Goal: Task Accomplishment & Management: Complete application form

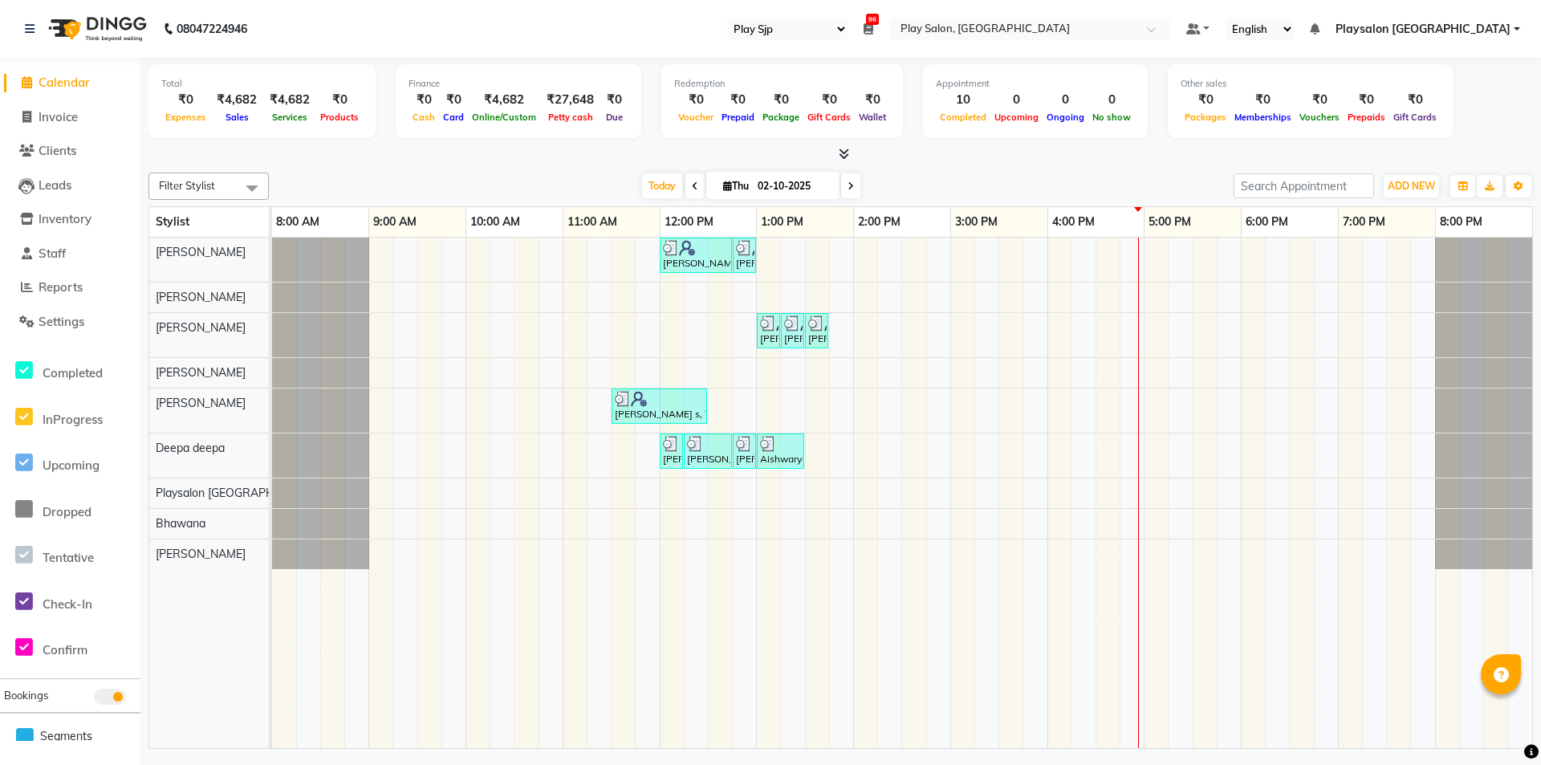
select select "94"
click at [1098, 299] on div "[PERSON_NAME] s, TK03, 12:00 PM-12:45 PM, Hair Cut Men (Stylist) [PERSON_NAME] …" at bounding box center [902, 493] width 1260 height 511
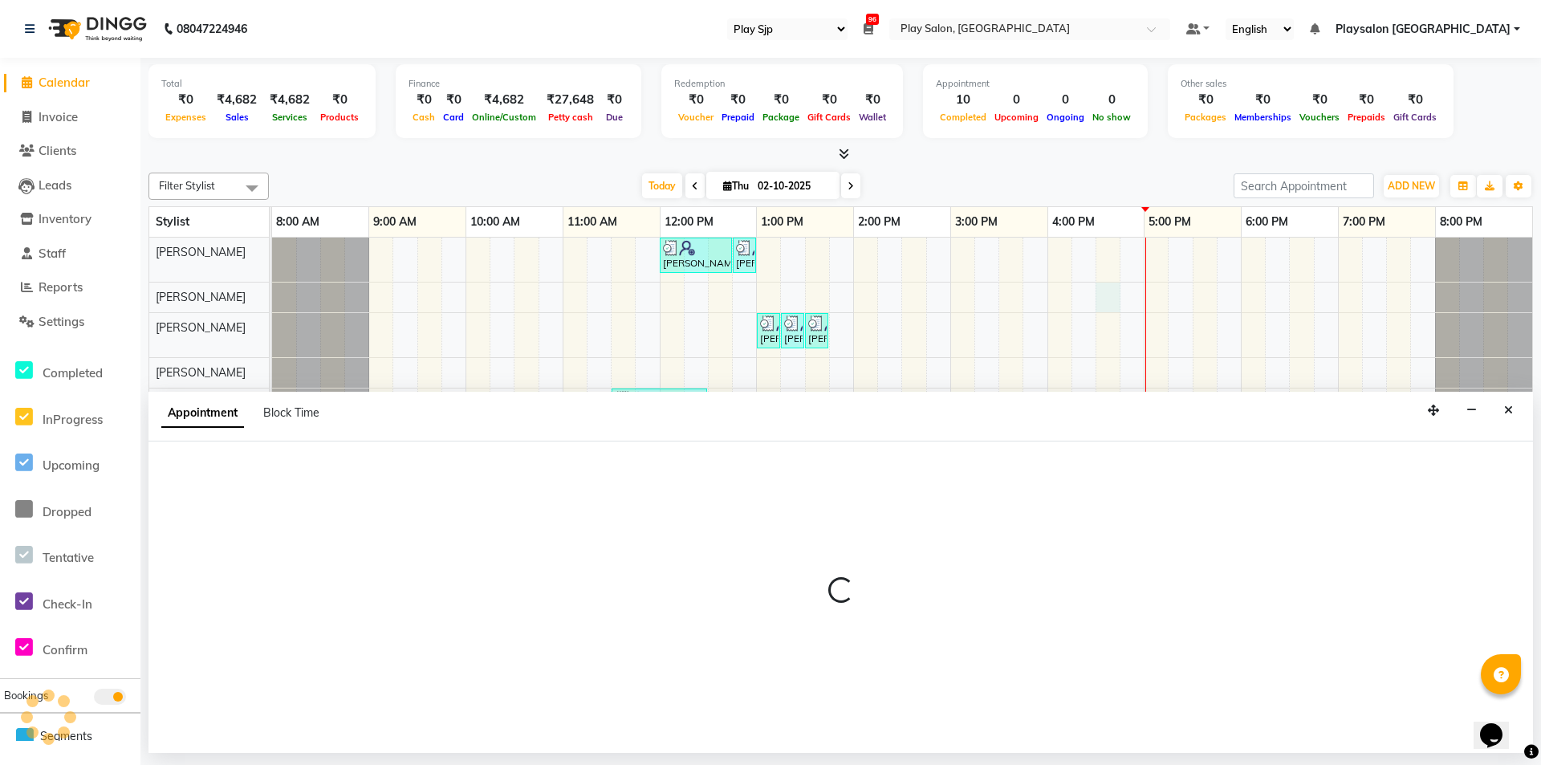
select select "80381"
select select "990"
select select "tentative"
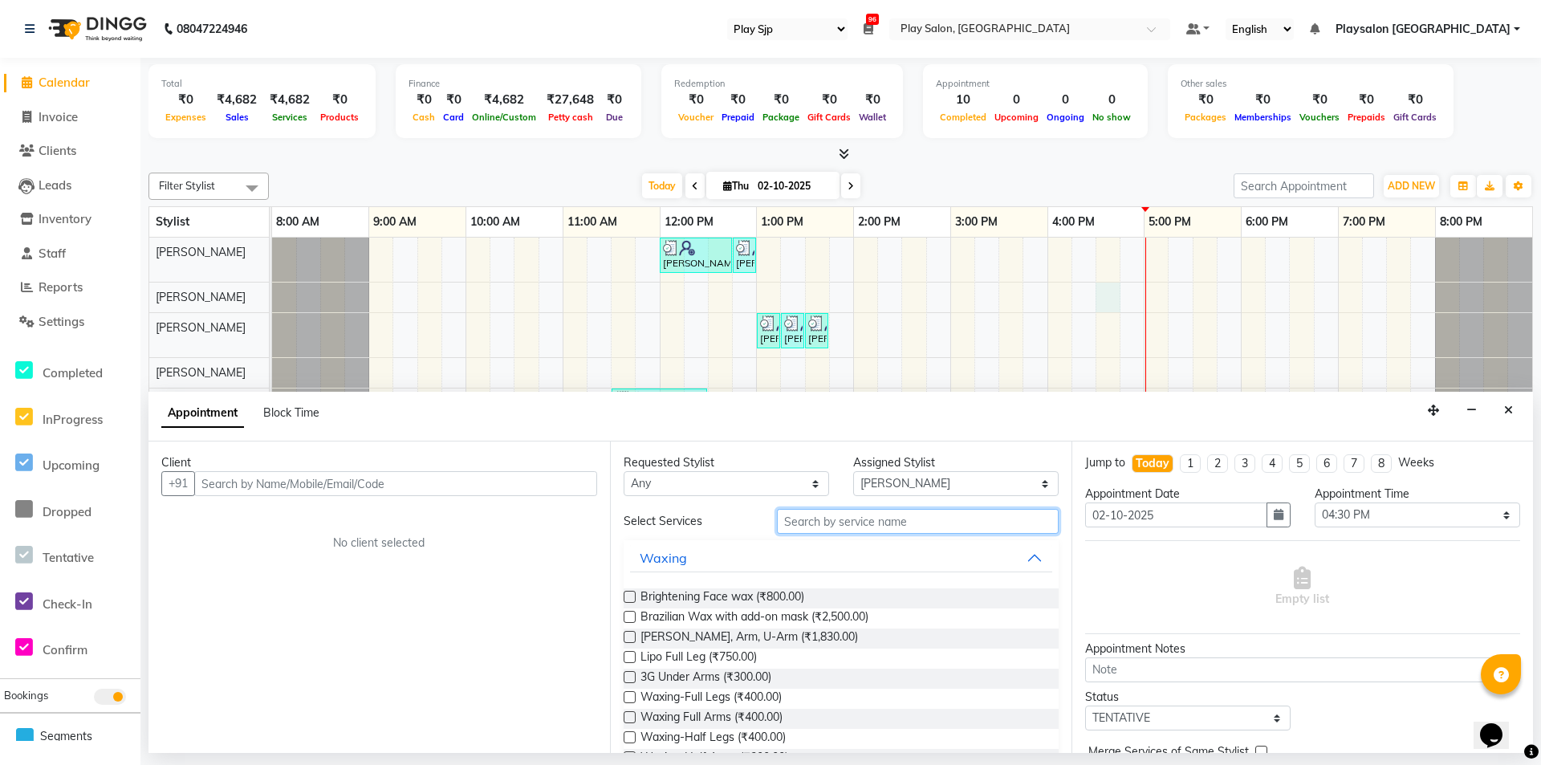
click at [867, 519] on input "text" at bounding box center [918, 521] width 282 height 25
type input "THRE"
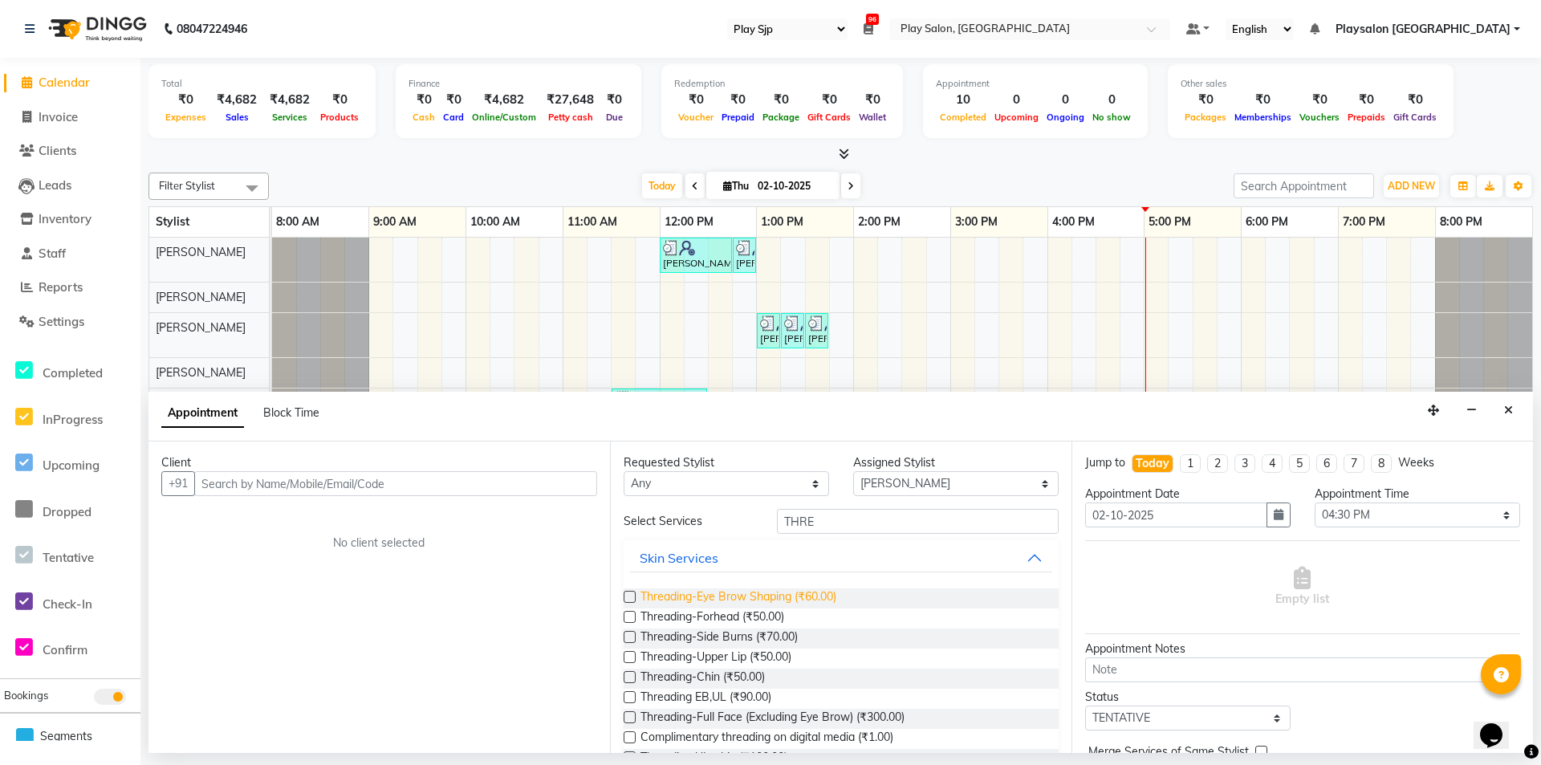
click at [784, 592] on span "Threading-Eye Brow Shaping (₹60.00)" at bounding box center [739, 598] width 196 height 20
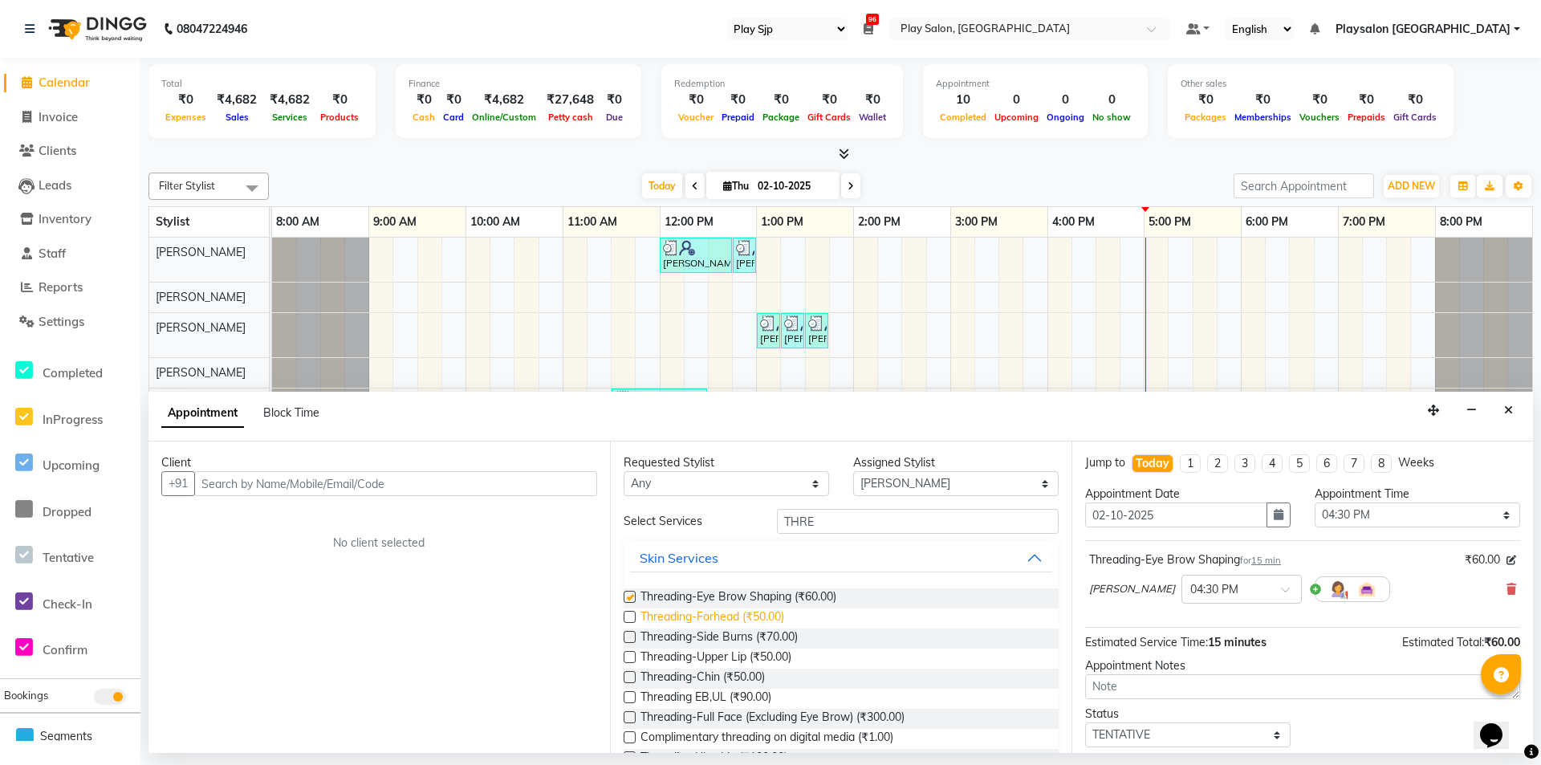
checkbox input "false"
click at [735, 652] on span "Threading-Upper Lip (₹50.00)" at bounding box center [716, 659] width 151 height 20
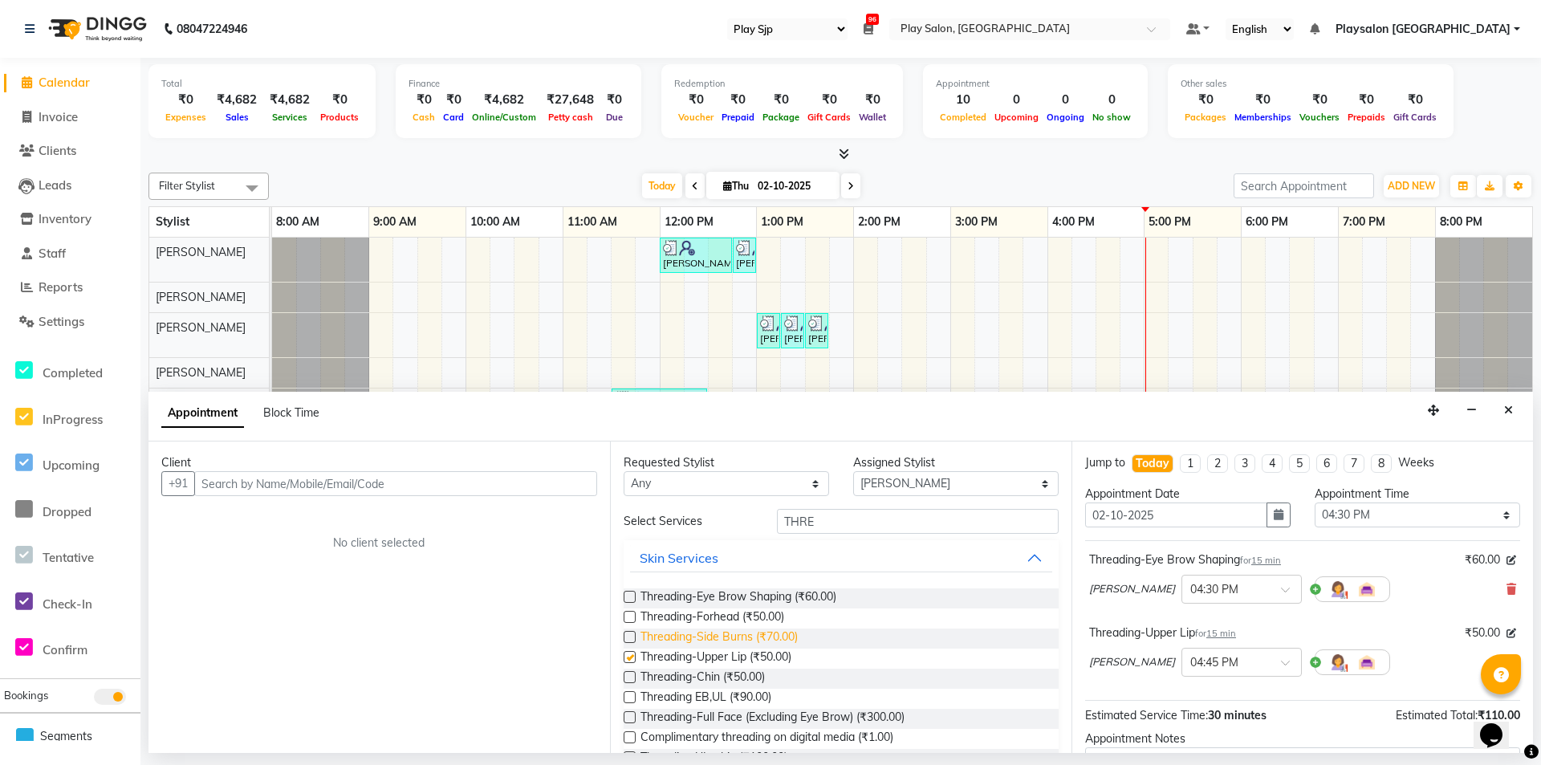
checkbox input "false"
click at [729, 611] on span "Threading-Forhead (₹50.00)" at bounding box center [713, 618] width 144 height 20
checkbox input "false"
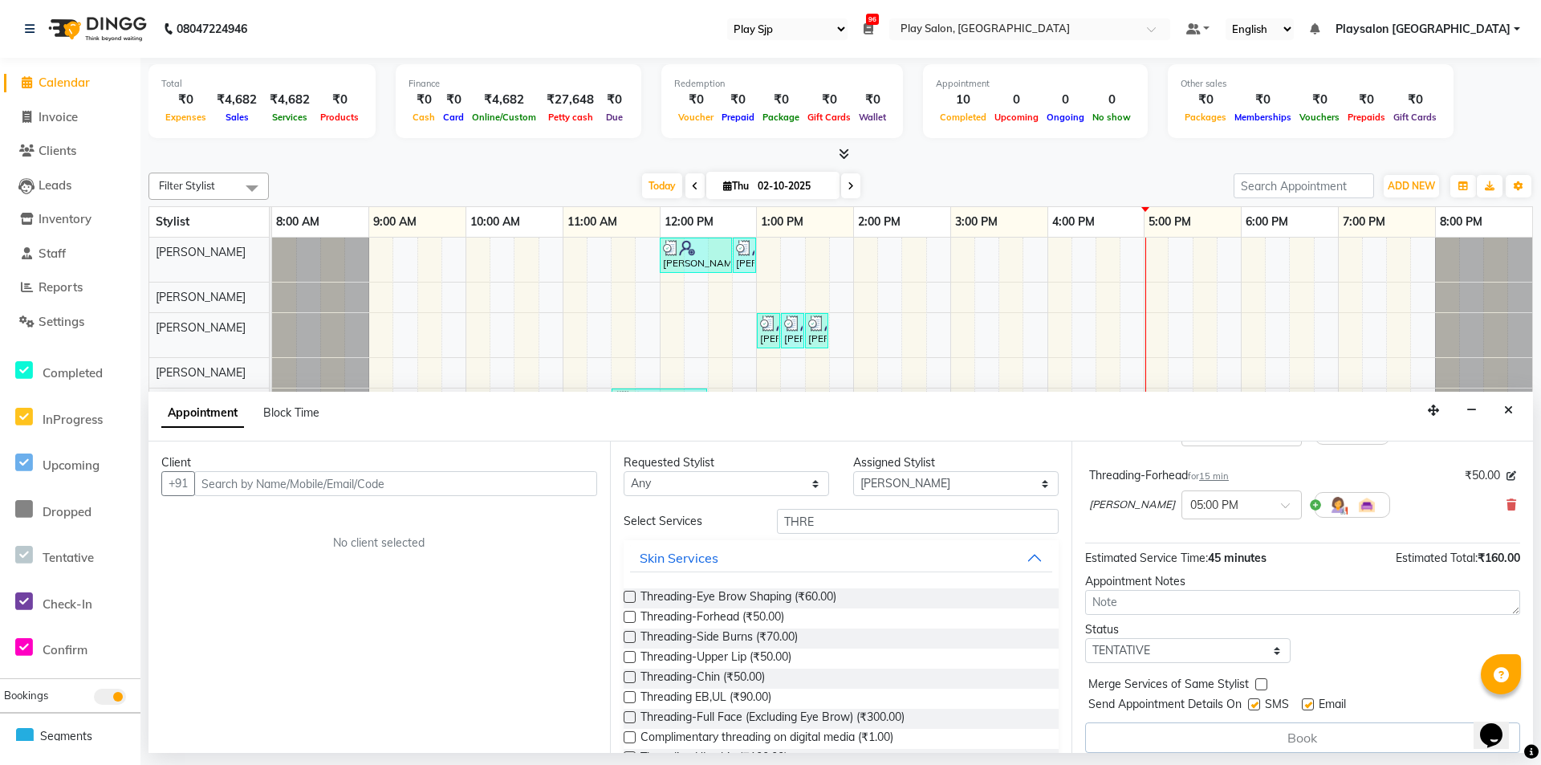
scroll to position [243, 0]
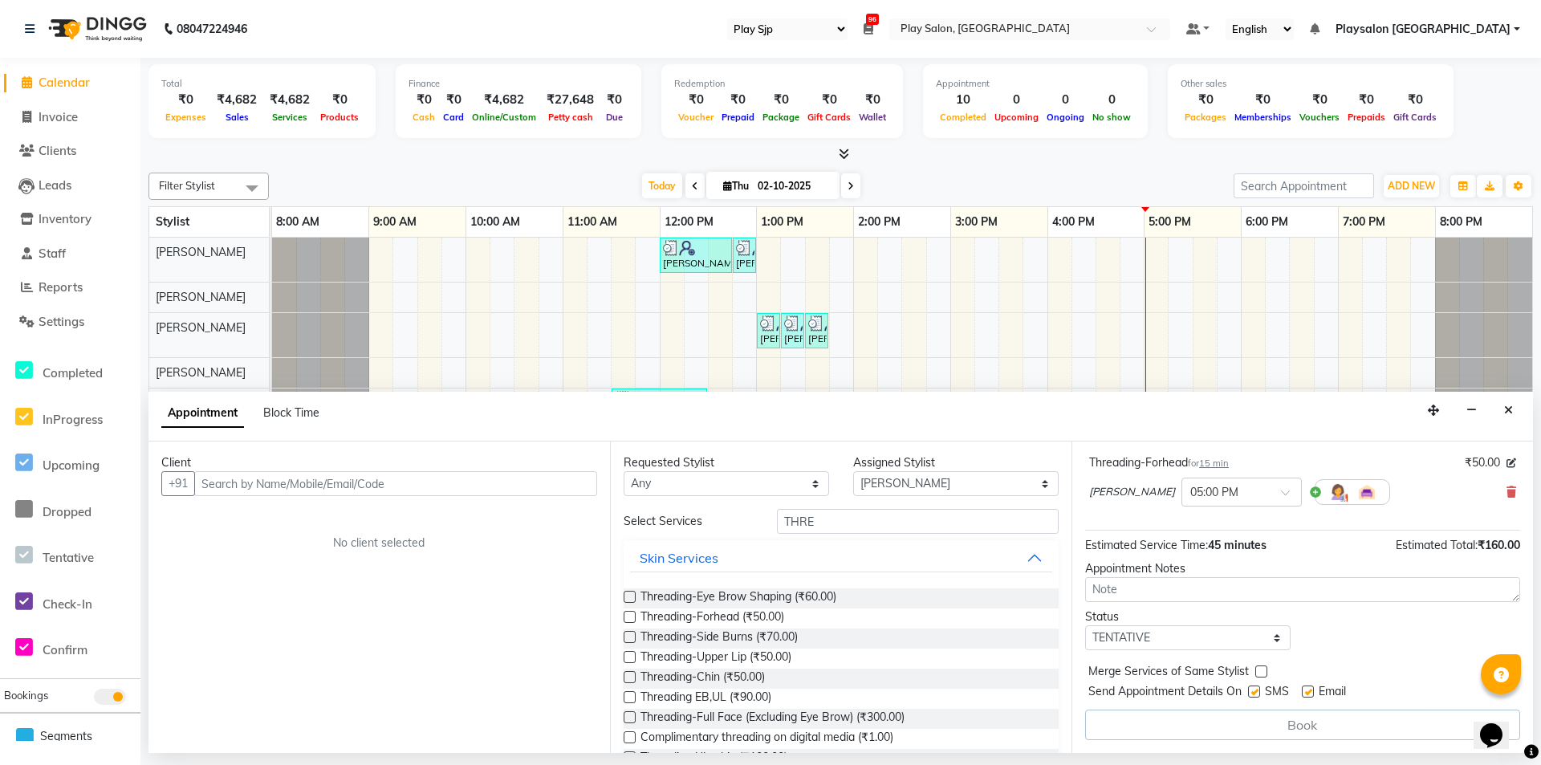
click at [1252, 692] on label at bounding box center [1254, 692] width 12 height 12
click at [1252, 692] on input "checkbox" at bounding box center [1253, 693] width 10 height 10
checkbox input "false"
click at [1310, 690] on label at bounding box center [1308, 692] width 12 height 12
click at [1310, 690] on input "checkbox" at bounding box center [1307, 693] width 10 height 10
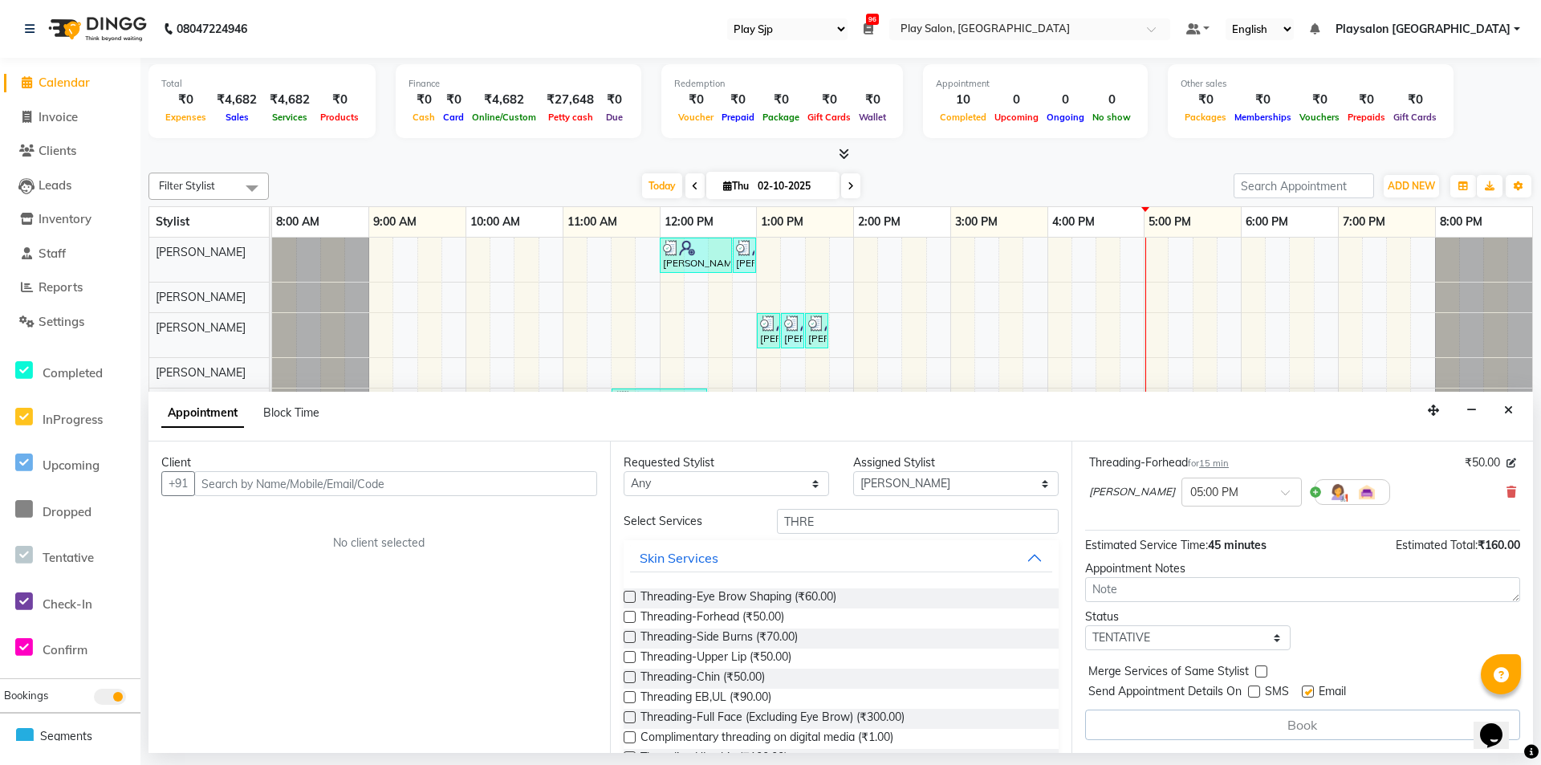
checkbox input "false"
click at [318, 483] on input "text" at bounding box center [395, 483] width 403 height 25
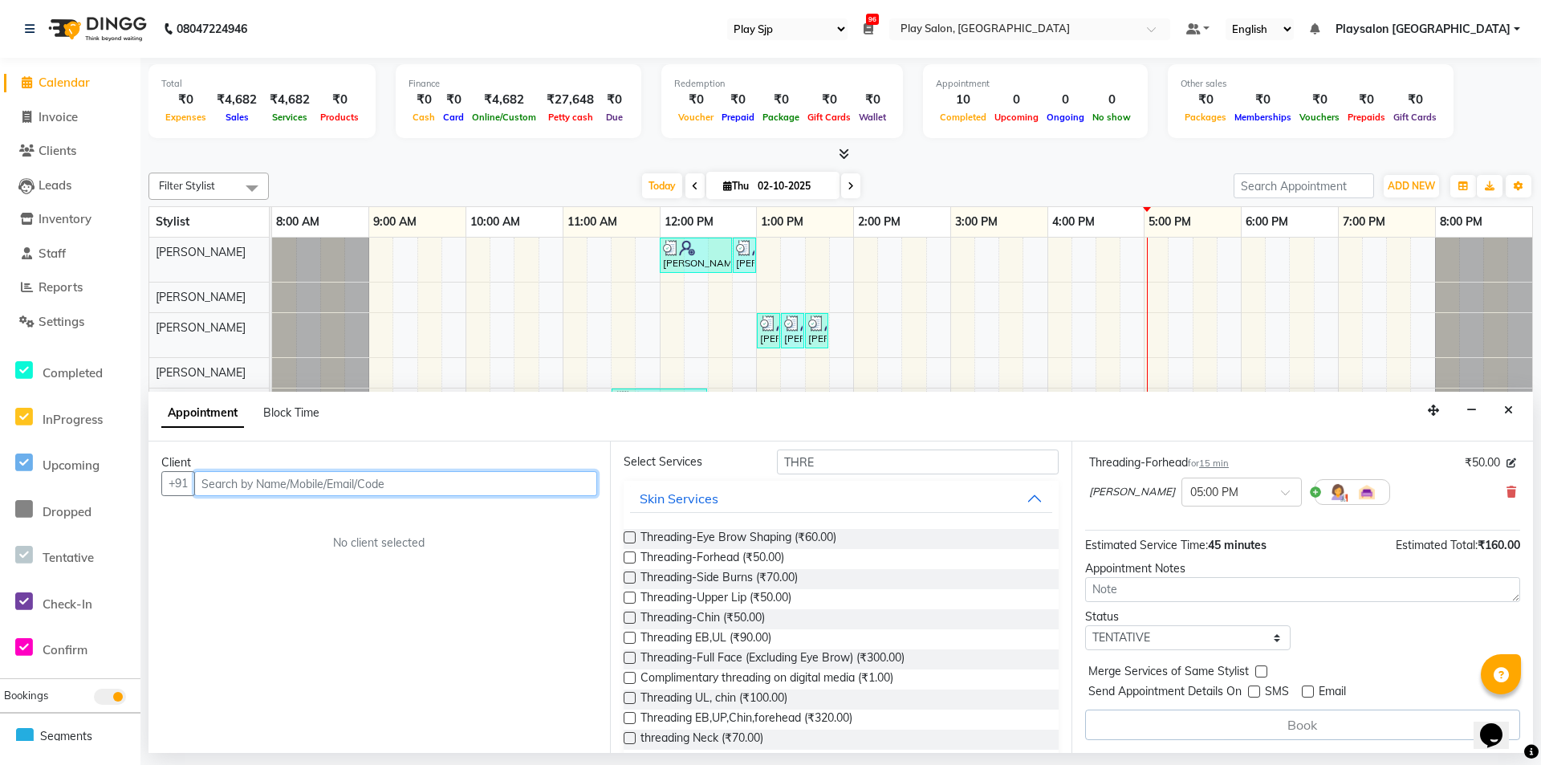
scroll to position [0, 0]
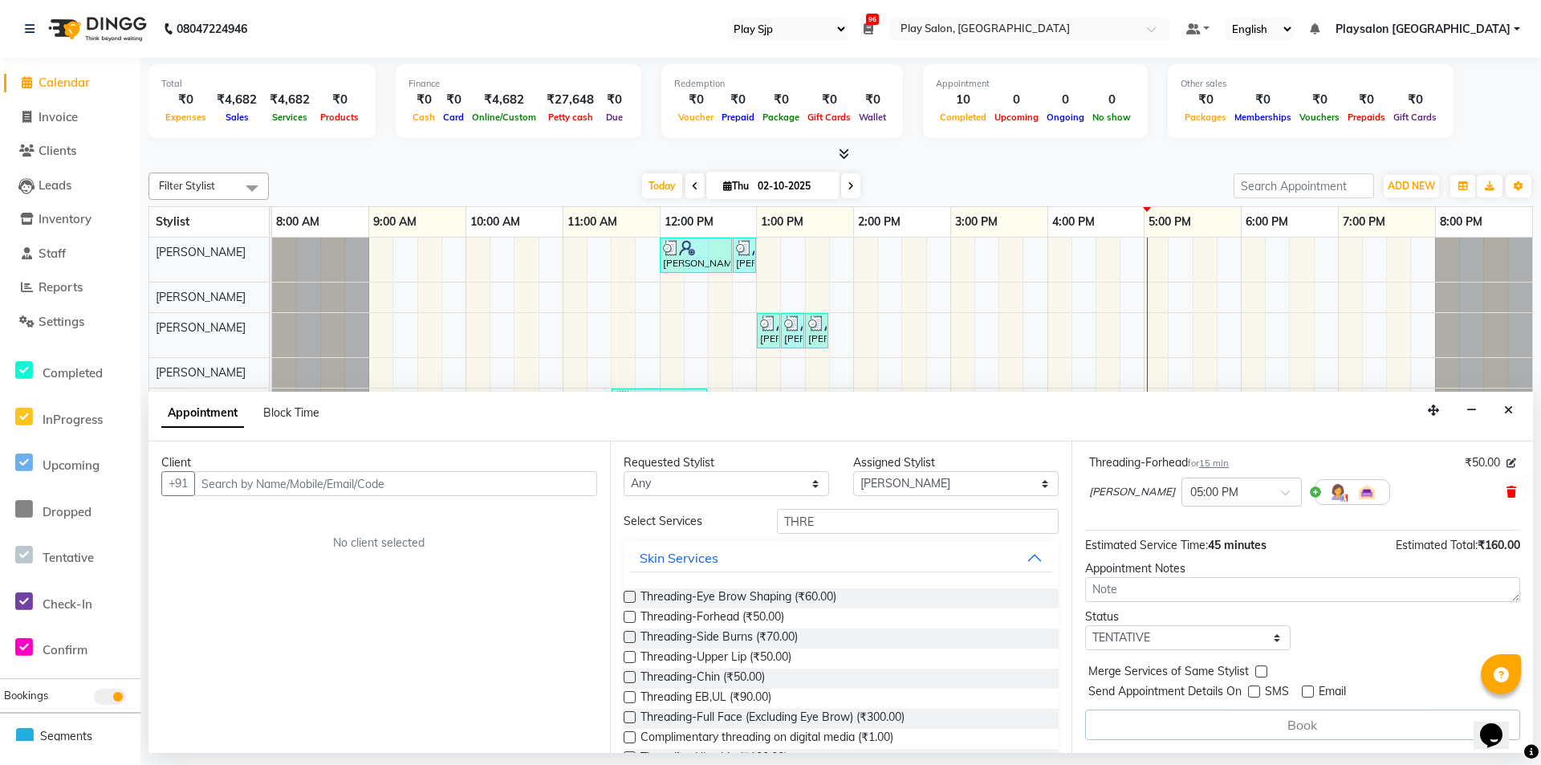
click at [1507, 493] on icon at bounding box center [1512, 491] width 10 height 11
click at [465, 477] on input "text" at bounding box center [395, 483] width 403 height 25
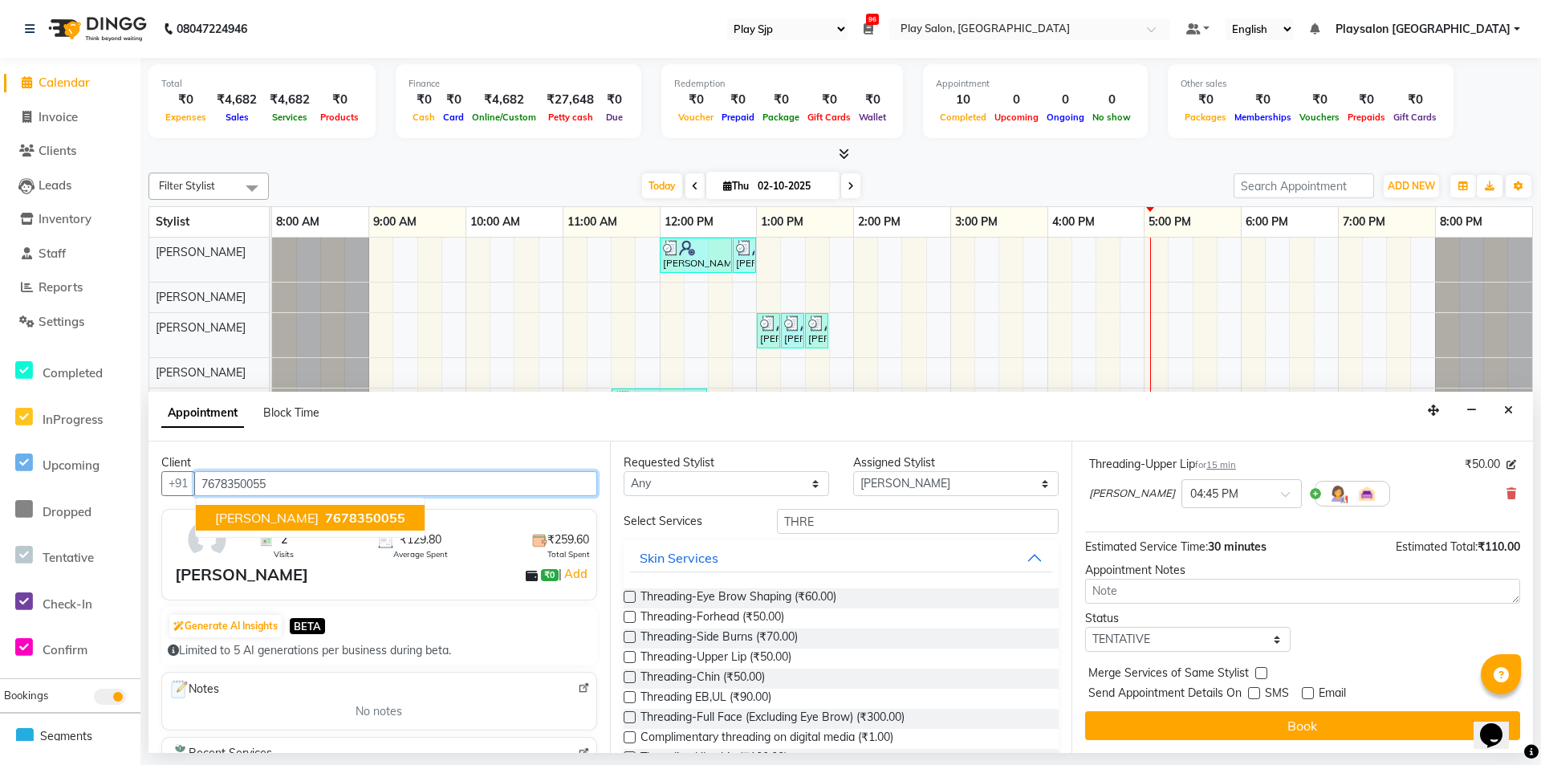
click at [338, 519] on span "7678350055" at bounding box center [365, 518] width 80 height 16
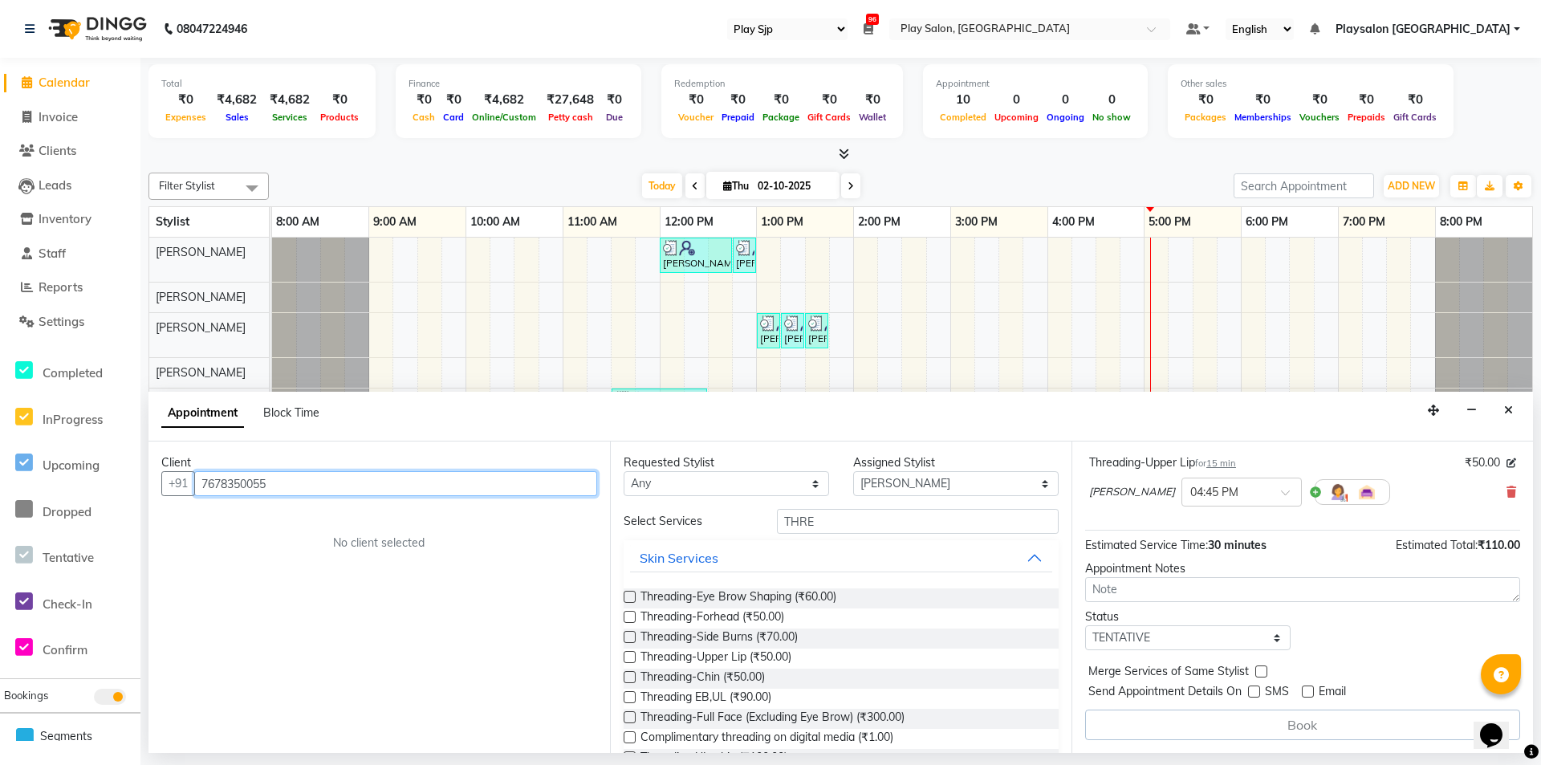
scroll to position [169, 0]
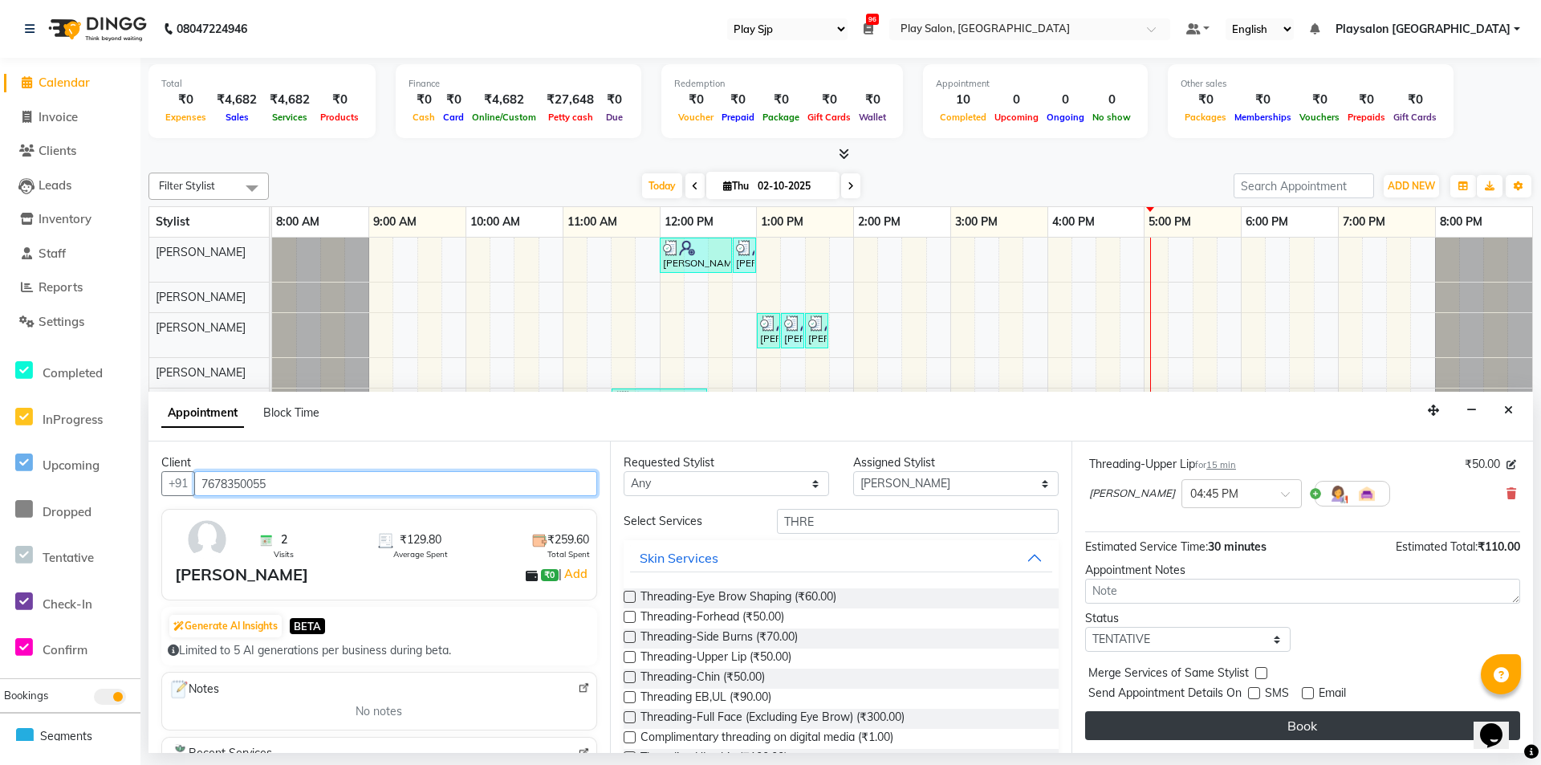
type input "7678350055"
click at [1289, 717] on button "Book" at bounding box center [1302, 725] width 435 height 29
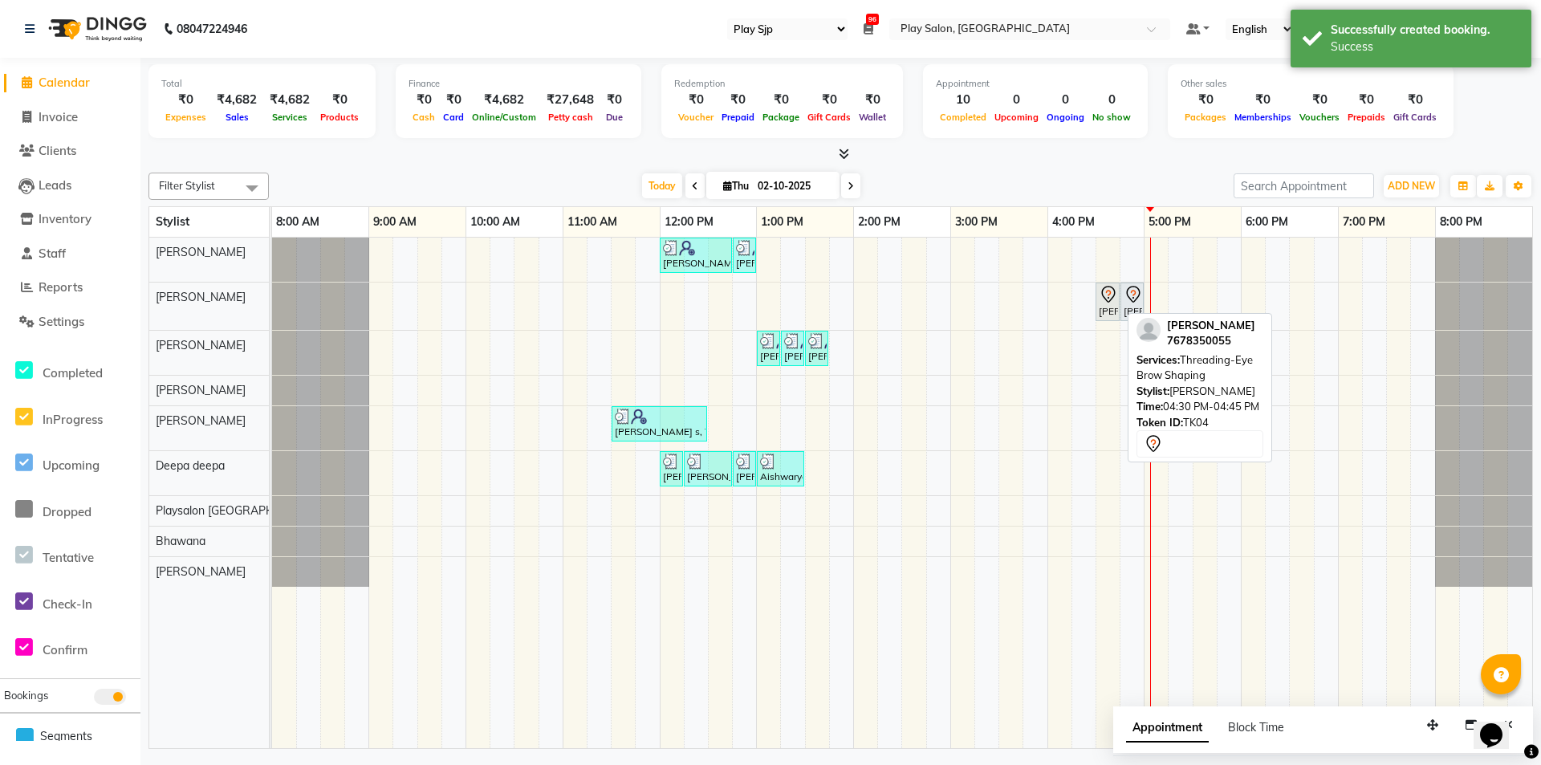
click at [1114, 302] on icon at bounding box center [1108, 294] width 19 height 19
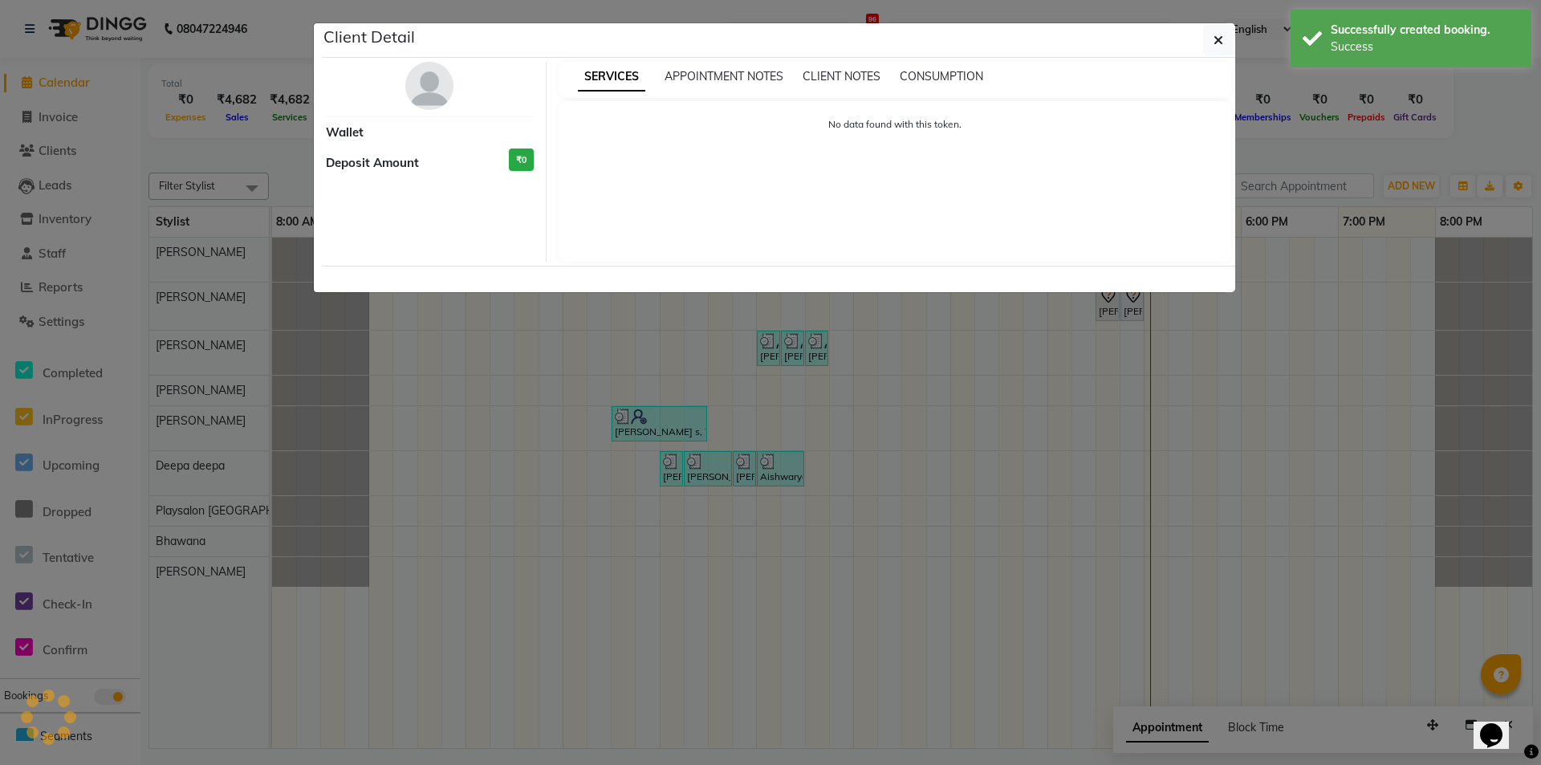
select select "7"
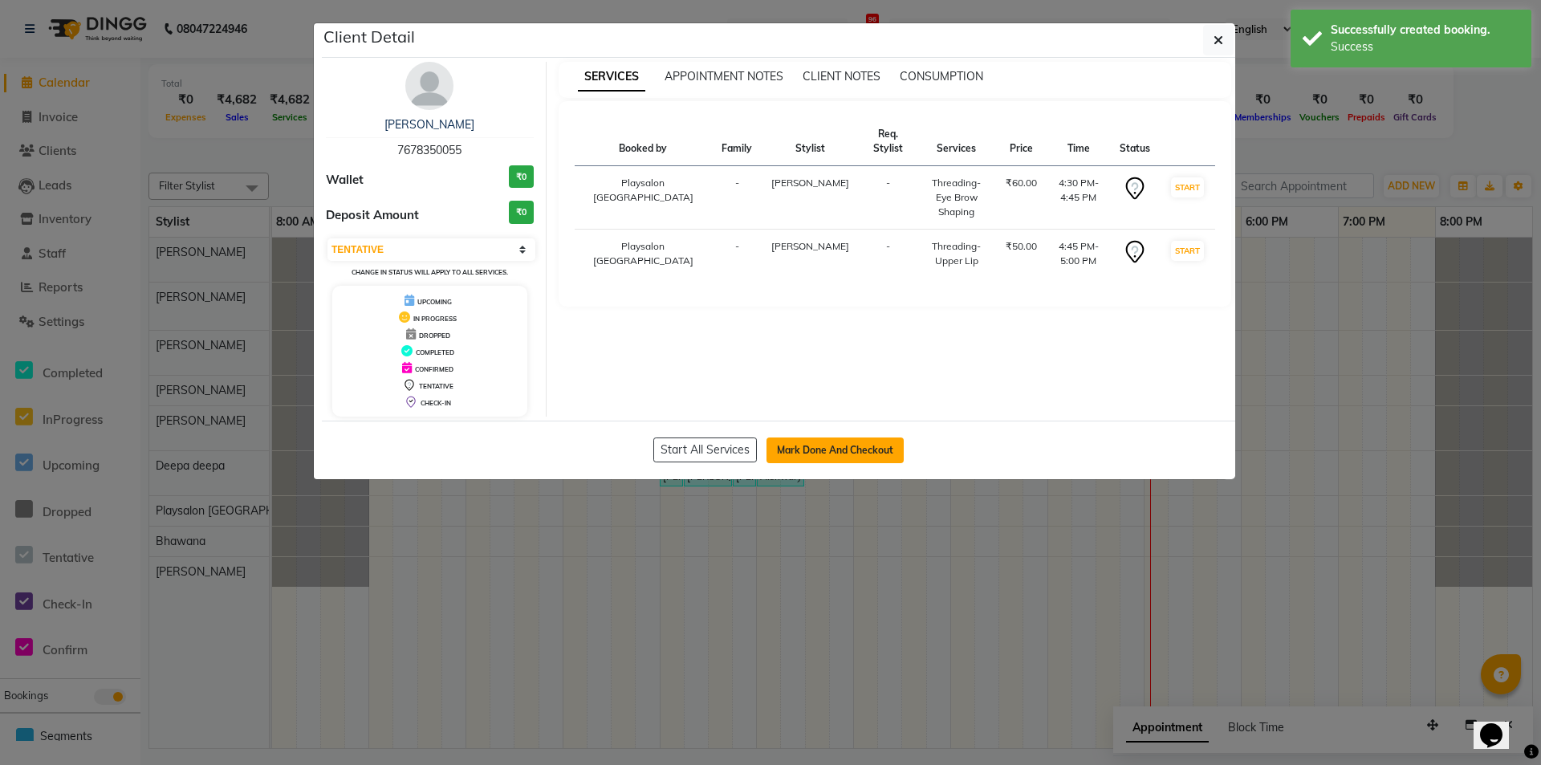
click at [834, 452] on button "Mark Done And Checkout" at bounding box center [835, 450] width 137 height 26
select select "service"
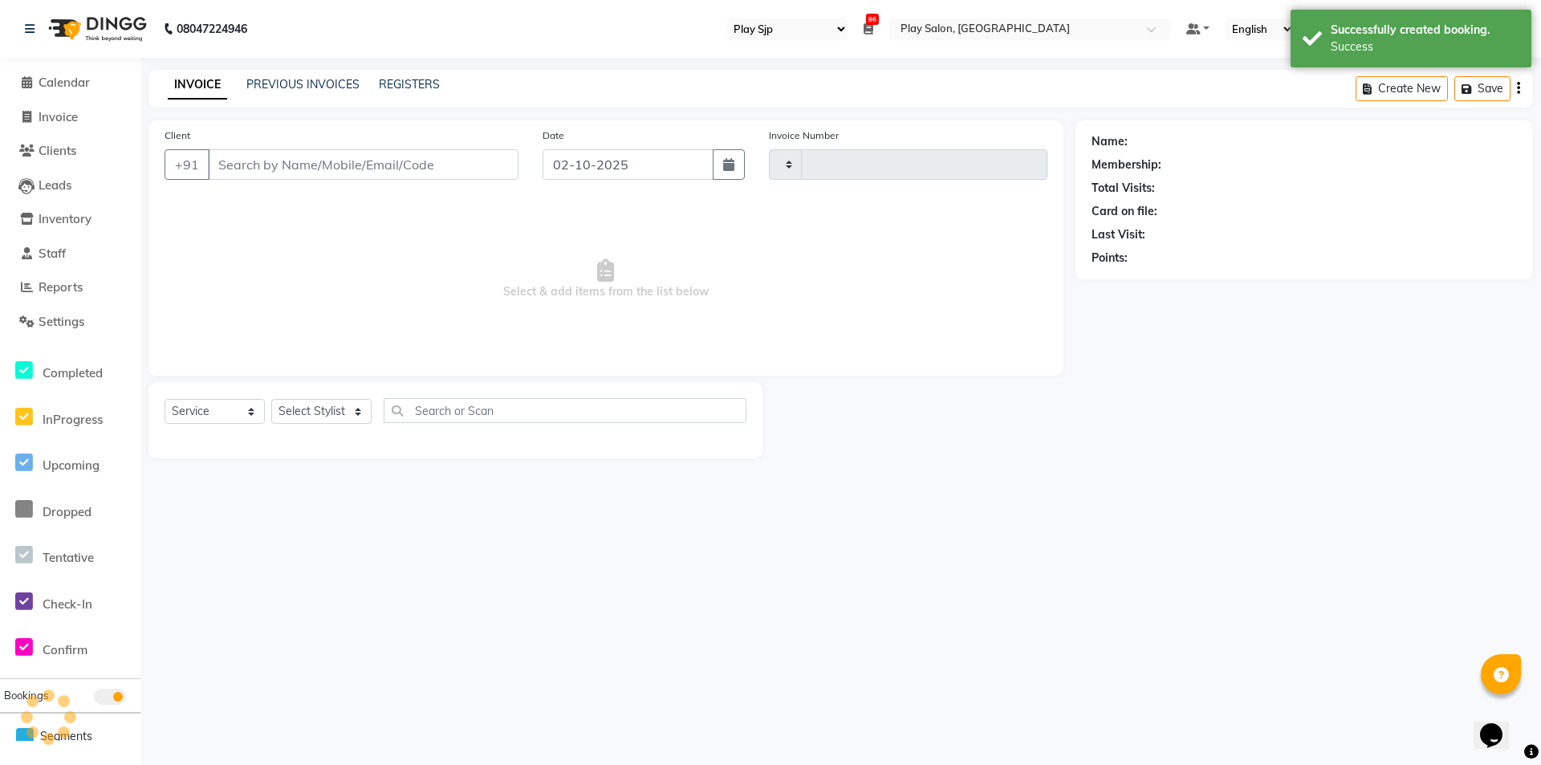
type input "0821"
select select "8308"
select select "product"
select select "80387"
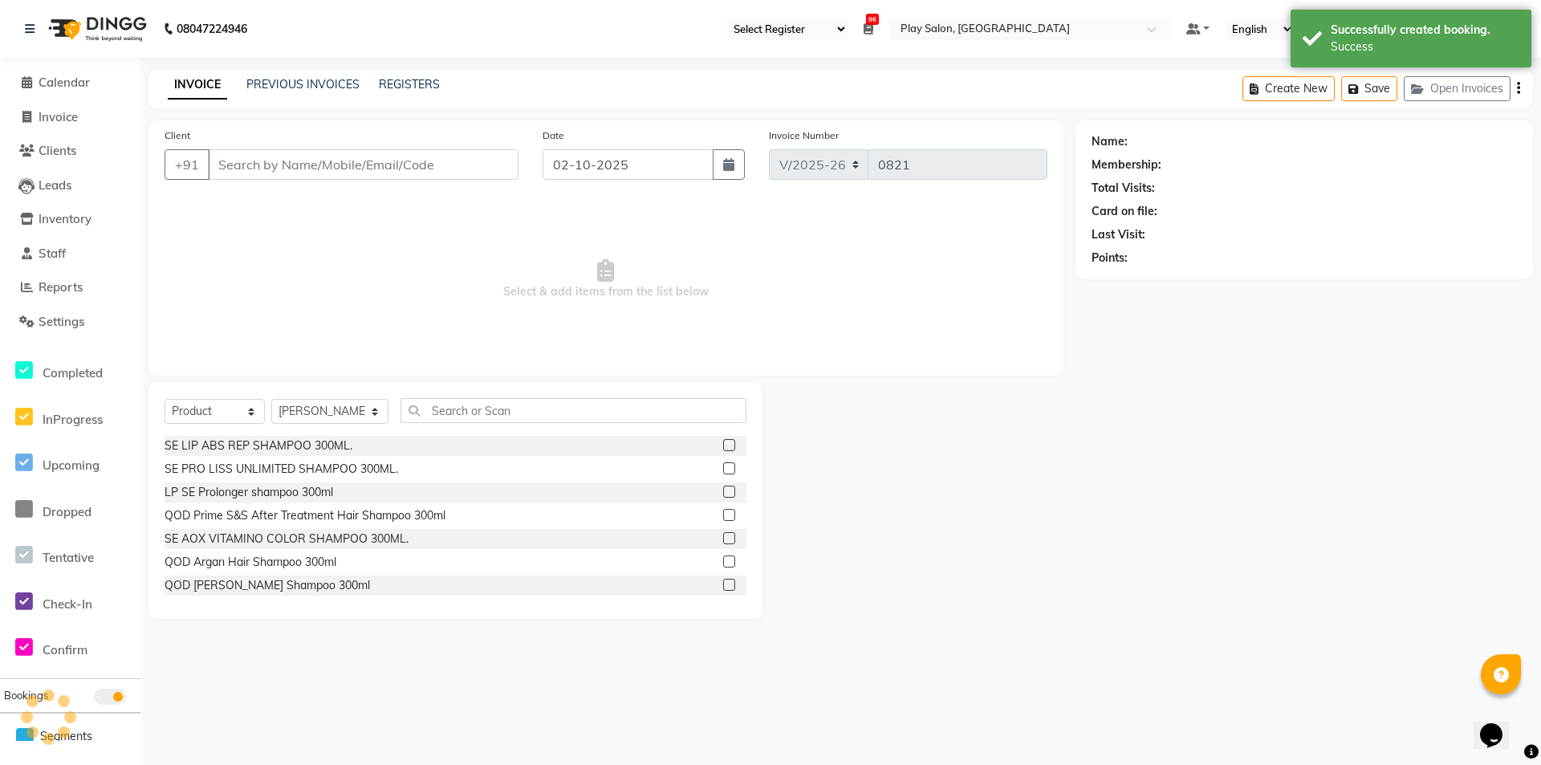
type input "7678350055"
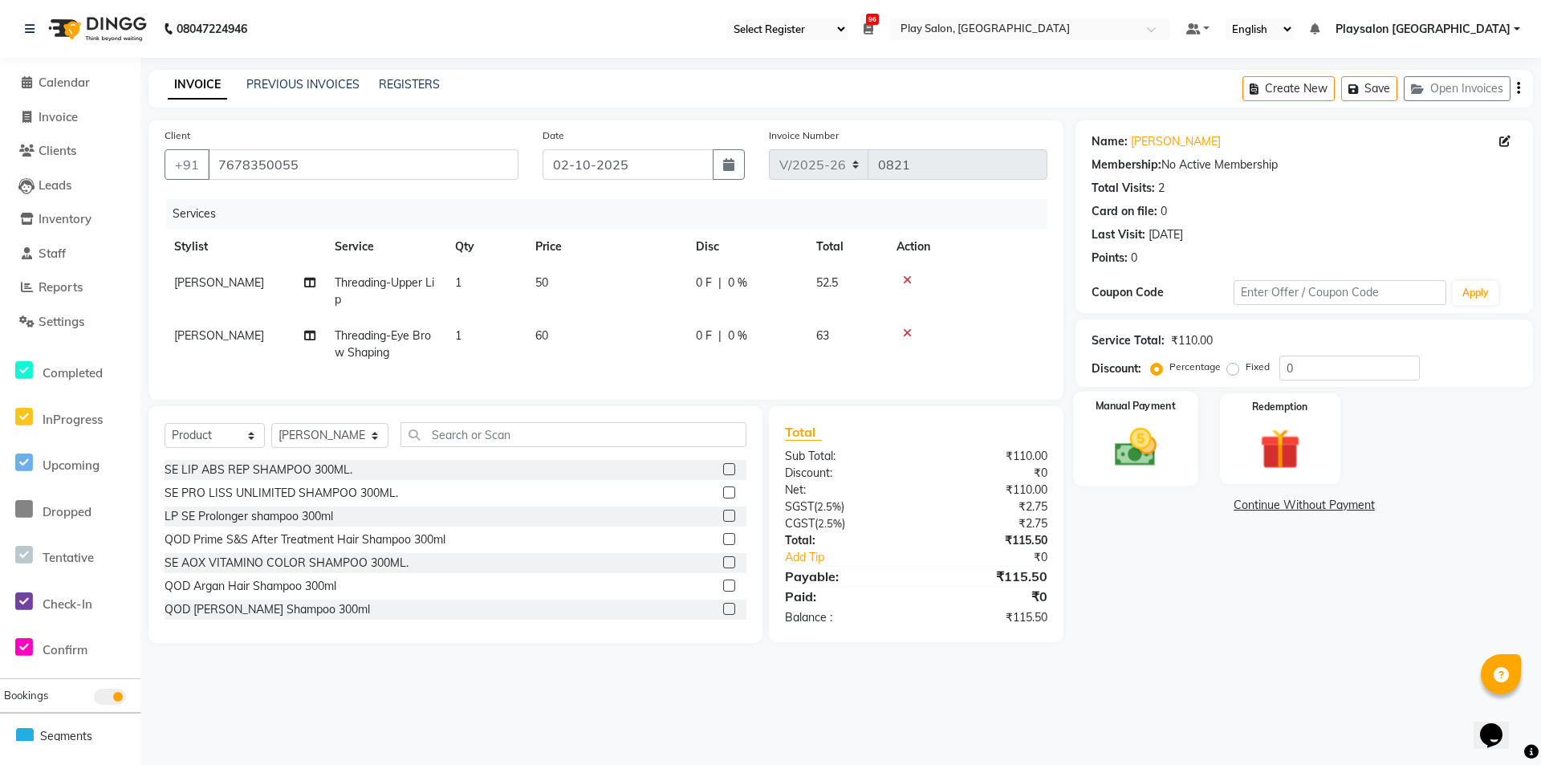
click at [1125, 454] on img at bounding box center [1135, 447] width 69 height 49
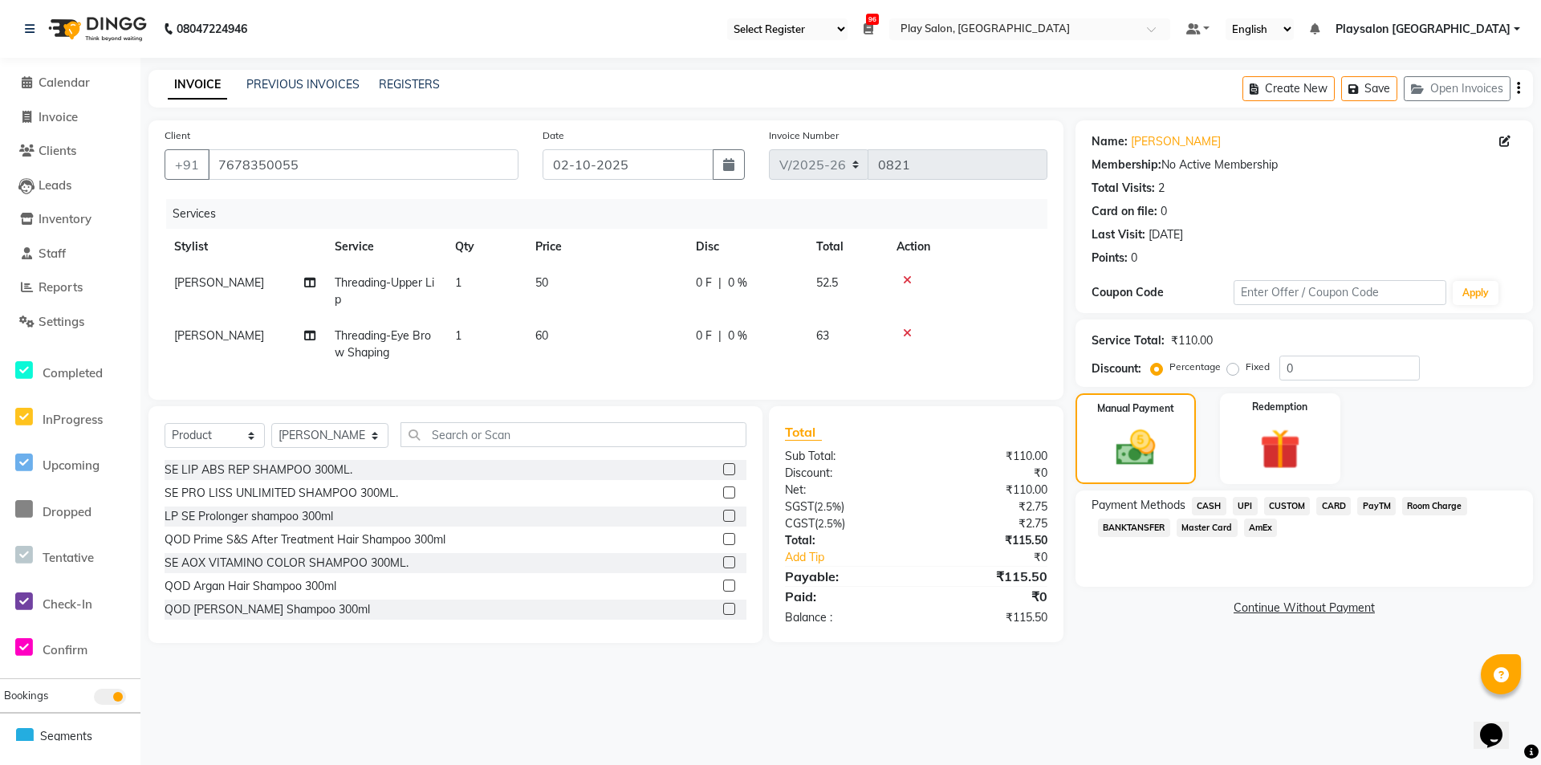
click at [1252, 506] on span "UPI" at bounding box center [1245, 506] width 25 height 18
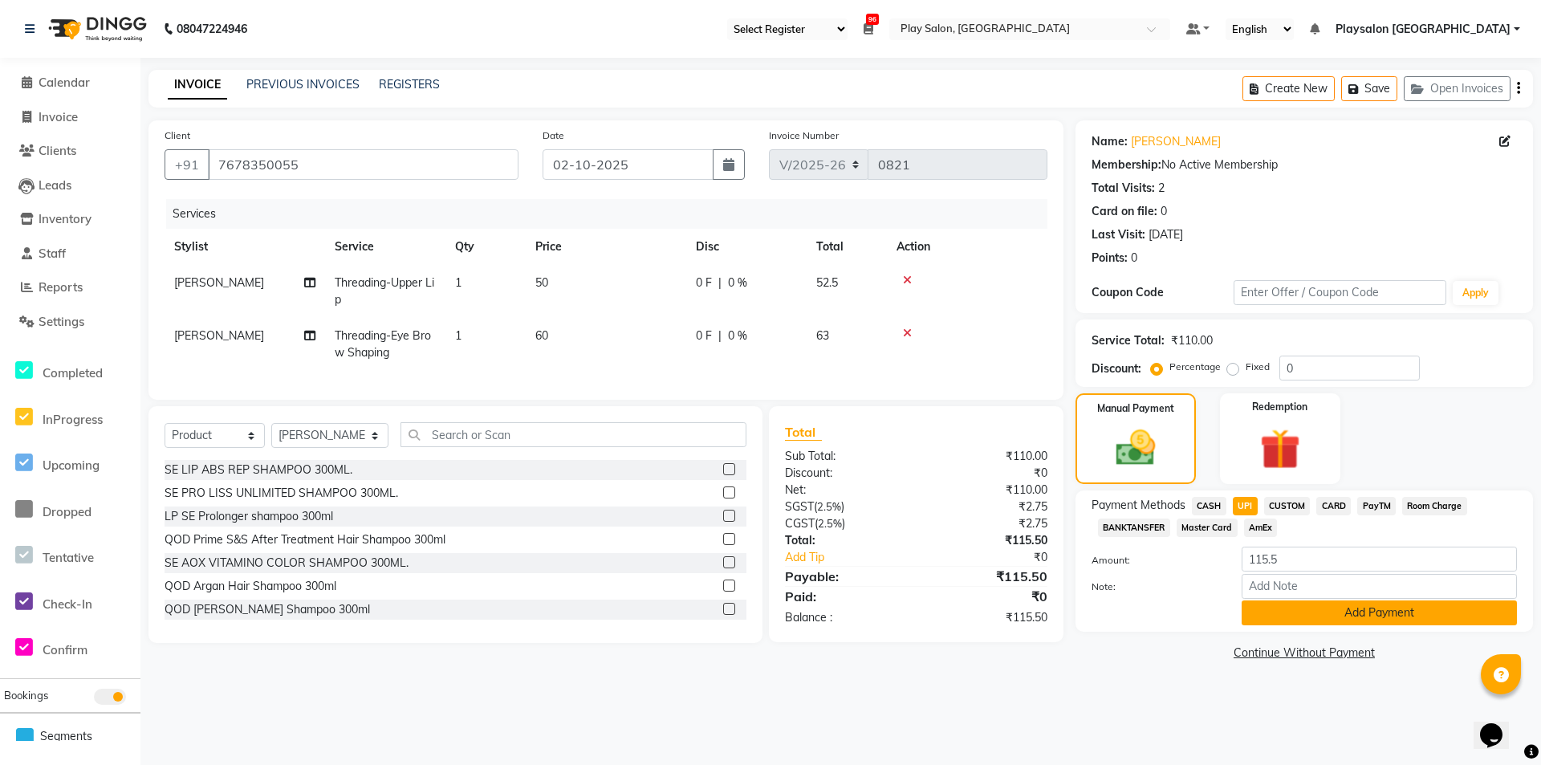
click at [1305, 608] on button "Add Payment" at bounding box center [1379, 612] width 275 height 25
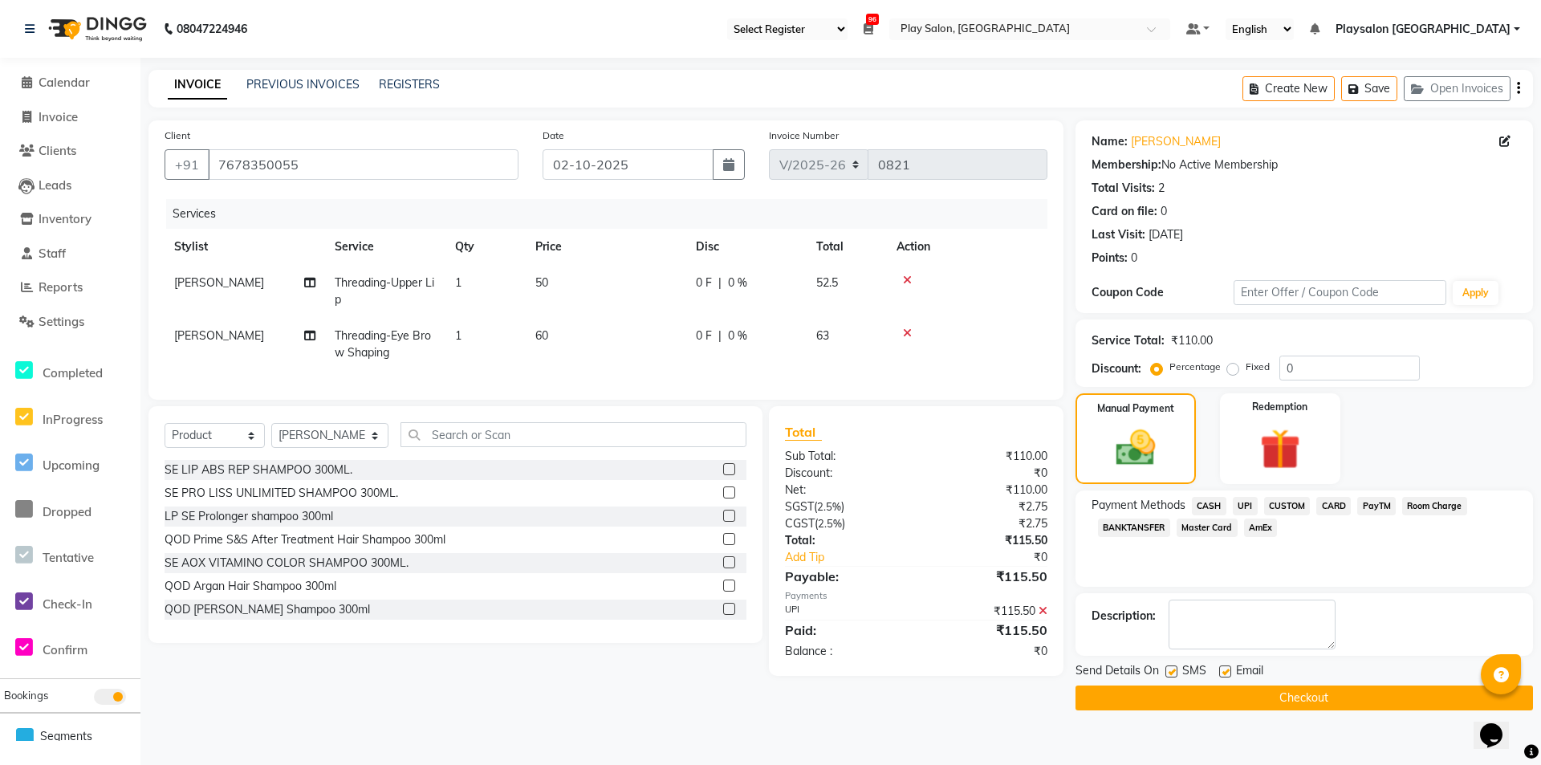
click at [1172, 670] on label at bounding box center [1172, 671] width 12 height 12
click at [1172, 670] on input "checkbox" at bounding box center [1171, 672] width 10 height 10
checkbox input "false"
click at [1221, 669] on label at bounding box center [1225, 671] width 12 height 12
click at [1221, 669] on input "checkbox" at bounding box center [1224, 672] width 10 height 10
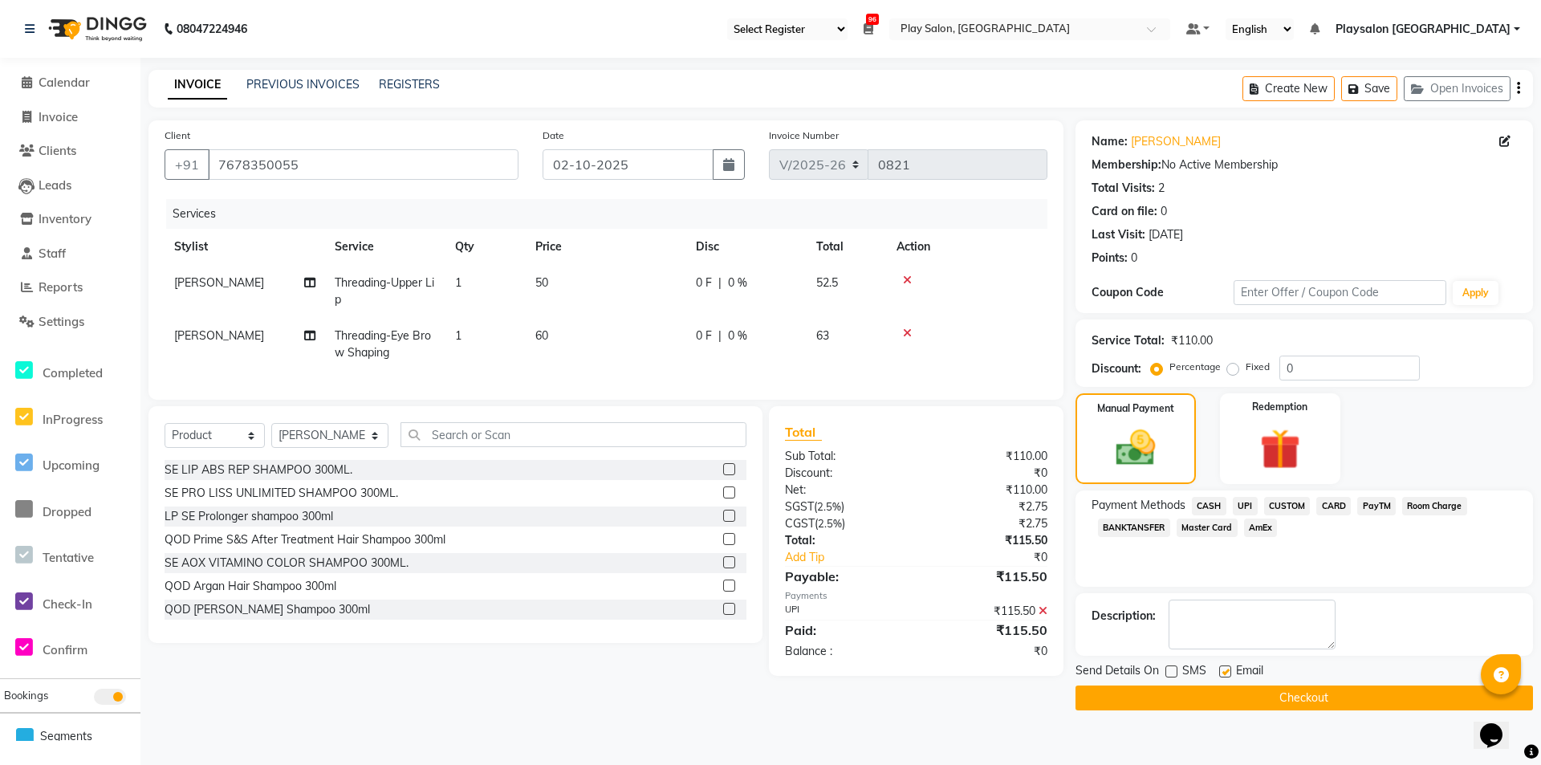
checkbox input "false"
click at [1230, 709] on button "Checkout" at bounding box center [1305, 698] width 458 height 25
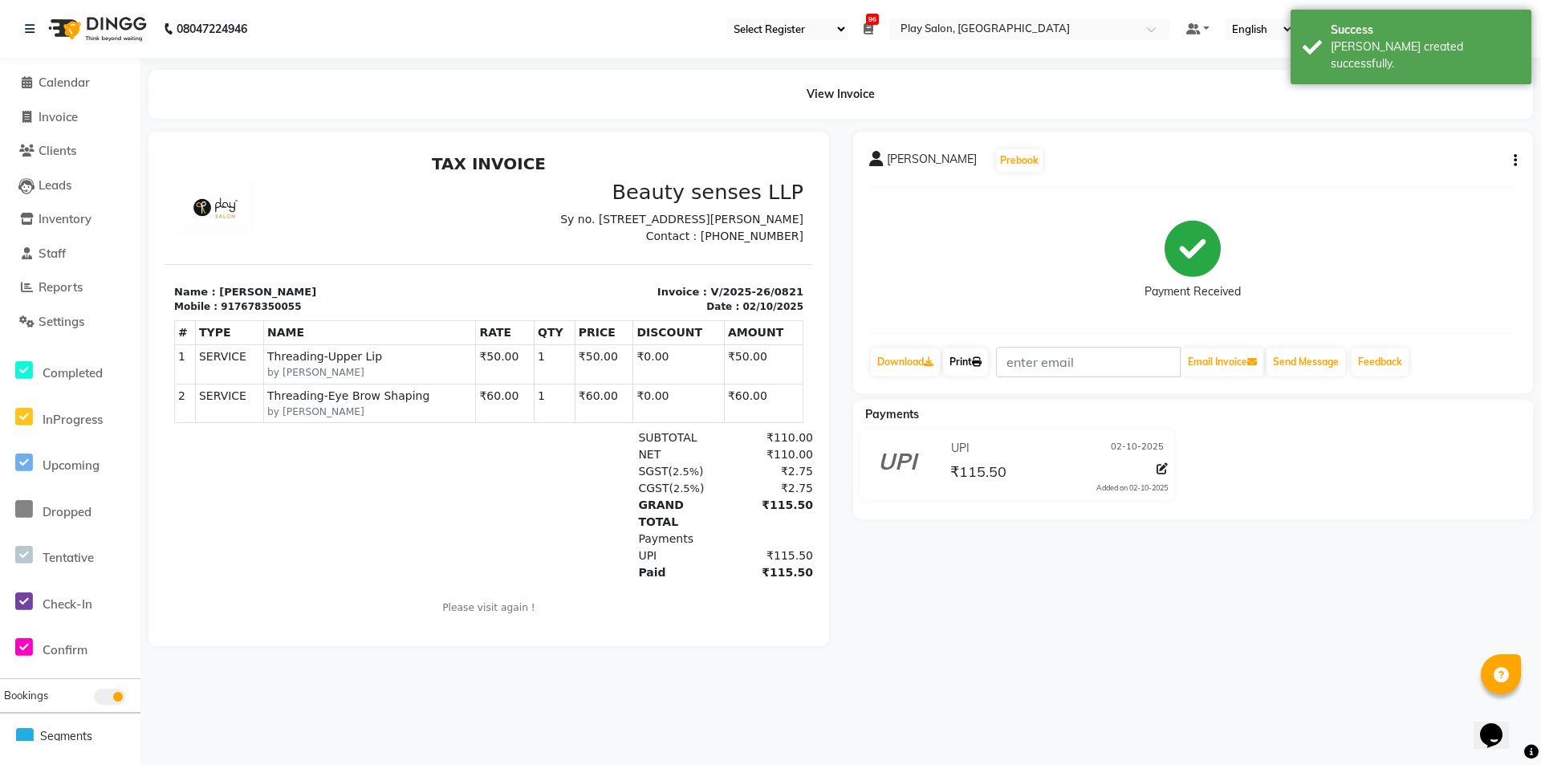
click at [954, 363] on link "Print" at bounding box center [965, 361] width 45 height 27
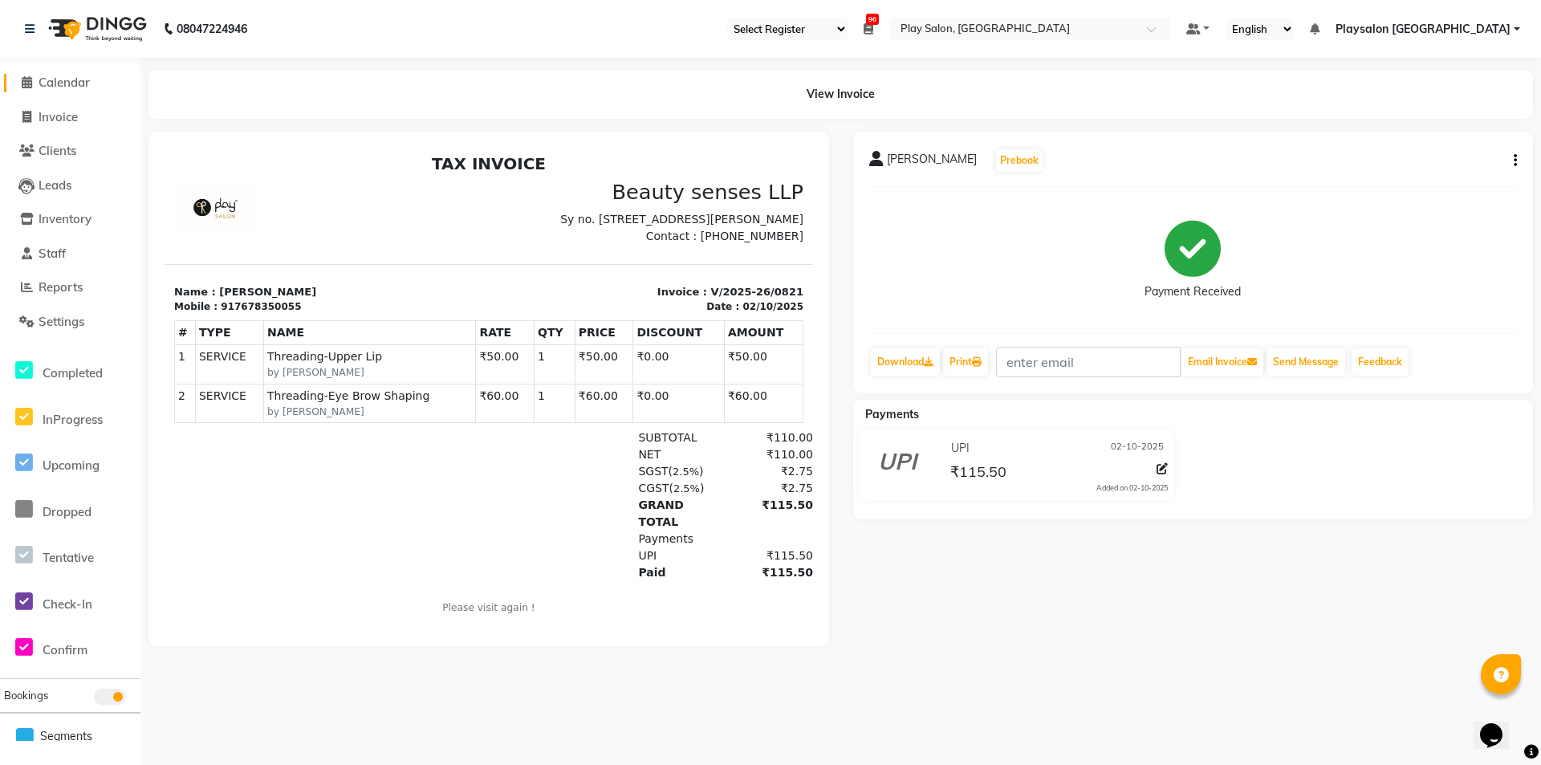
click at [62, 83] on span "Calendar" at bounding box center [64, 82] width 51 height 15
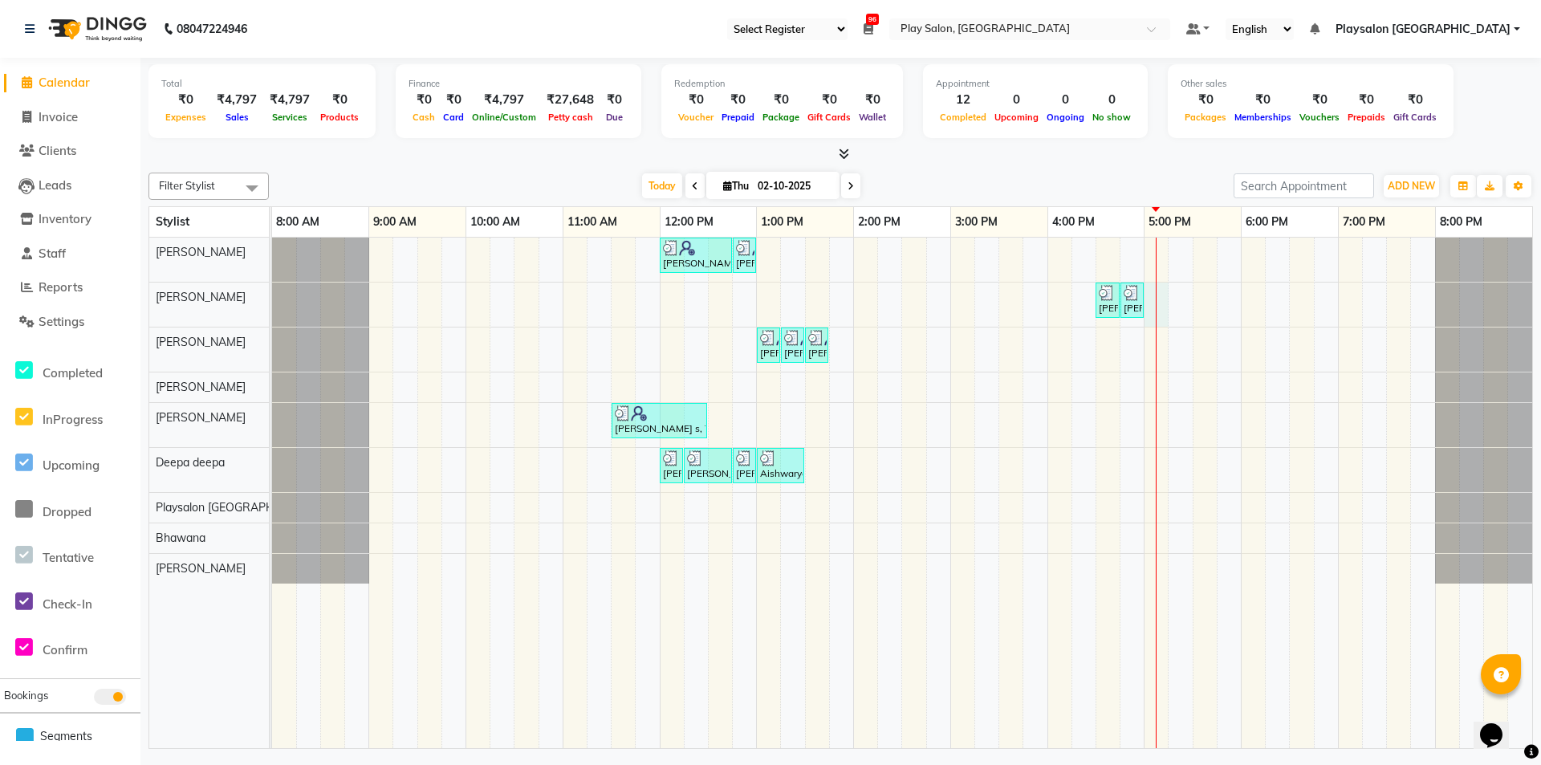
click at [1154, 295] on div "[PERSON_NAME] s, TK03, 12:00 PM-12:45 PM, Hair Cut Men (Stylist) [PERSON_NAME] …" at bounding box center [902, 493] width 1260 height 511
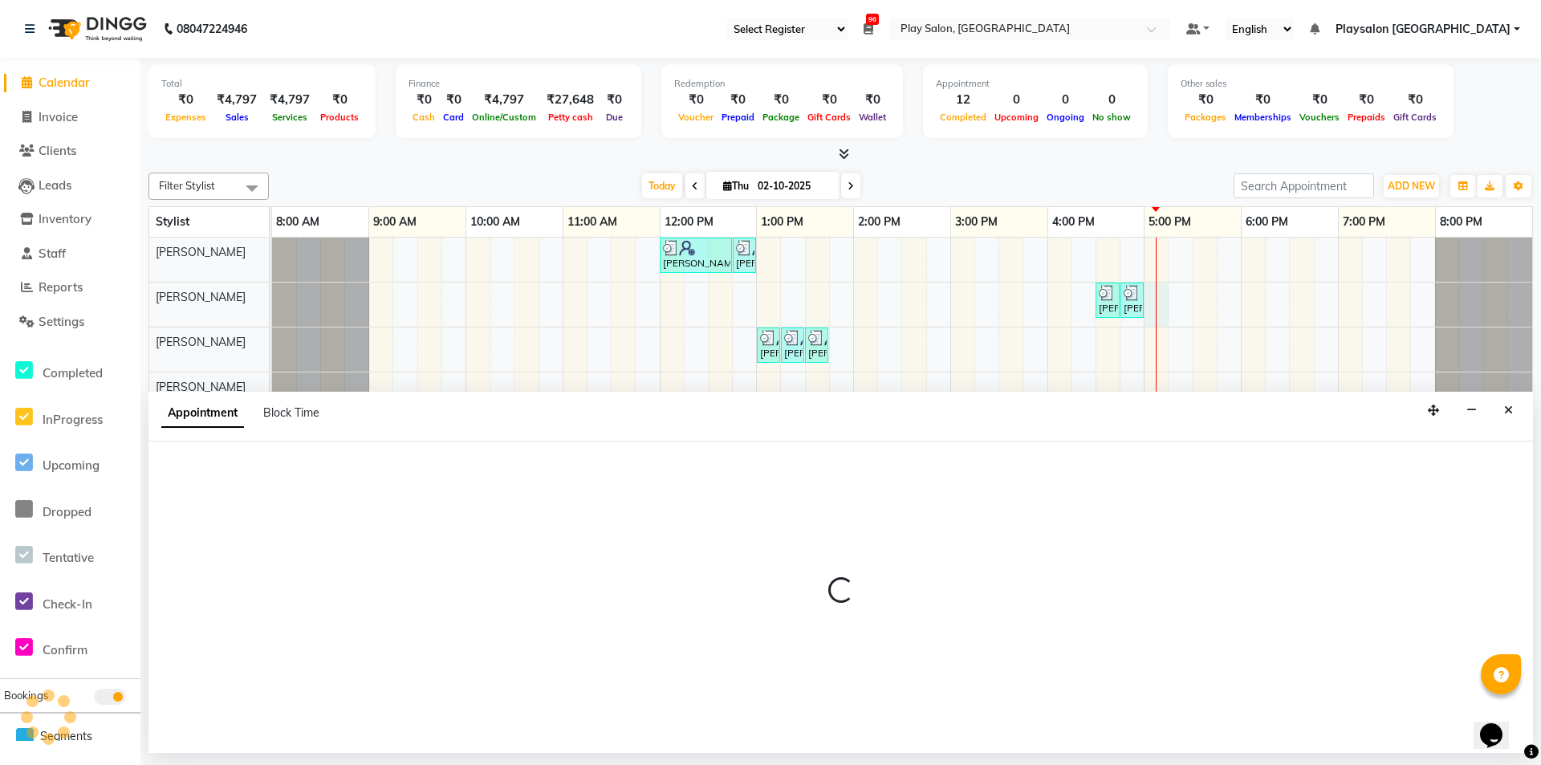
select select "80381"
select select "tentative"
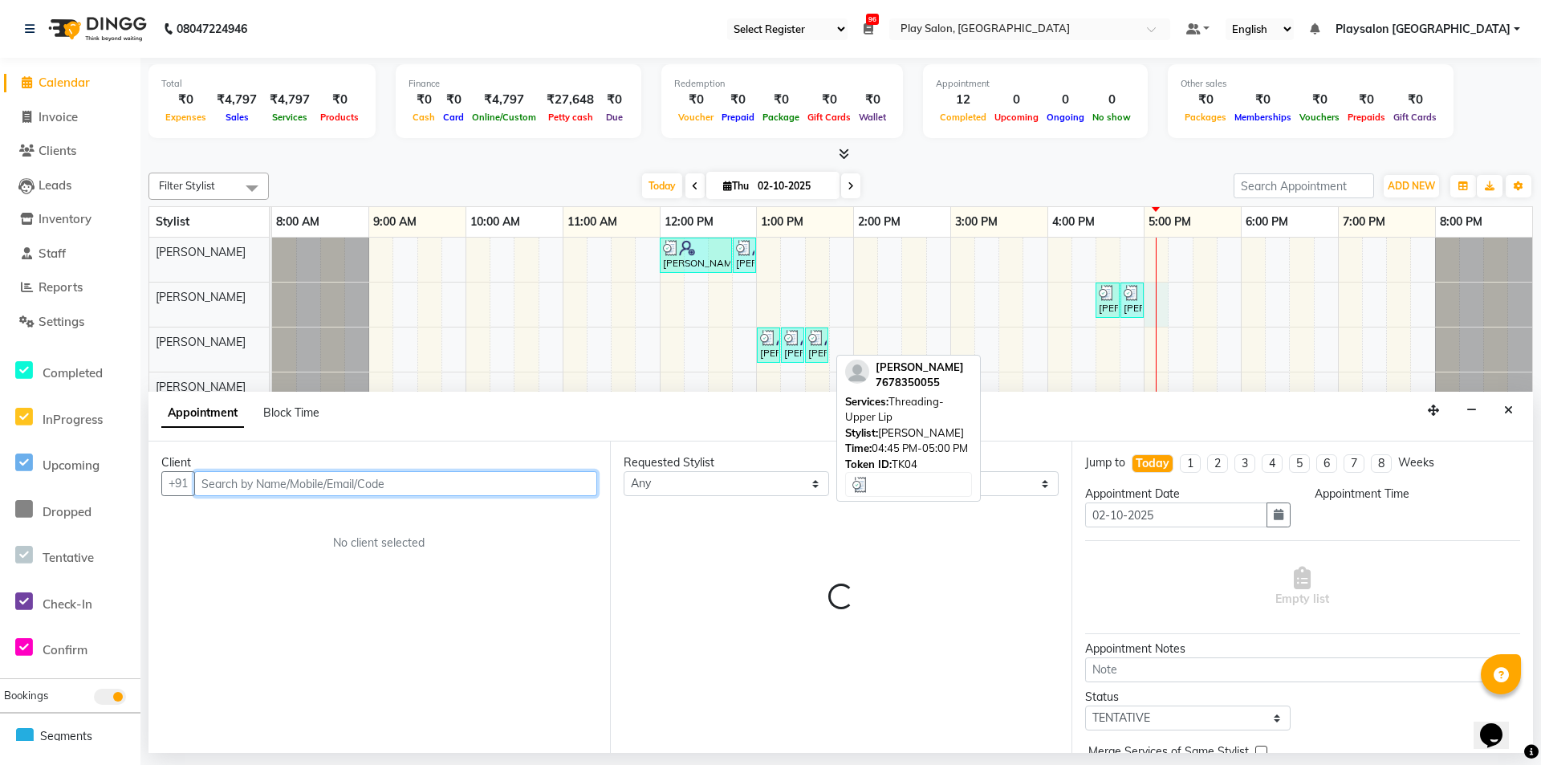
select select "1020"
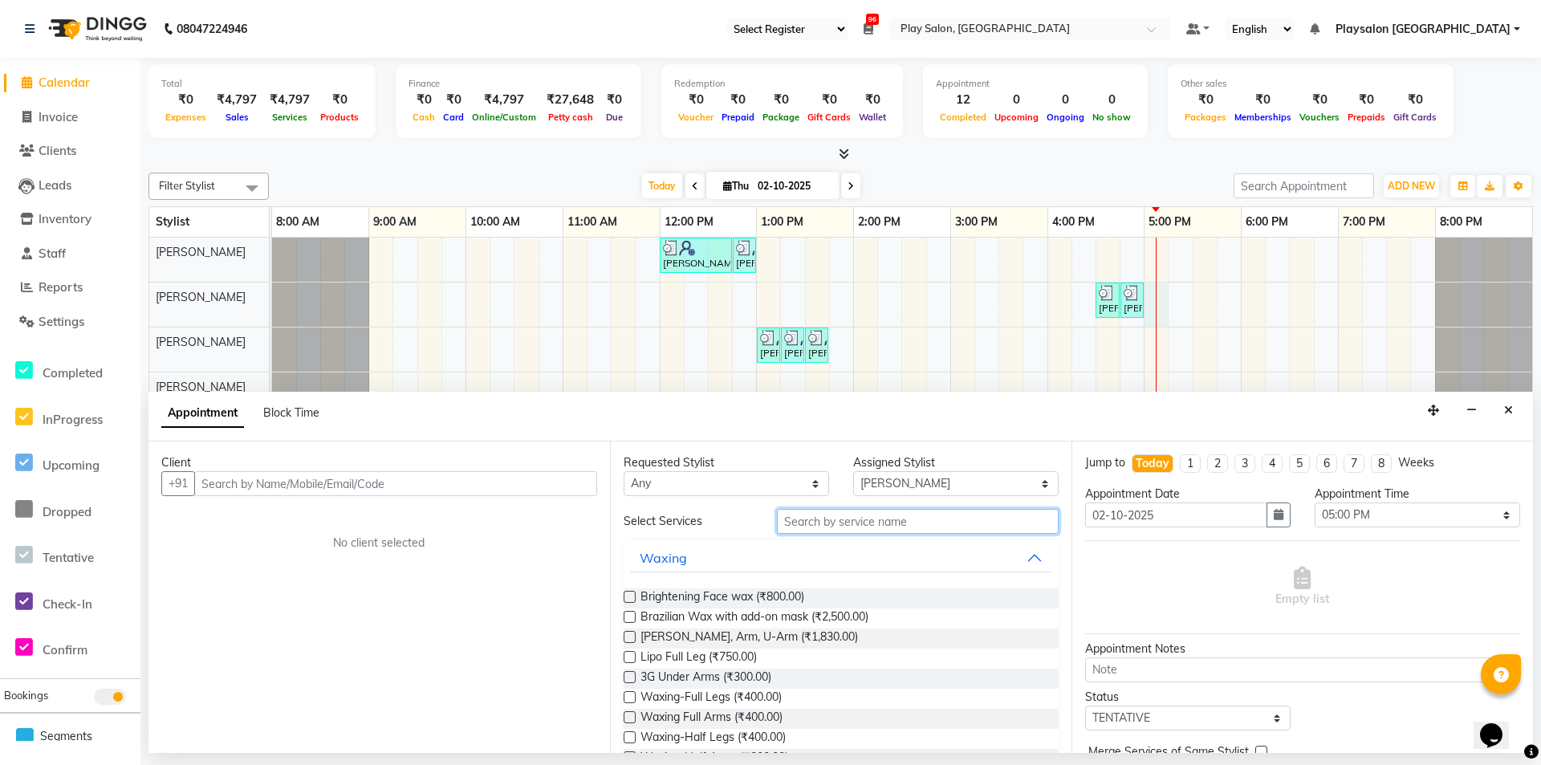
click at [900, 519] on input "text" at bounding box center [918, 521] width 282 height 25
type input "THRE"
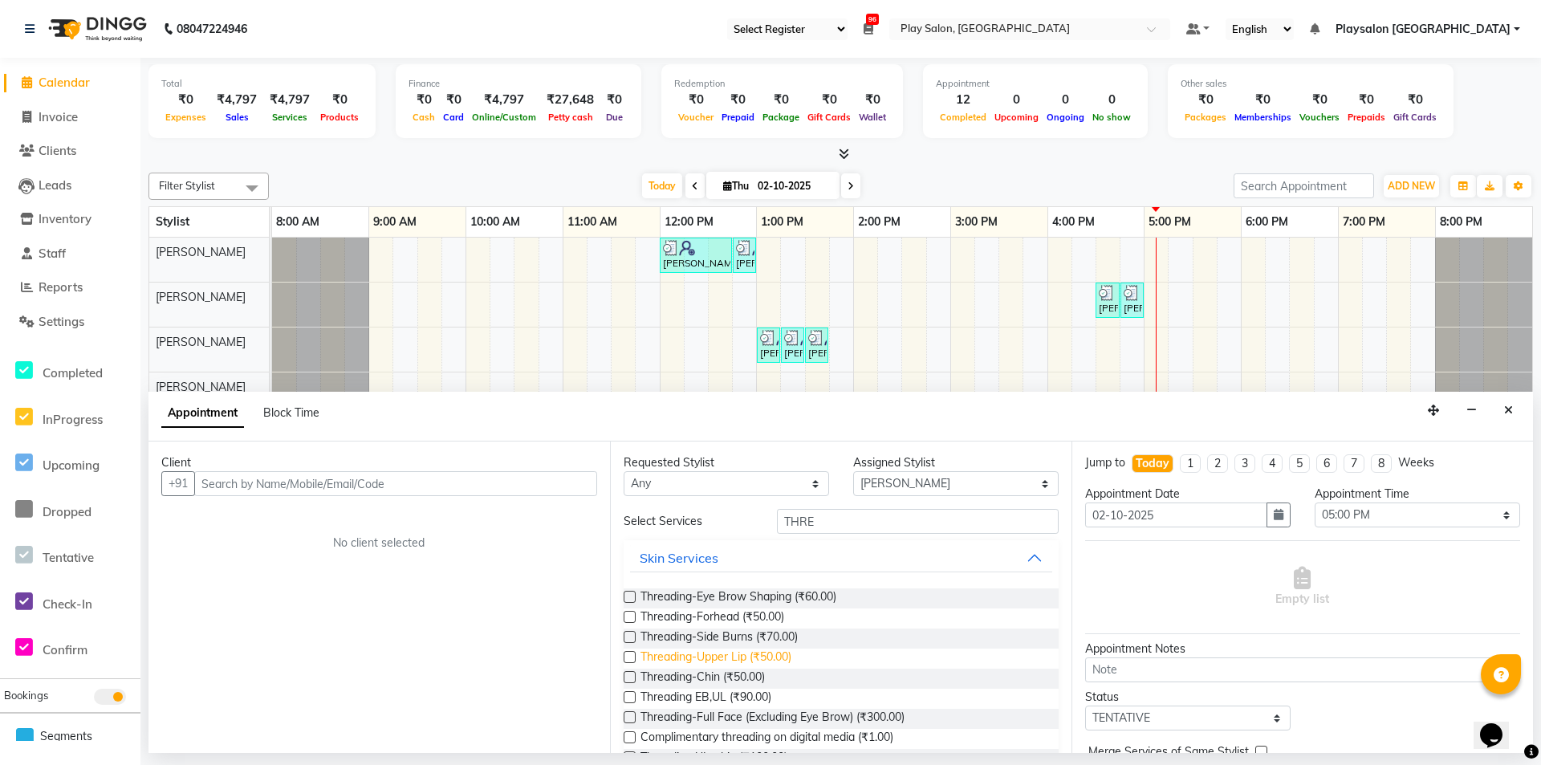
click at [748, 657] on span "Threading-Upper Lip (₹50.00)" at bounding box center [716, 659] width 151 height 20
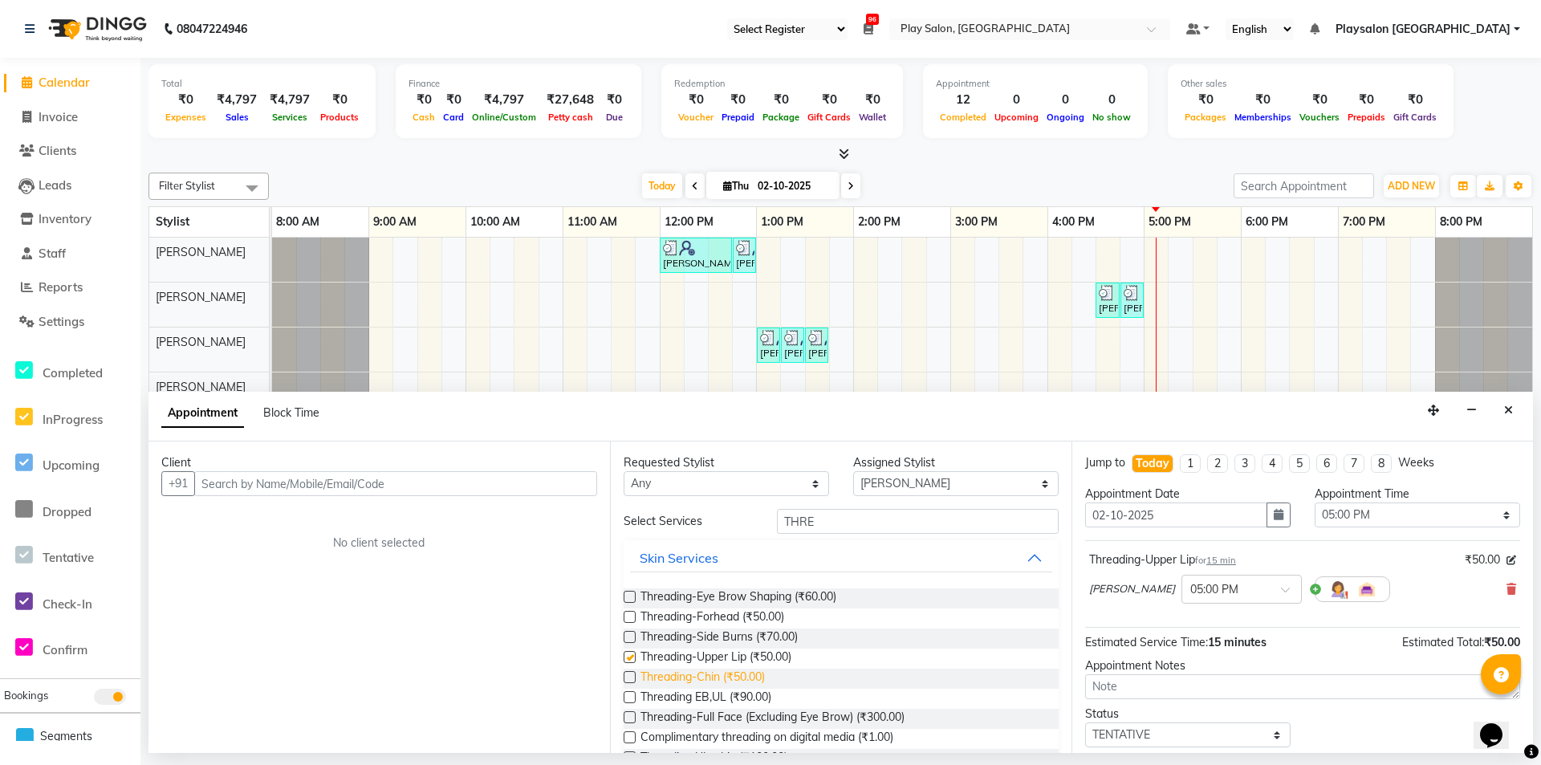
checkbox input "false"
click at [722, 676] on span "Threading-Chin (₹50.00)" at bounding box center [703, 679] width 124 height 20
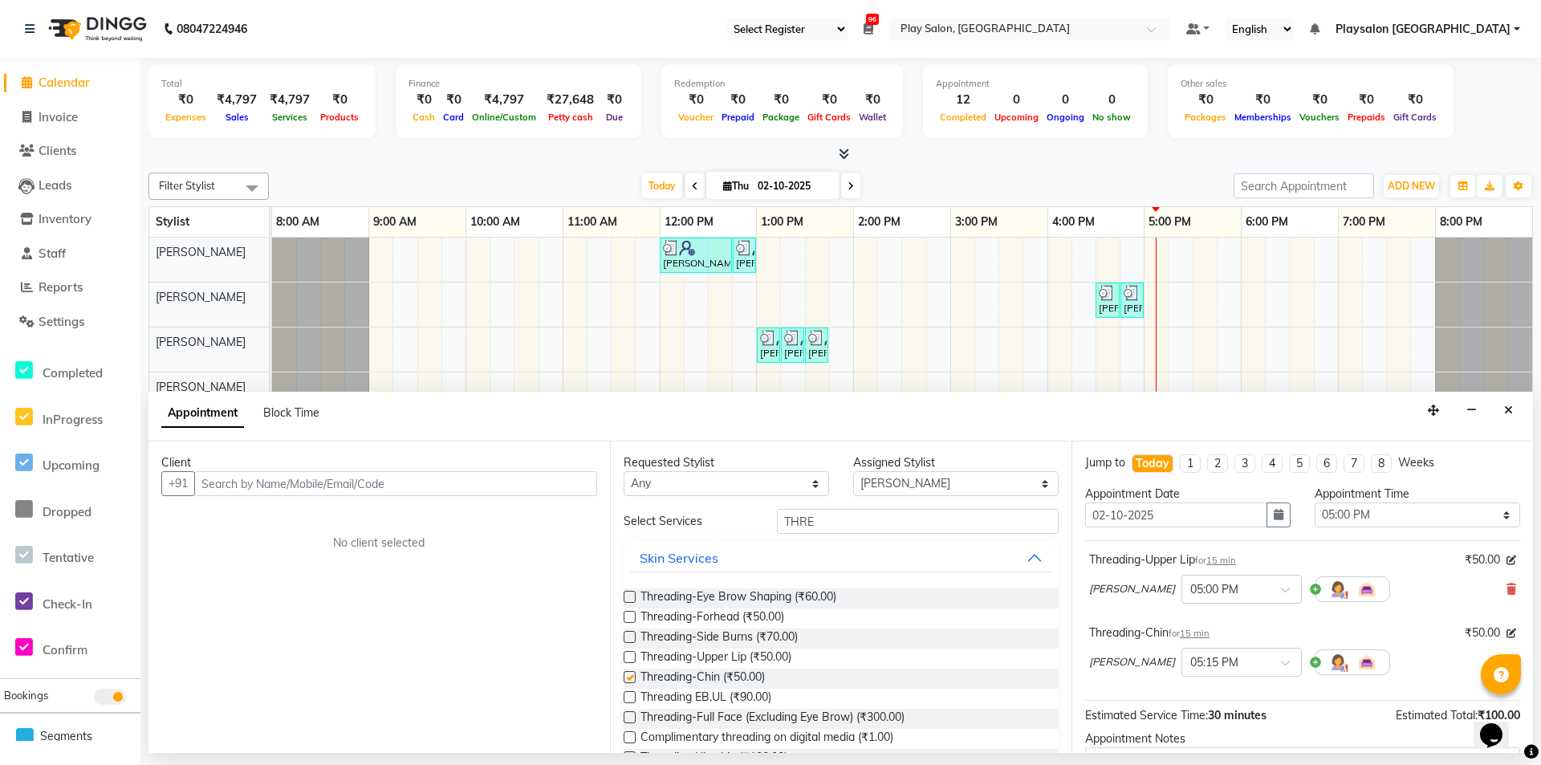
checkbox input "false"
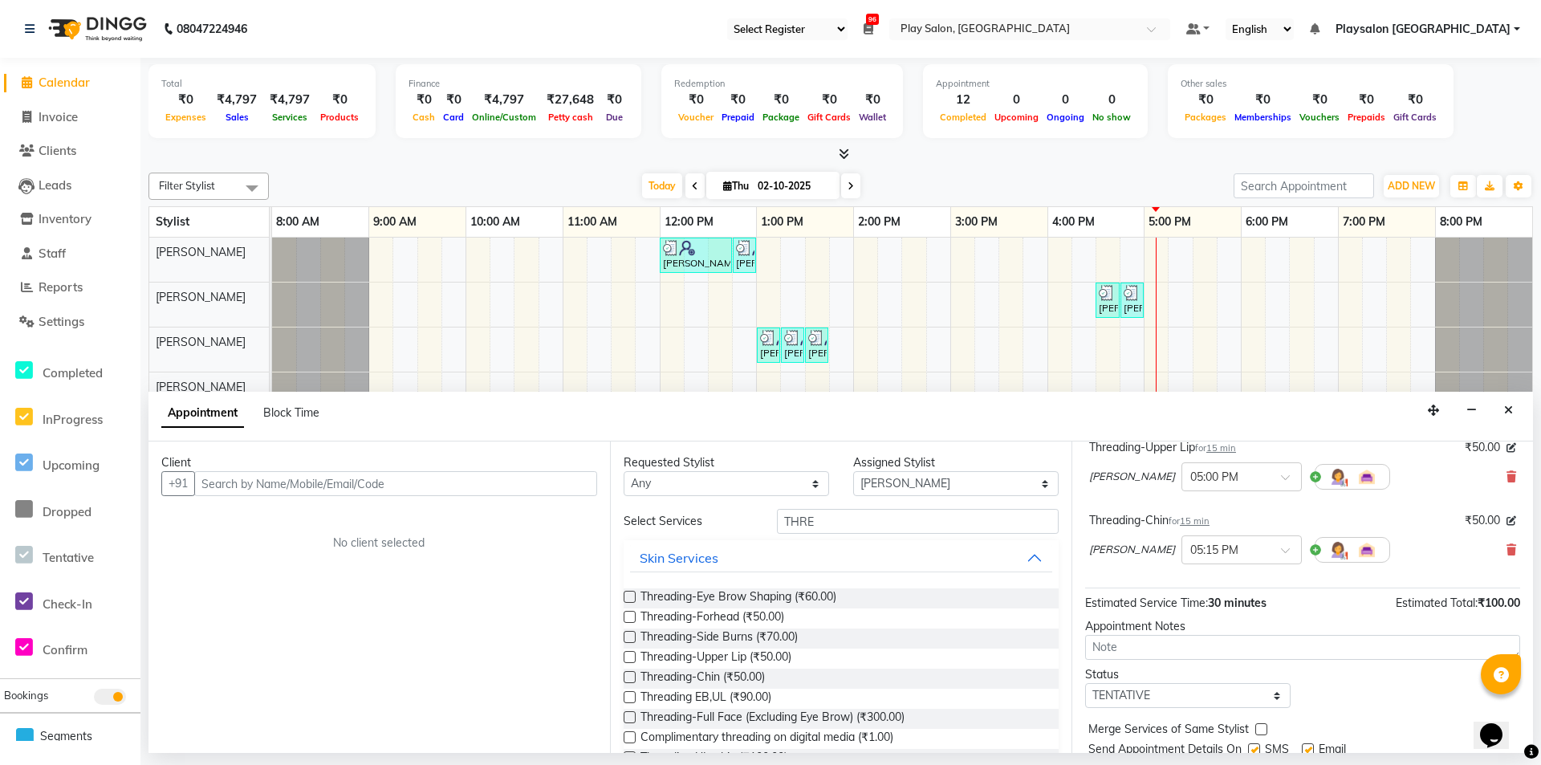
scroll to position [133, 0]
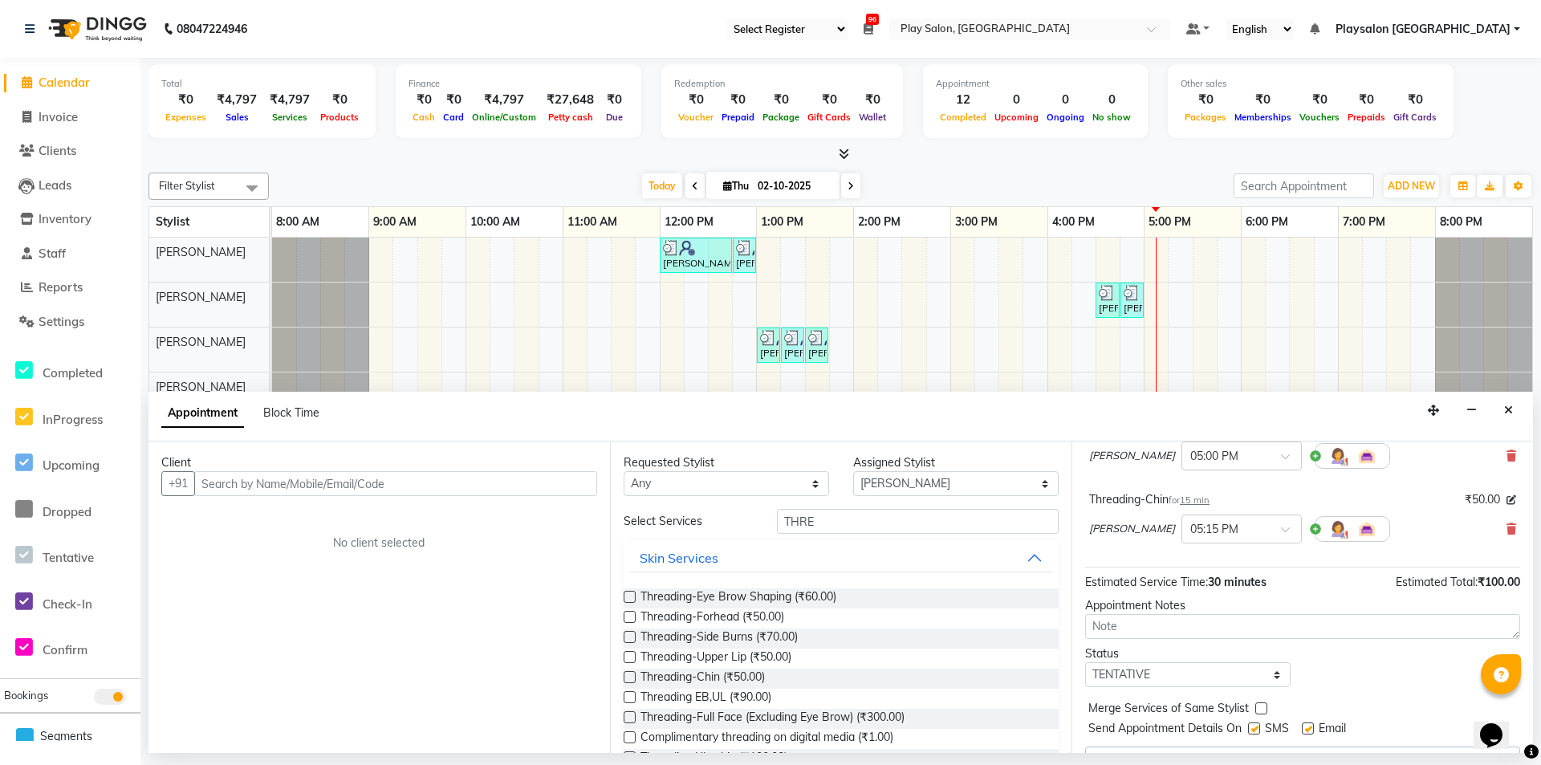
click at [1256, 728] on label at bounding box center [1254, 728] width 12 height 12
click at [1256, 728] on input "checkbox" at bounding box center [1253, 730] width 10 height 10
checkbox input "false"
click at [1309, 726] on label at bounding box center [1308, 728] width 12 height 12
click at [1309, 726] on input "checkbox" at bounding box center [1307, 730] width 10 height 10
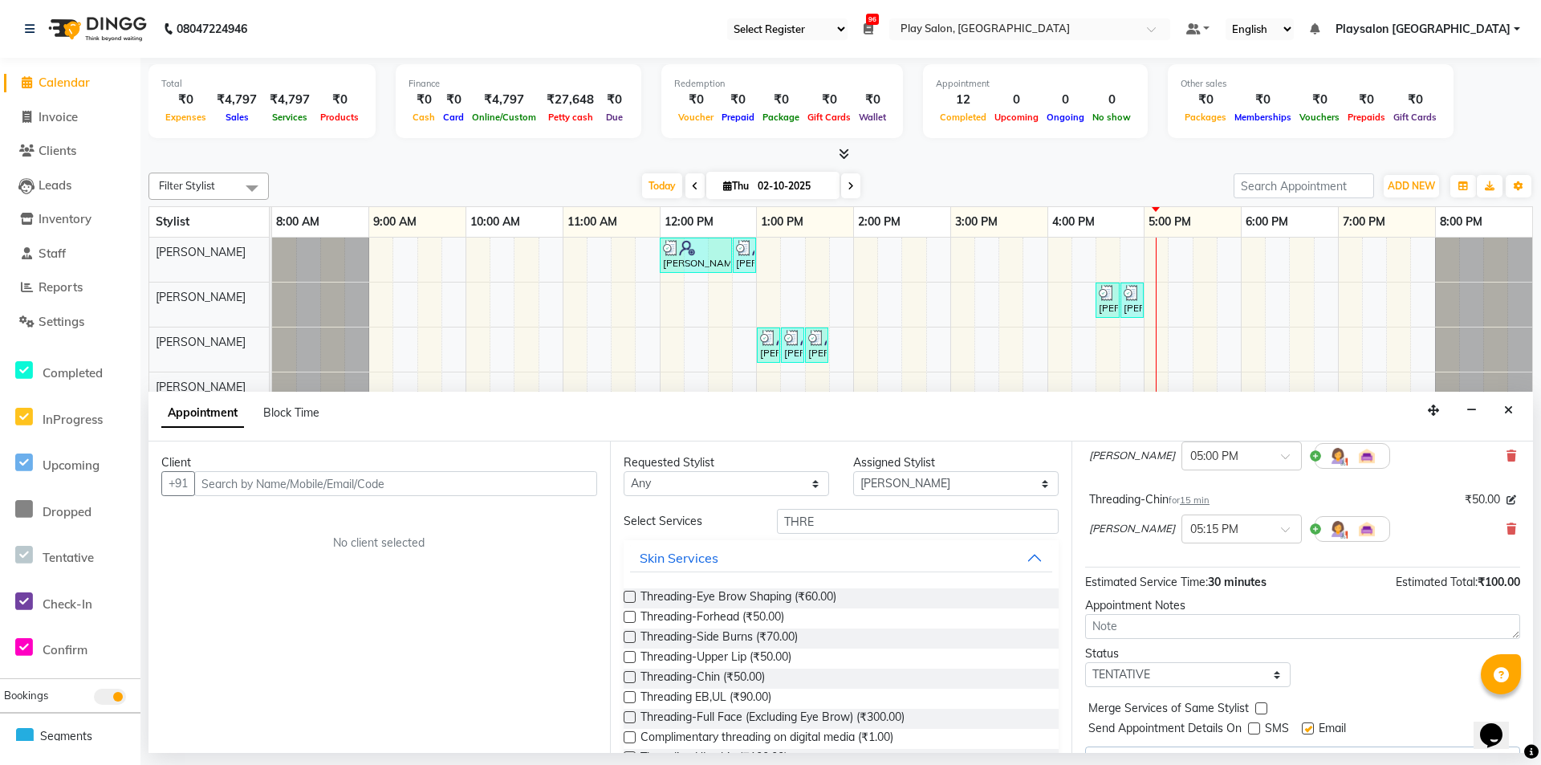
checkbox input "false"
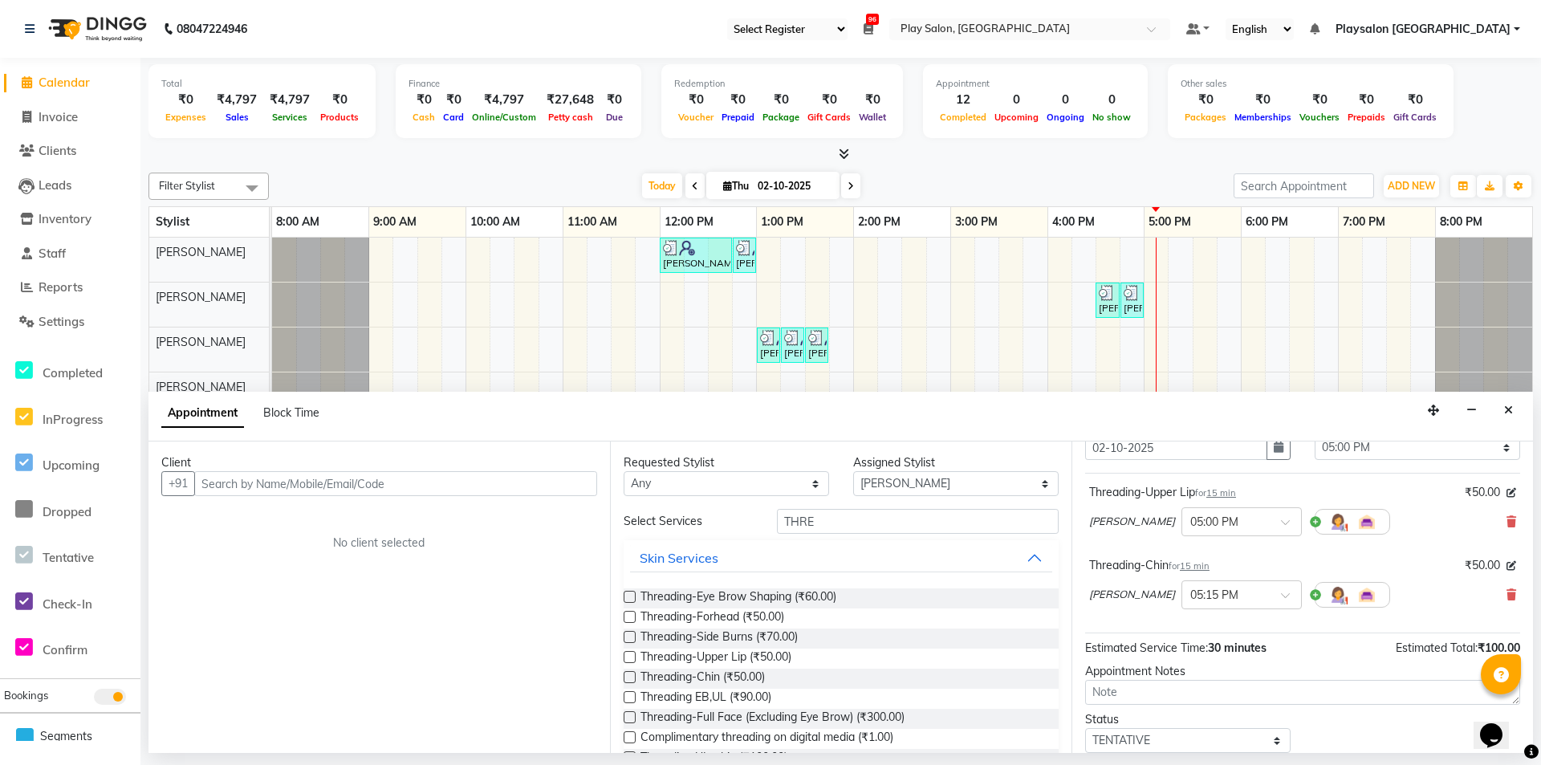
scroll to position [0, 0]
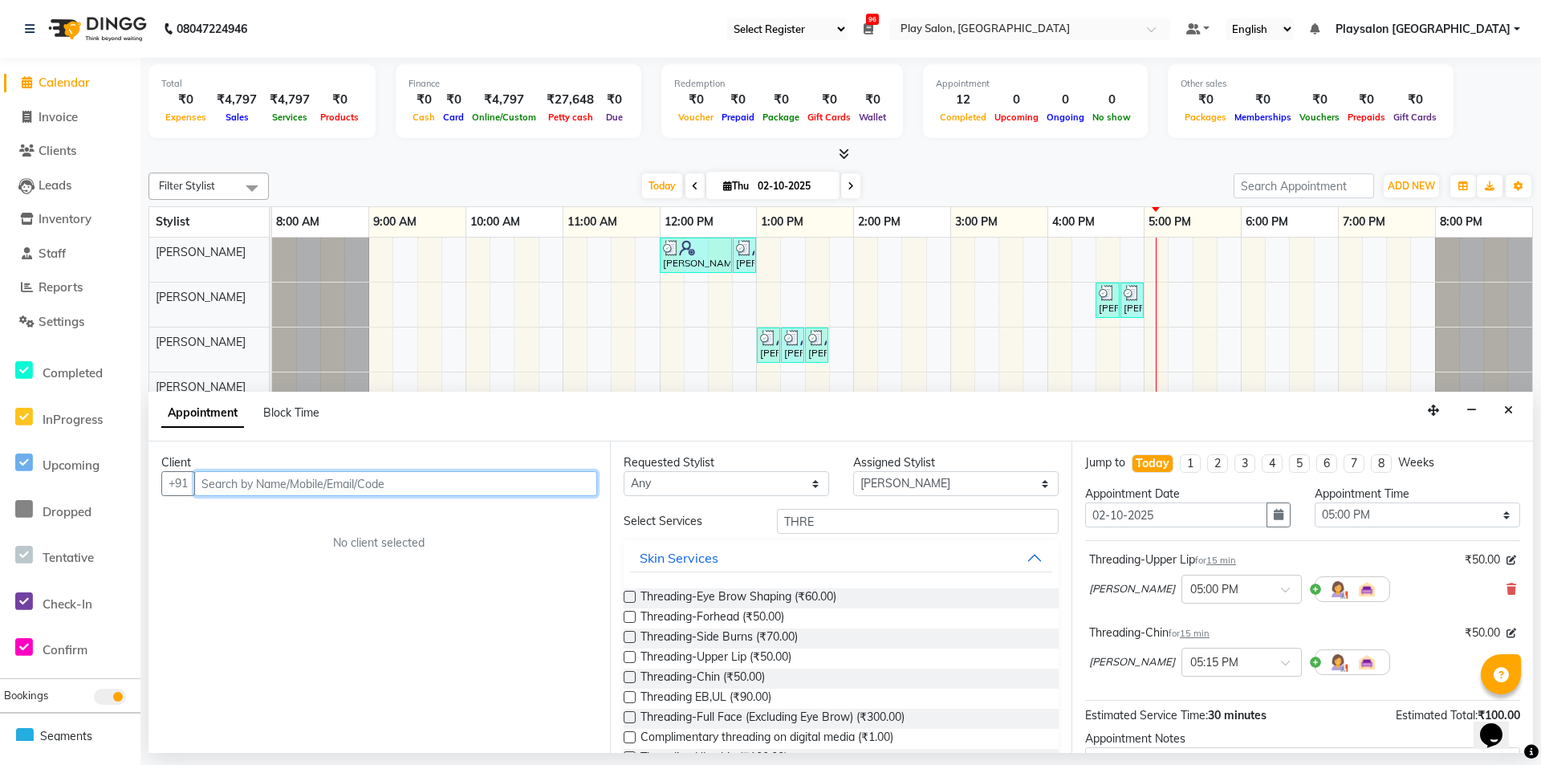
click at [223, 491] on input "text" at bounding box center [395, 483] width 403 height 25
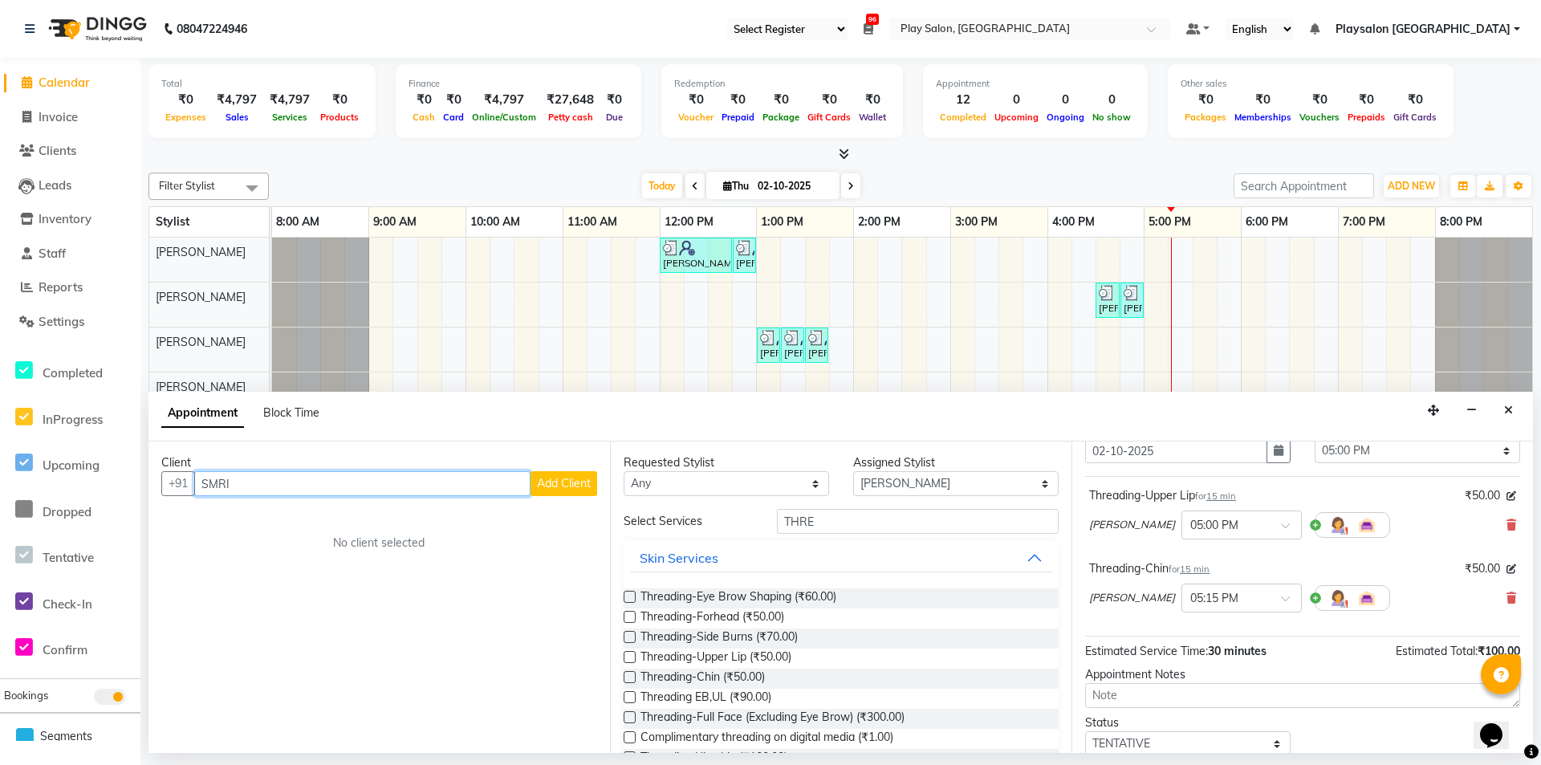
click at [437, 482] on input "SMRI" at bounding box center [362, 483] width 336 height 25
click at [379, 515] on ngb-highlight "8653757750" at bounding box center [362, 518] width 80 height 16
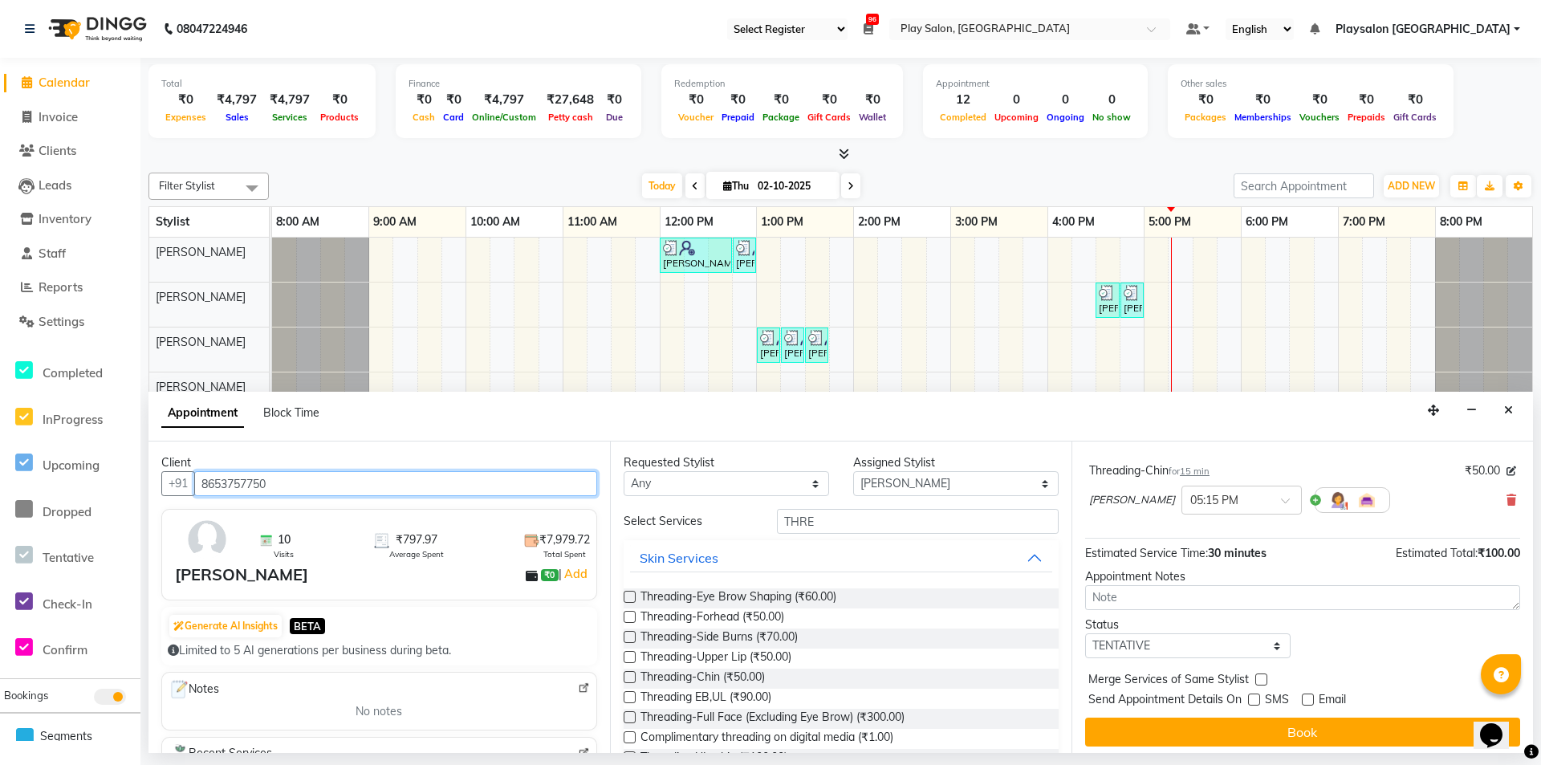
scroll to position [169, 0]
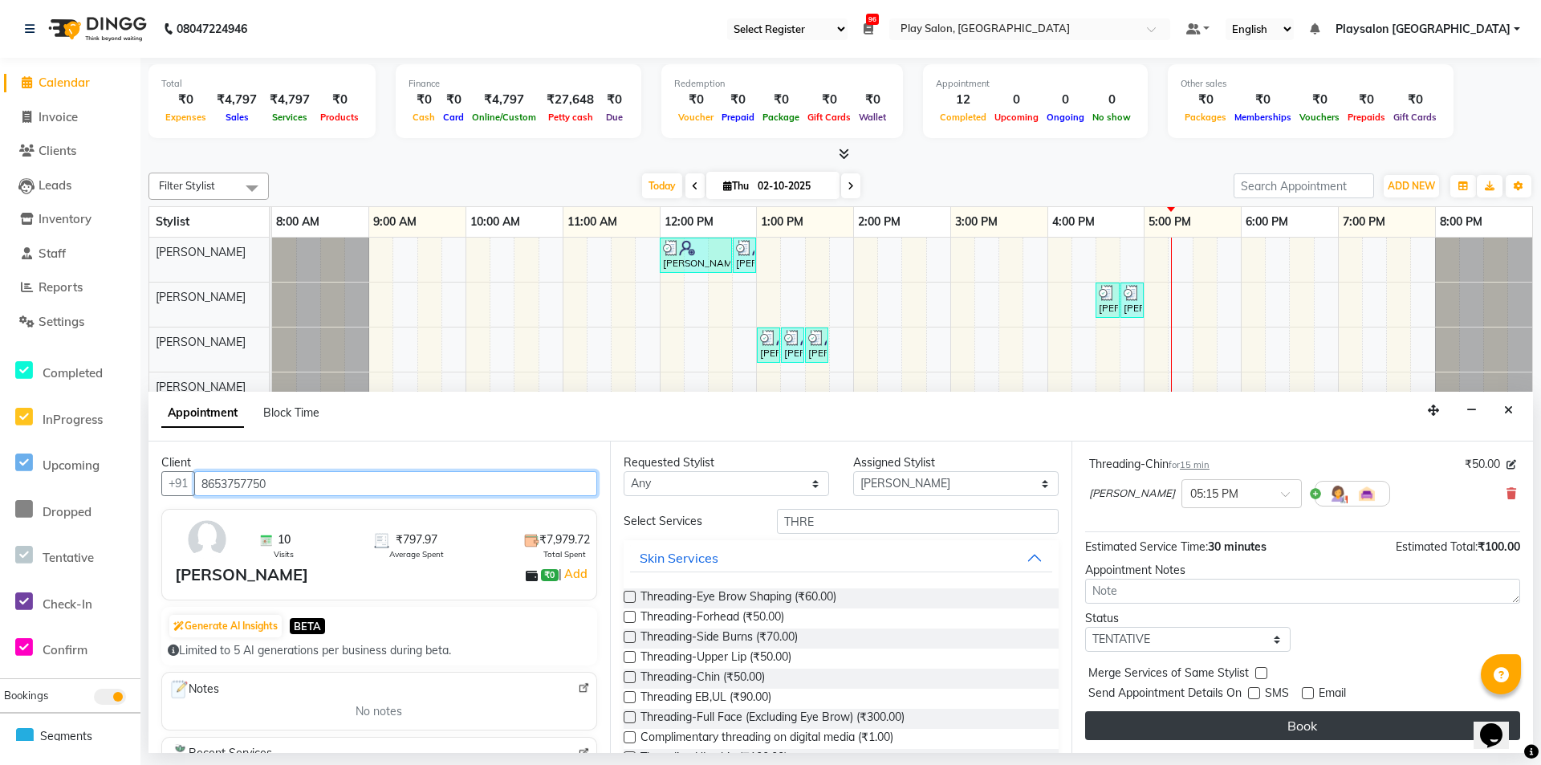
type input "8653757750"
click at [1371, 720] on button "Book" at bounding box center [1302, 725] width 435 height 29
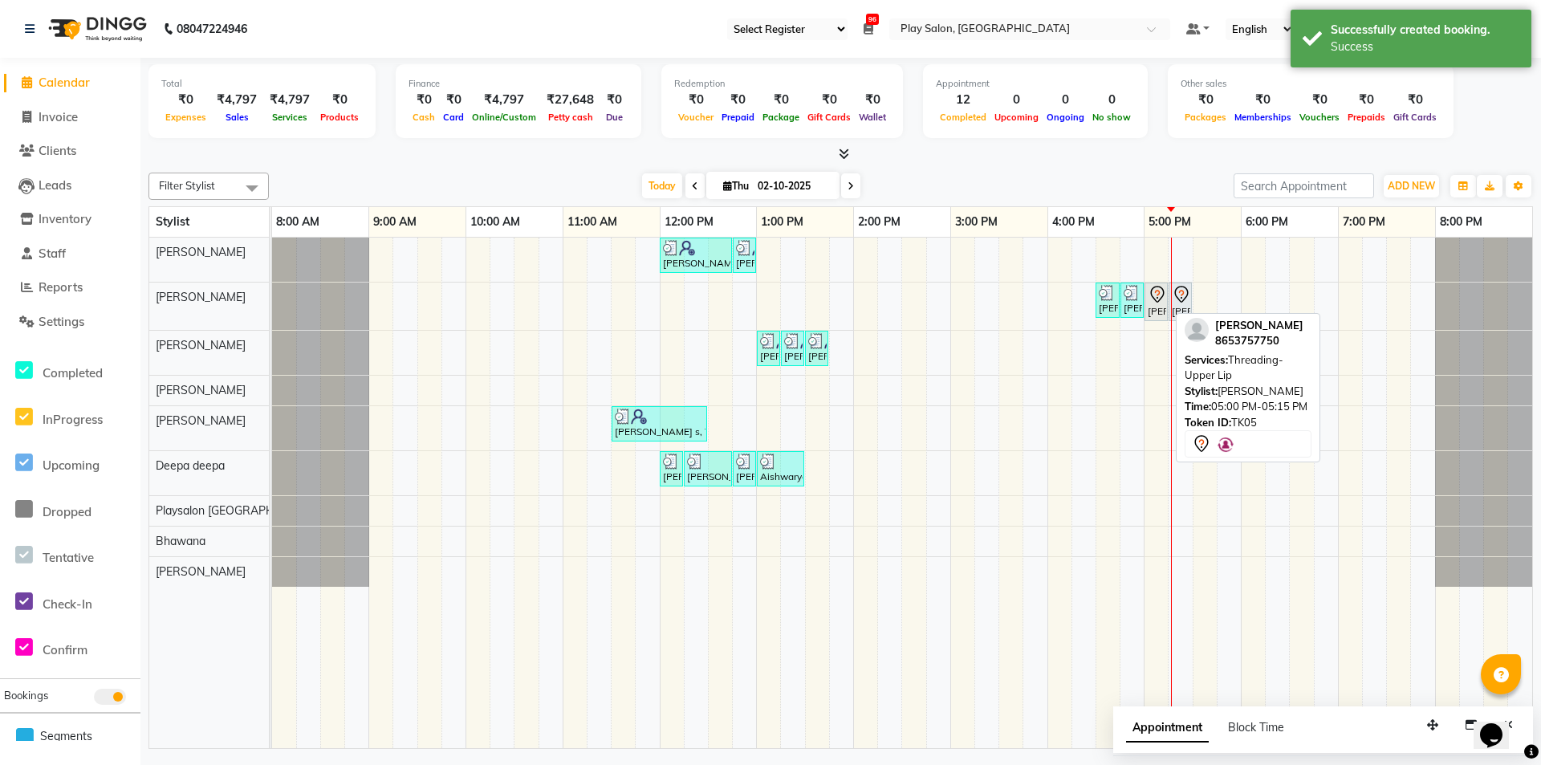
click at [1164, 307] on div at bounding box center [1167, 301] width 6 height 37
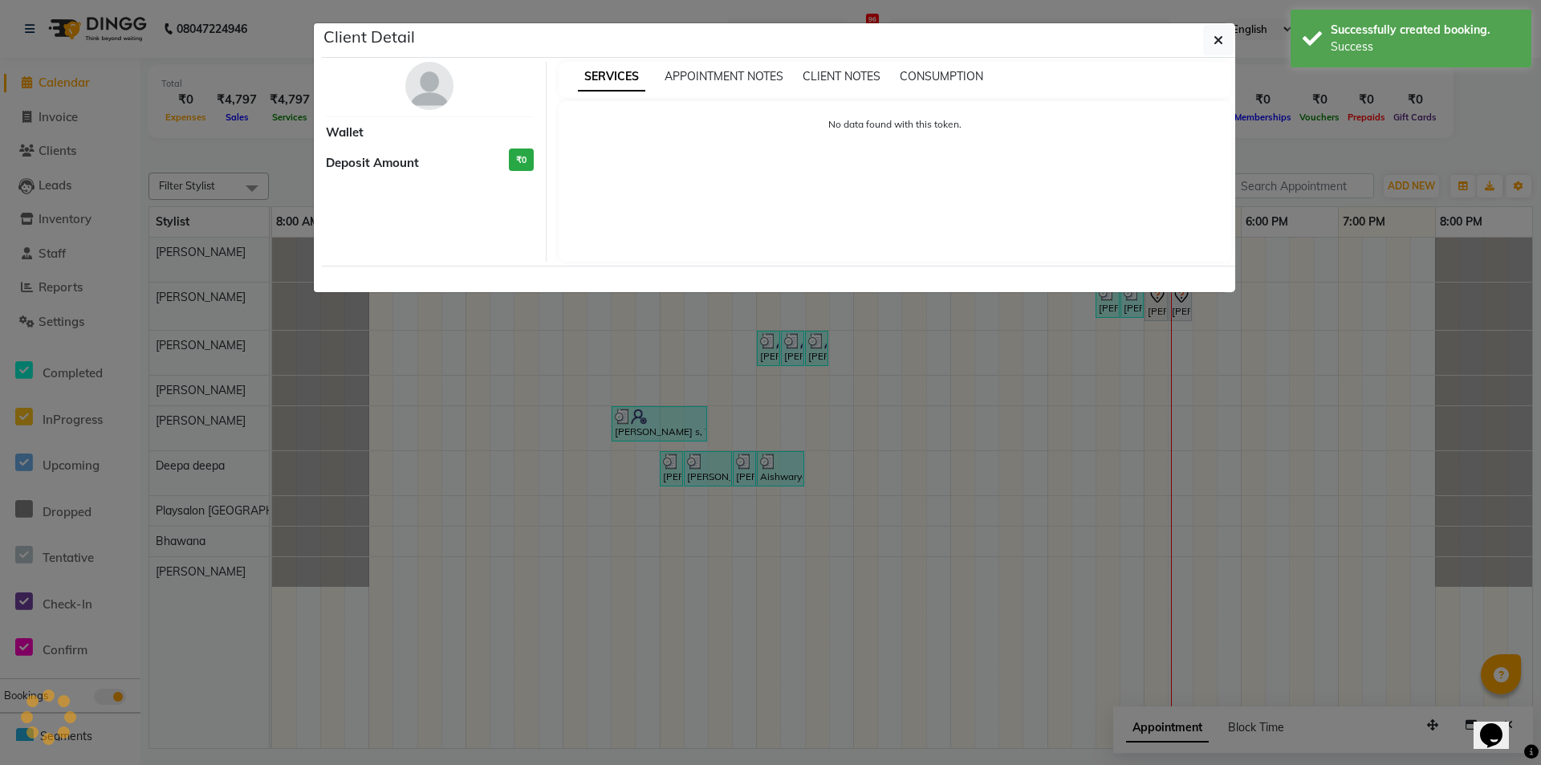
select select "7"
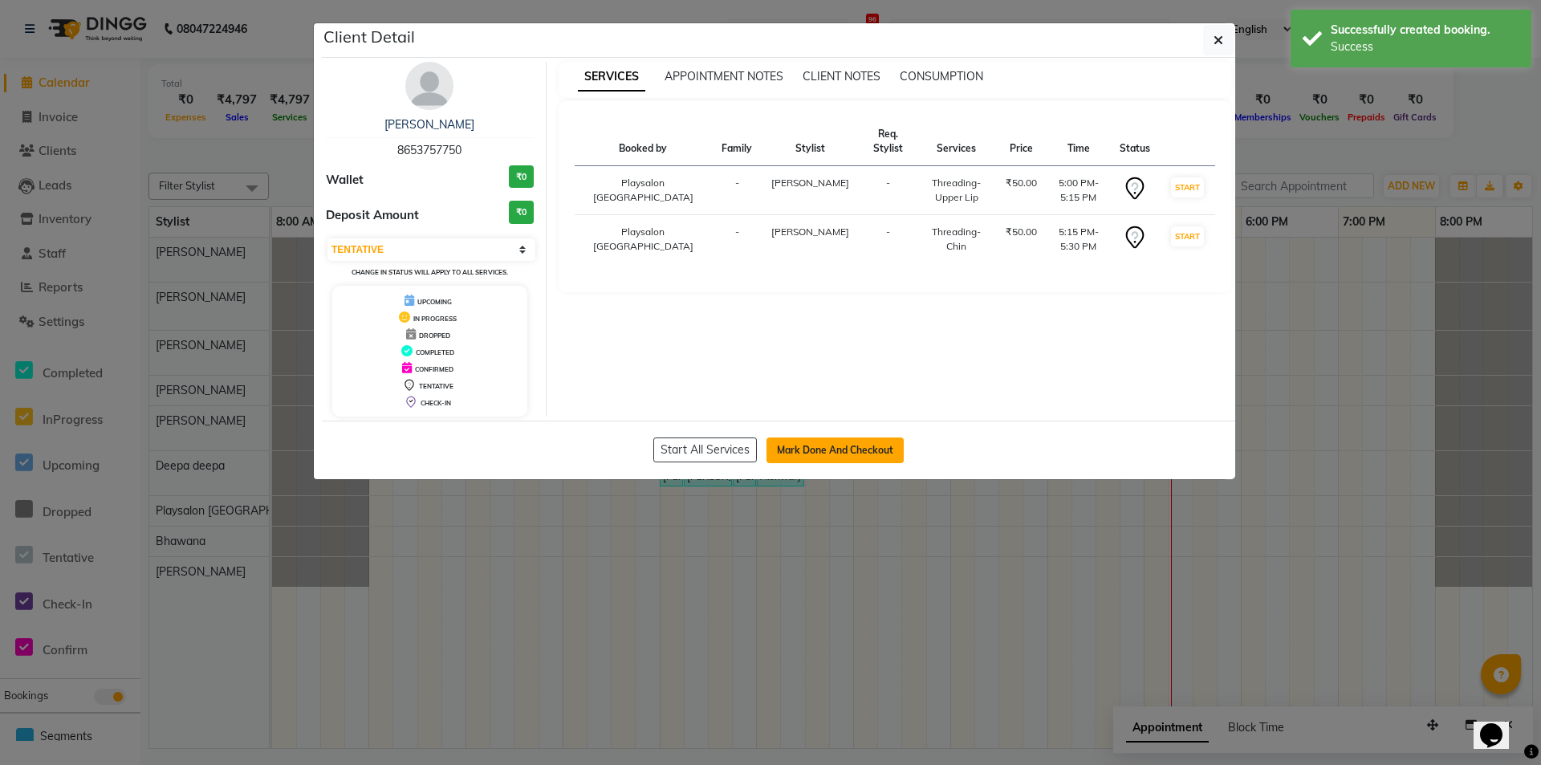
click at [817, 448] on button "Mark Done And Checkout" at bounding box center [835, 450] width 137 height 26
select select "service"
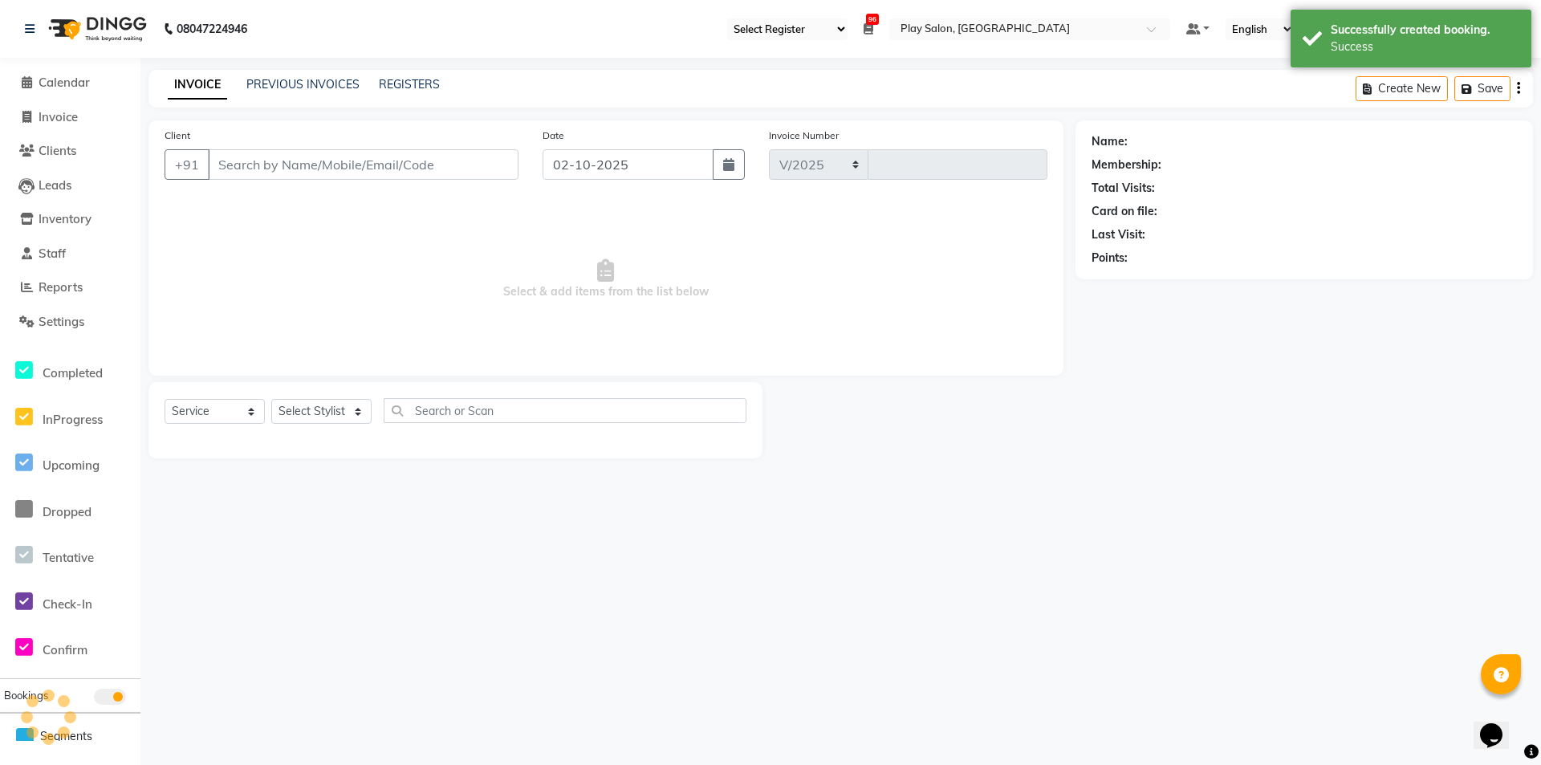
select select "8308"
type input "0822"
select select "product"
select select "80387"
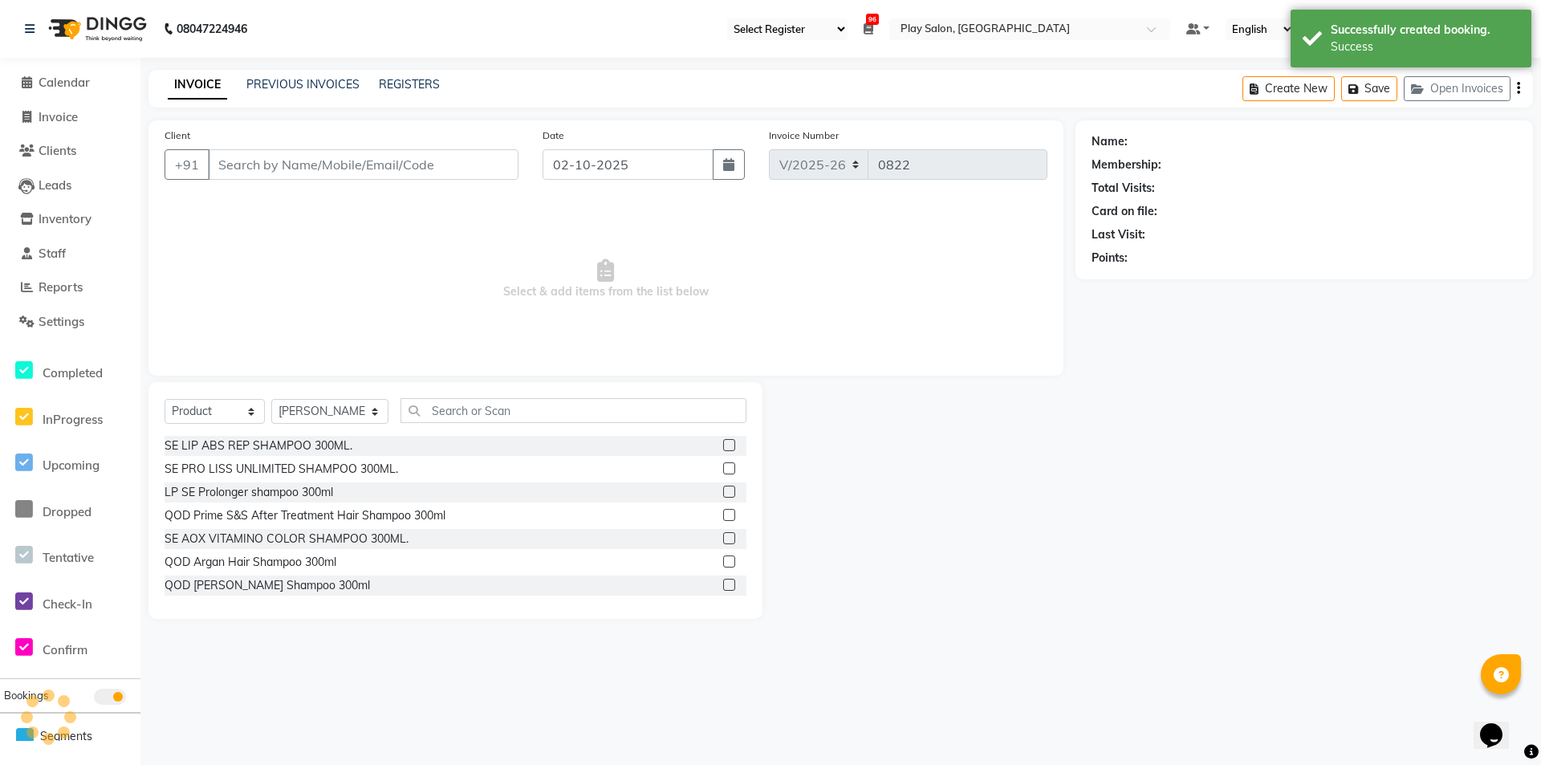
type input "8653757750"
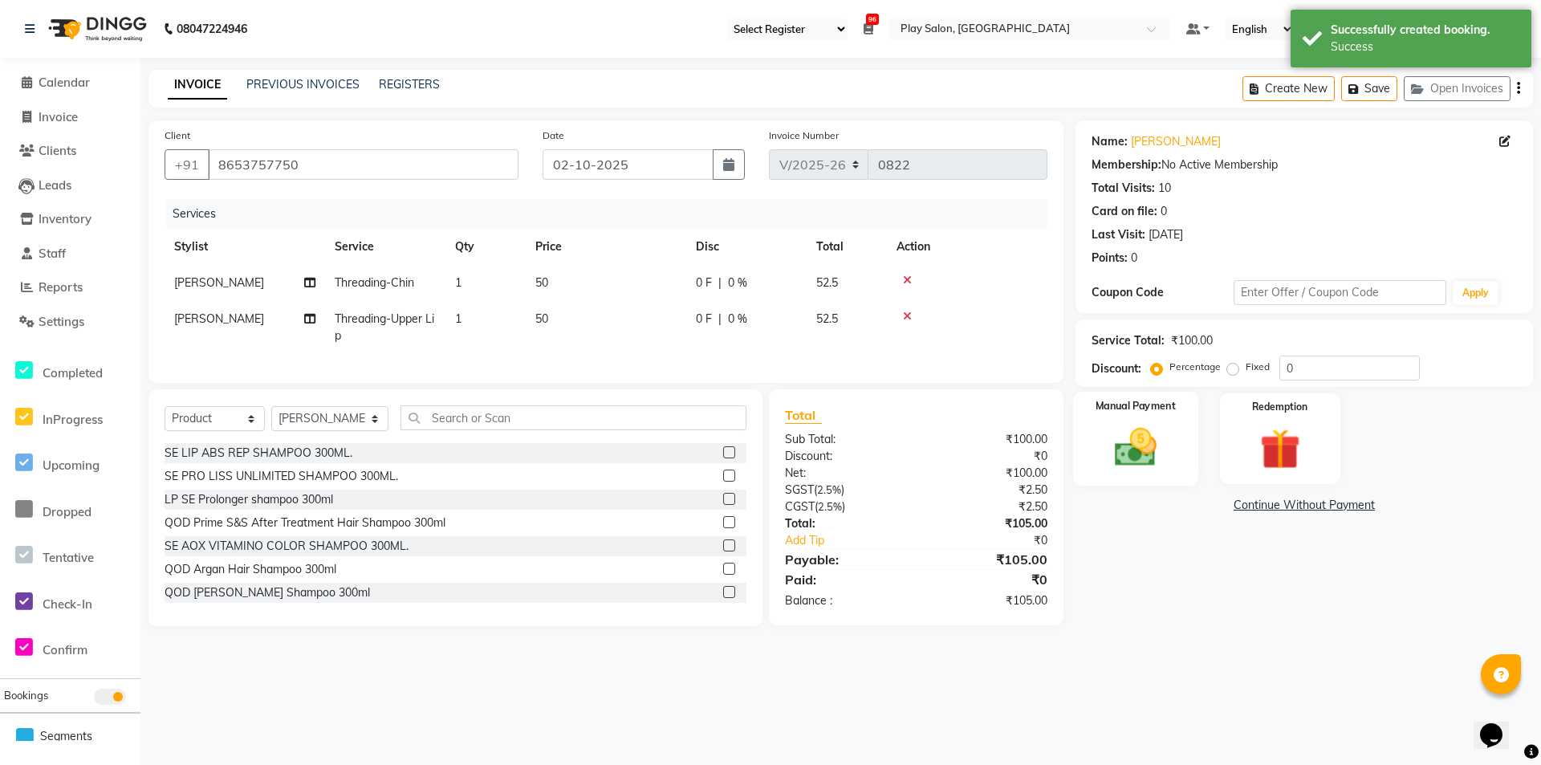
click at [1155, 426] on img at bounding box center [1135, 447] width 69 height 49
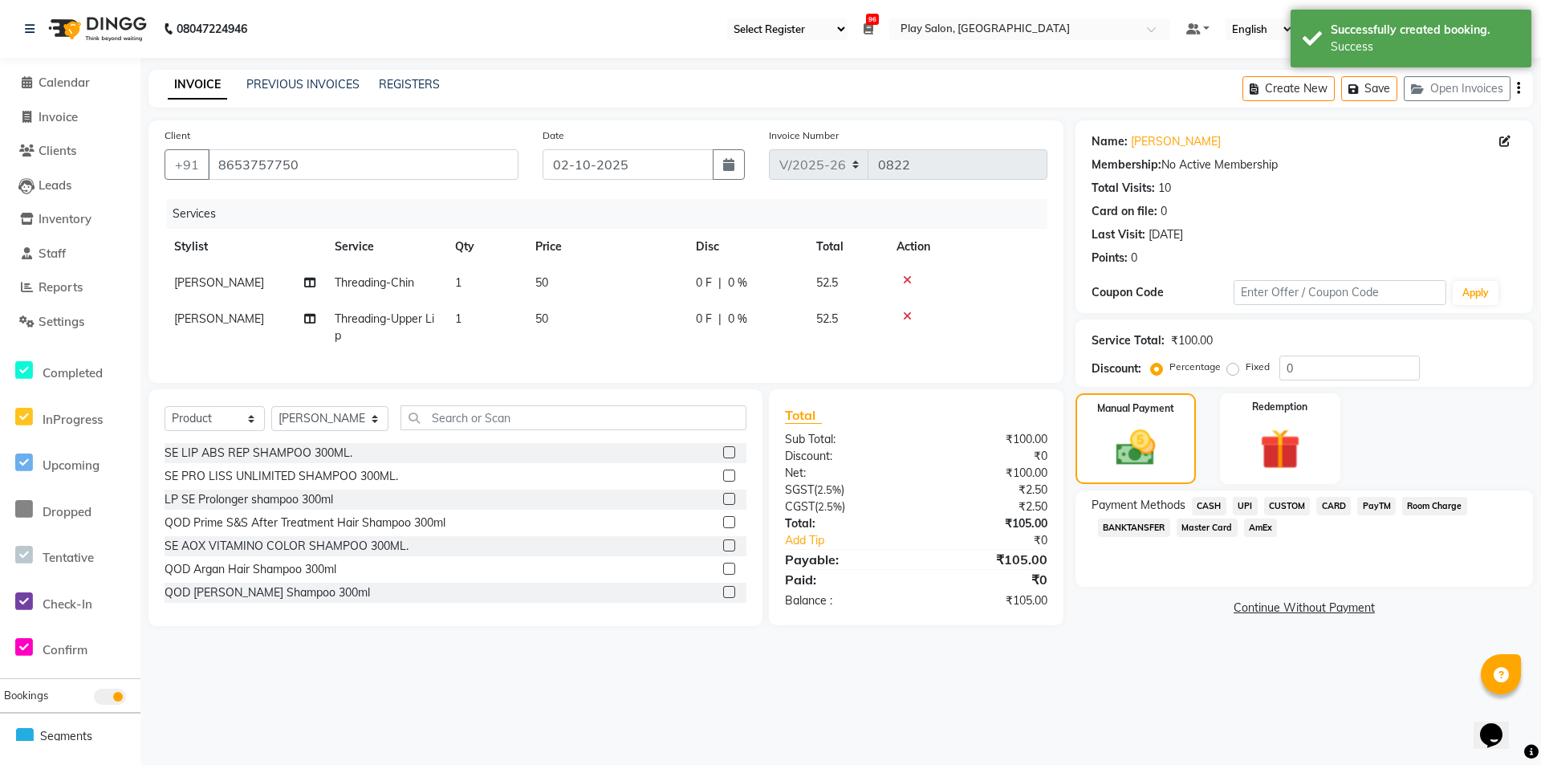
click at [1208, 502] on span "CASH" at bounding box center [1209, 506] width 35 height 18
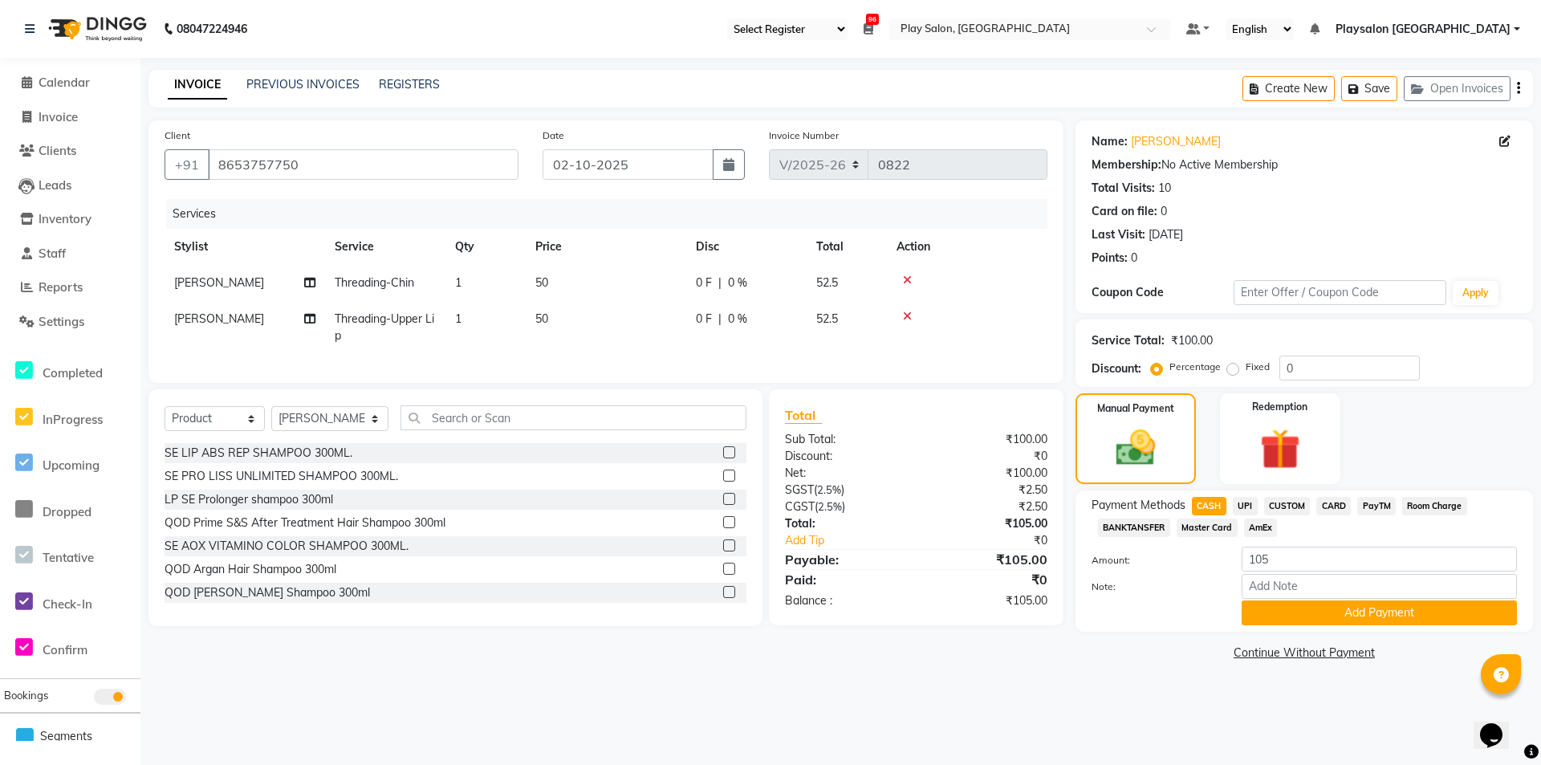
click at [906, 280] on icon at bounding box center [907, 280] width 9 height 11
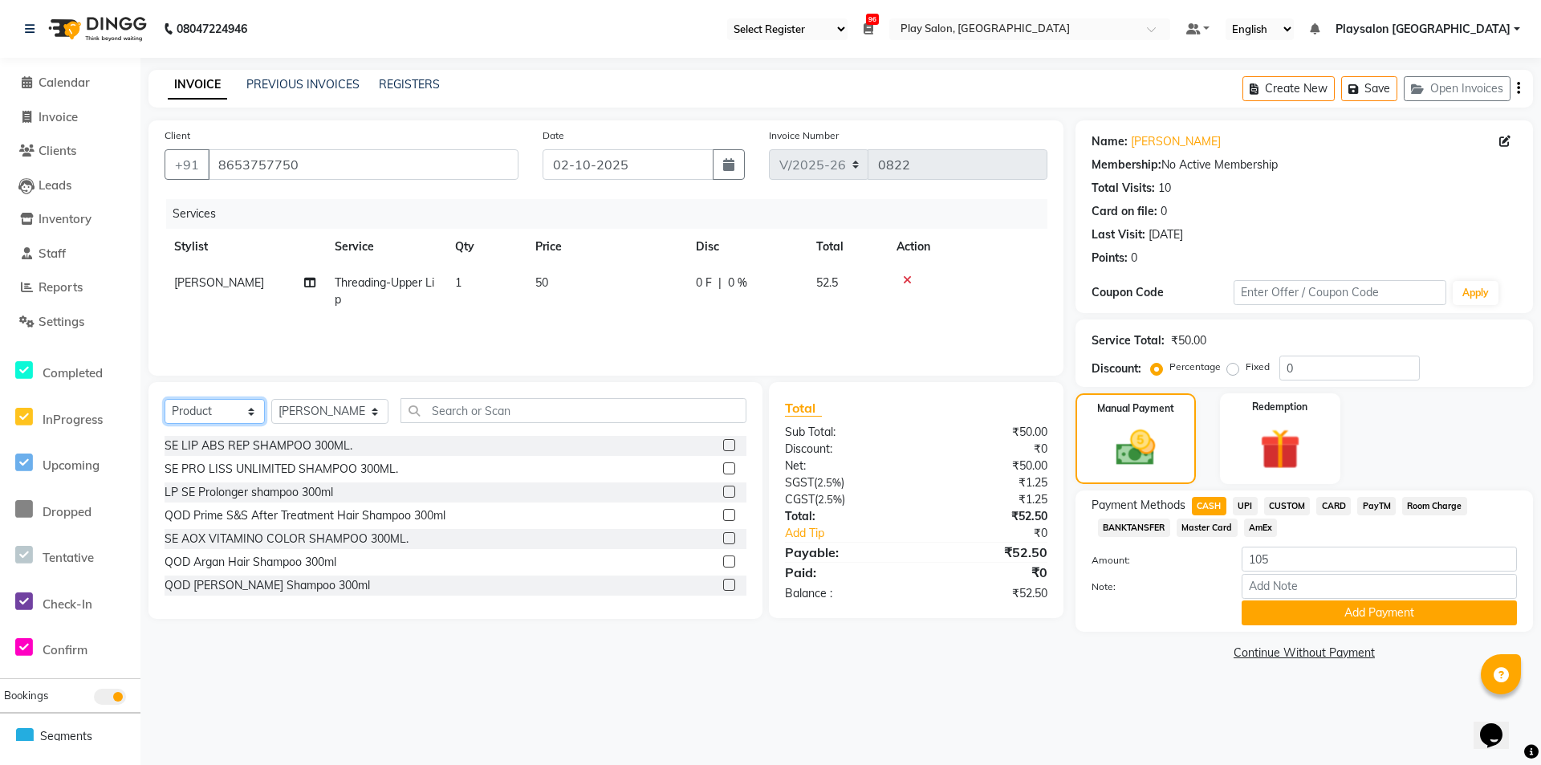
click at [201, 402] on select "Select Service Product Membership Package Voucher Prepaid Gift Card" at bounding box center [215, 411] width 100 height 25
select select "service"
click at [165, 399] on select "Select Service Product Membership Package Voucher Prepaid Gift Card" at bounding box center [215, 411] width 100 height 25
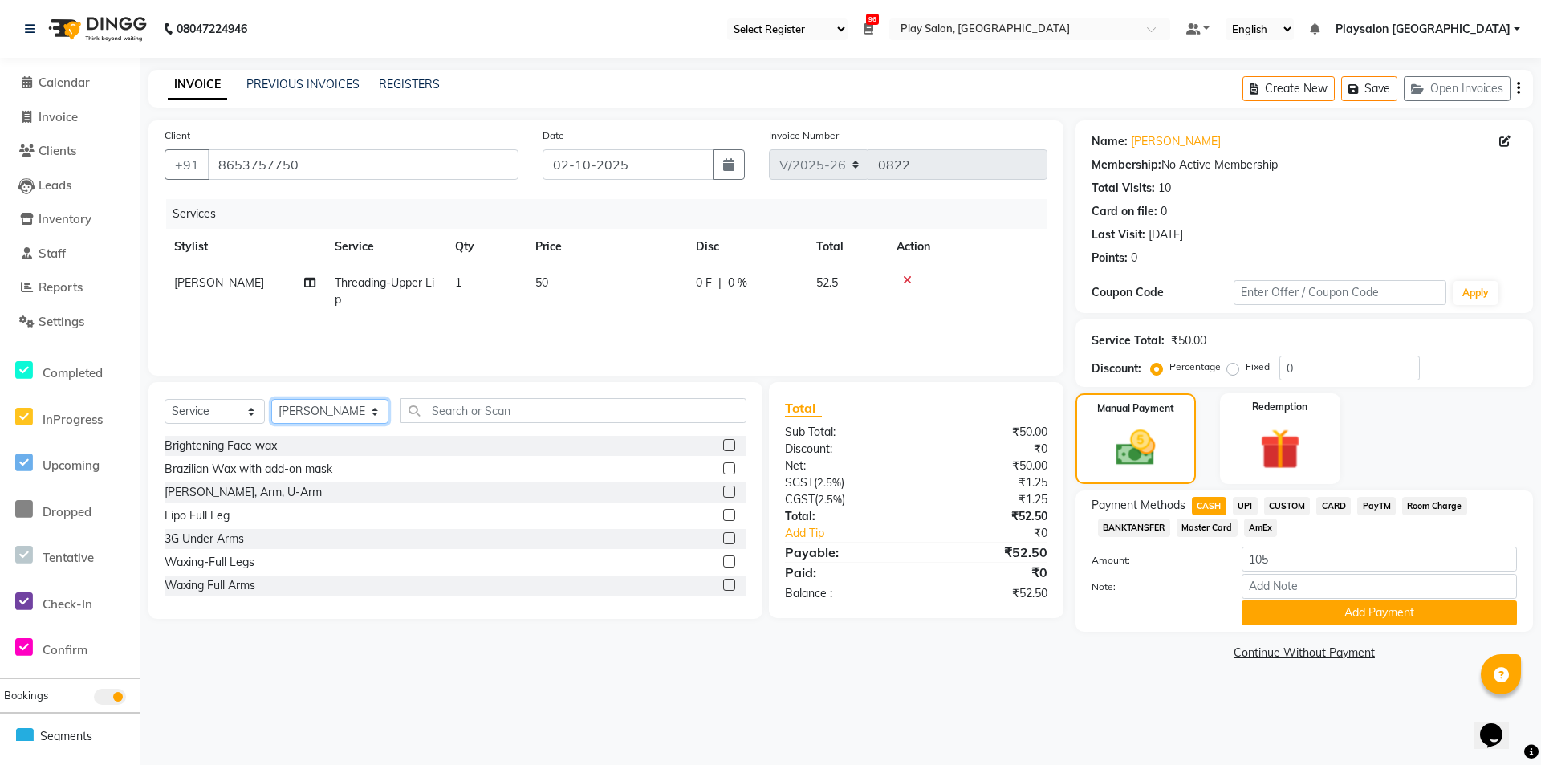
click at [356, 406] on select "Select Stylist Admin [PERSON_NAME] Lun Deepa [PERSON_NAME] Yimkhiung [PERSON_NA…" at bounding box center [329, 411] width 117 height 25
select select "80381"
click at [271, 399] on select "Select Stylist Admin [PERSON_NAME] Lun Deepa [PERSON_NAME] Yimkhiung [PERSON_NA…" at bounding box center [329, 411] width 117 height 25
click at [421, 414] on input "text" at bounding box center [574, 410] width 346 height 25
type input "THRE"
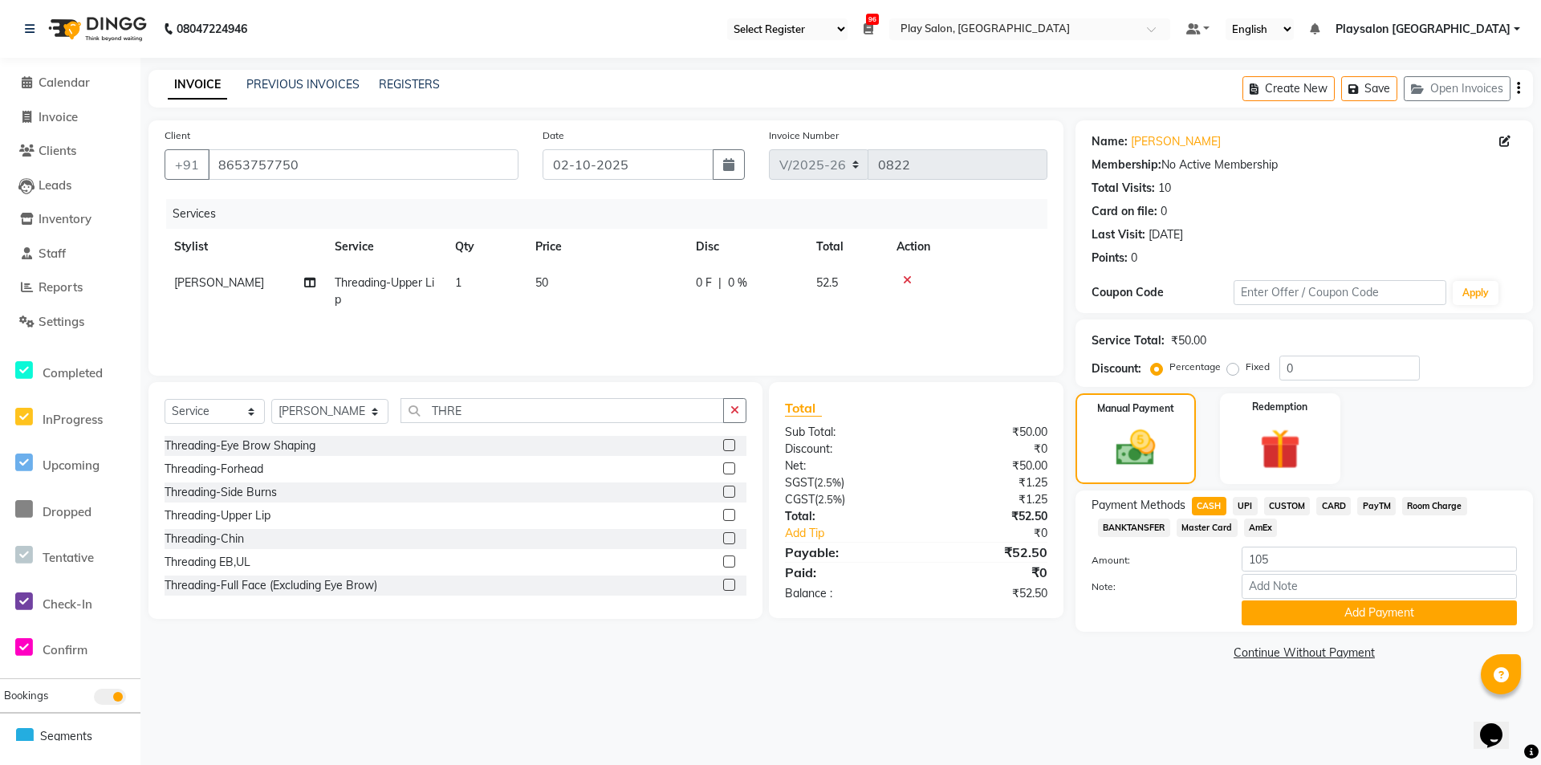
click at [723, 443] on label at bounding box center [729, 445] width 12 height 12
click at [723, 443] on input "checkbox" at bounding box center [728, 446] width 10 height 10
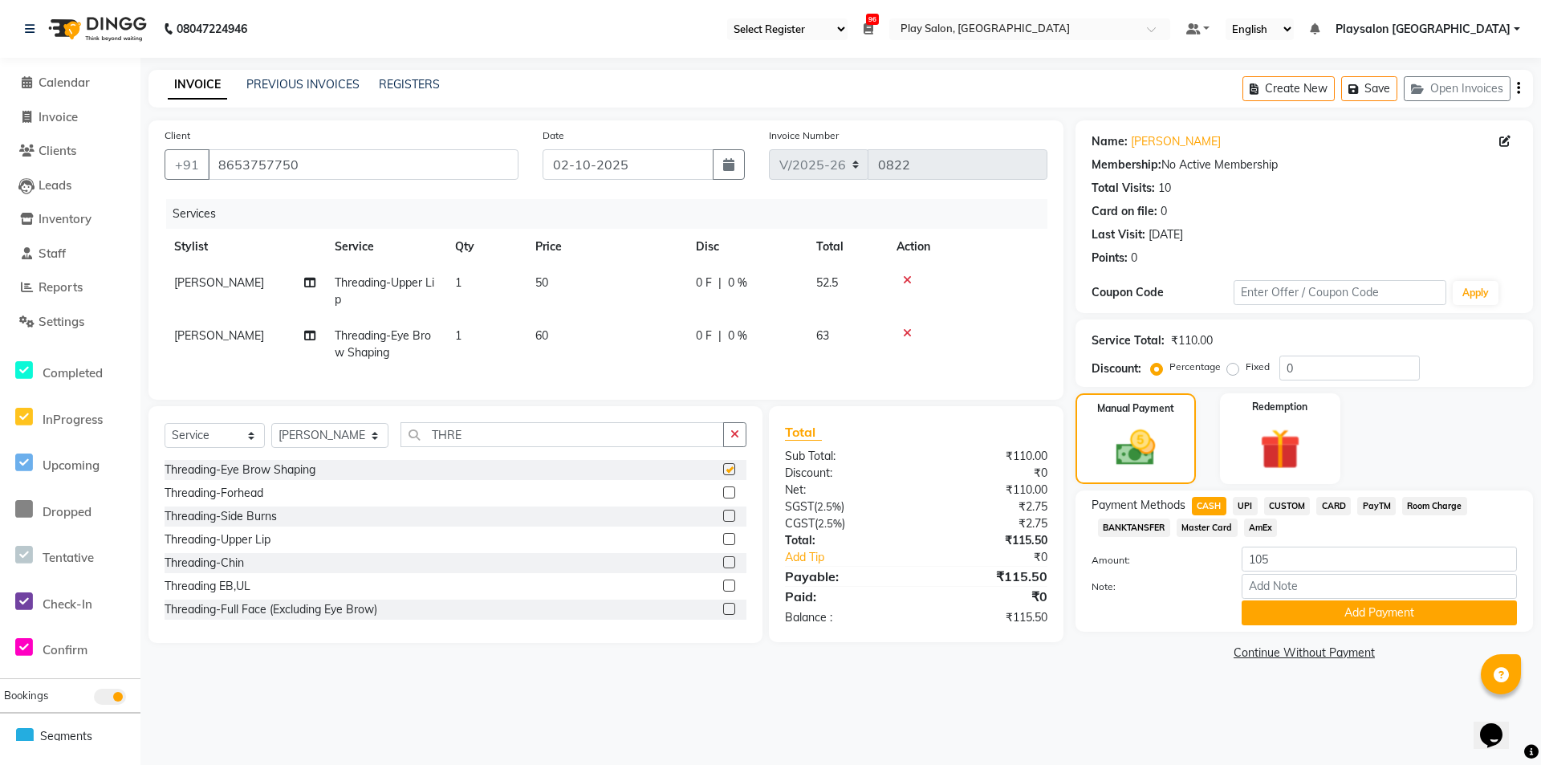
checkbox input "false"
click at [1247, 500] on span "UPI" at bounding box center [1245, 506] width 25 height 18
type input "115.5"
click at [1204, 501] on span "CASH" at bounding box center [1209, 506] width 35 height 18
click at [1304, 612] on button "Add Payment" at bounding box center [1379, 612] width 275 height 25
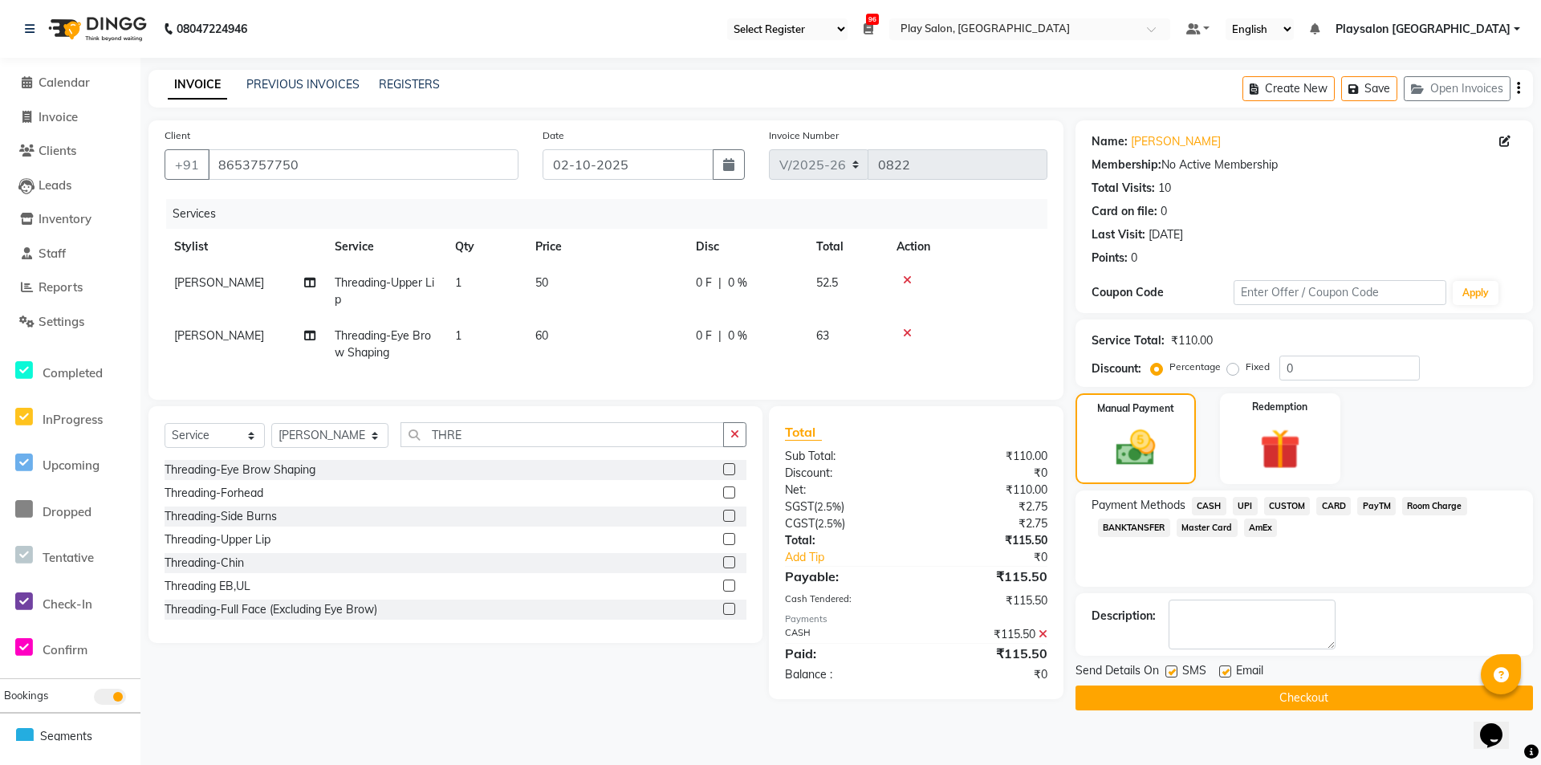
drag, startPoint x: 1168, startPoint y: 669, endPoint x: 1194, endPoint y: 668, distance: 25.7
click at [1169, 669] on label at bounding box center [1172, 671] width 12 height 12
click at [1169, 669] on input "checkbox" at bounding box center [1171, 672] width 10 height 10
checkbox input "false"
click at [1226, 667] on label at bounding box center [1225, 671] width 12 height 12
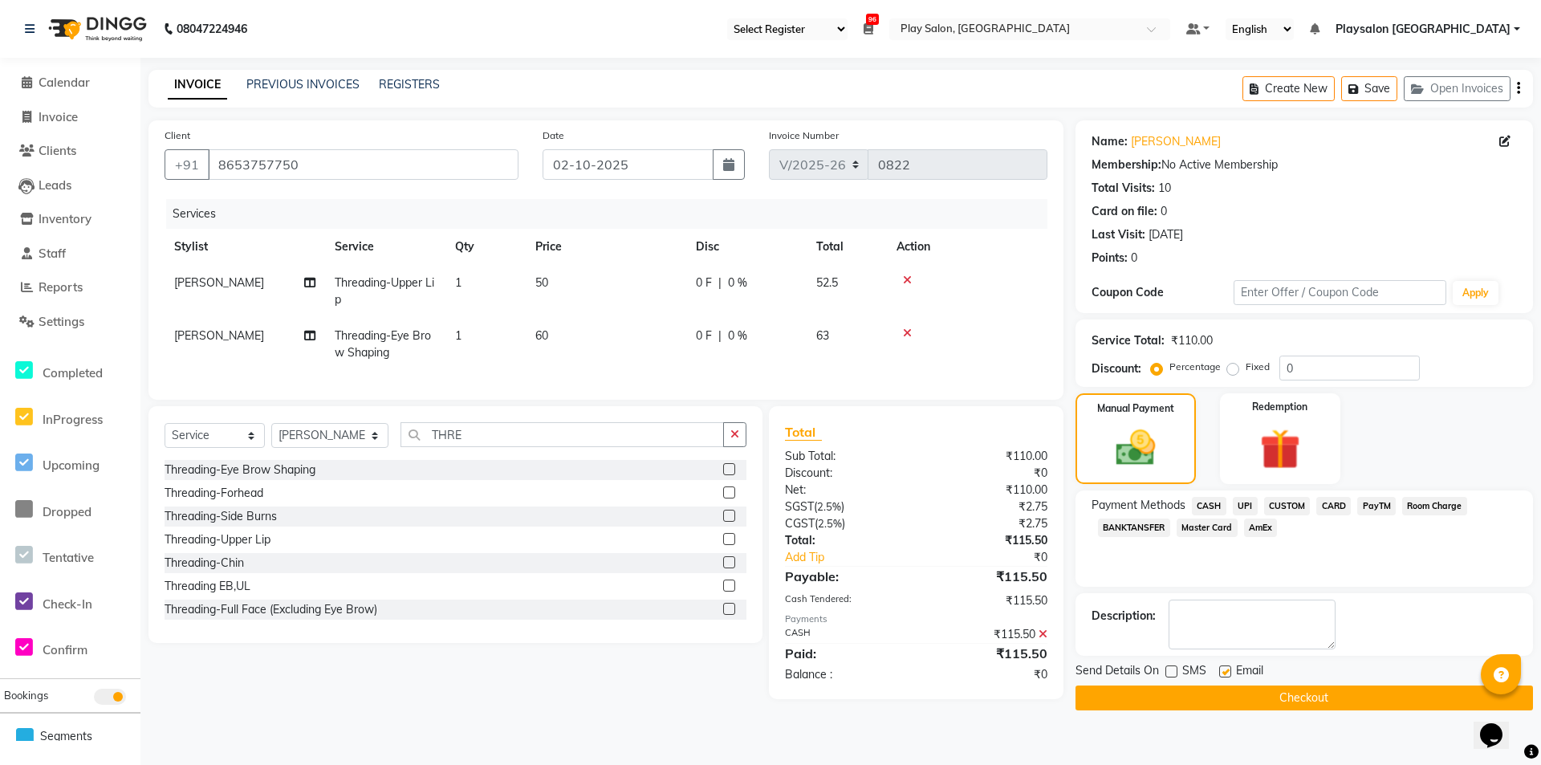
click at [1226, 667] on input "checkbox" at bounding box center [1224, 672] width 10 height 10
checkbox input "false"
click at [1231, 694] on button "Checkout" at bounding box center [1305, 698] width 458 height 25
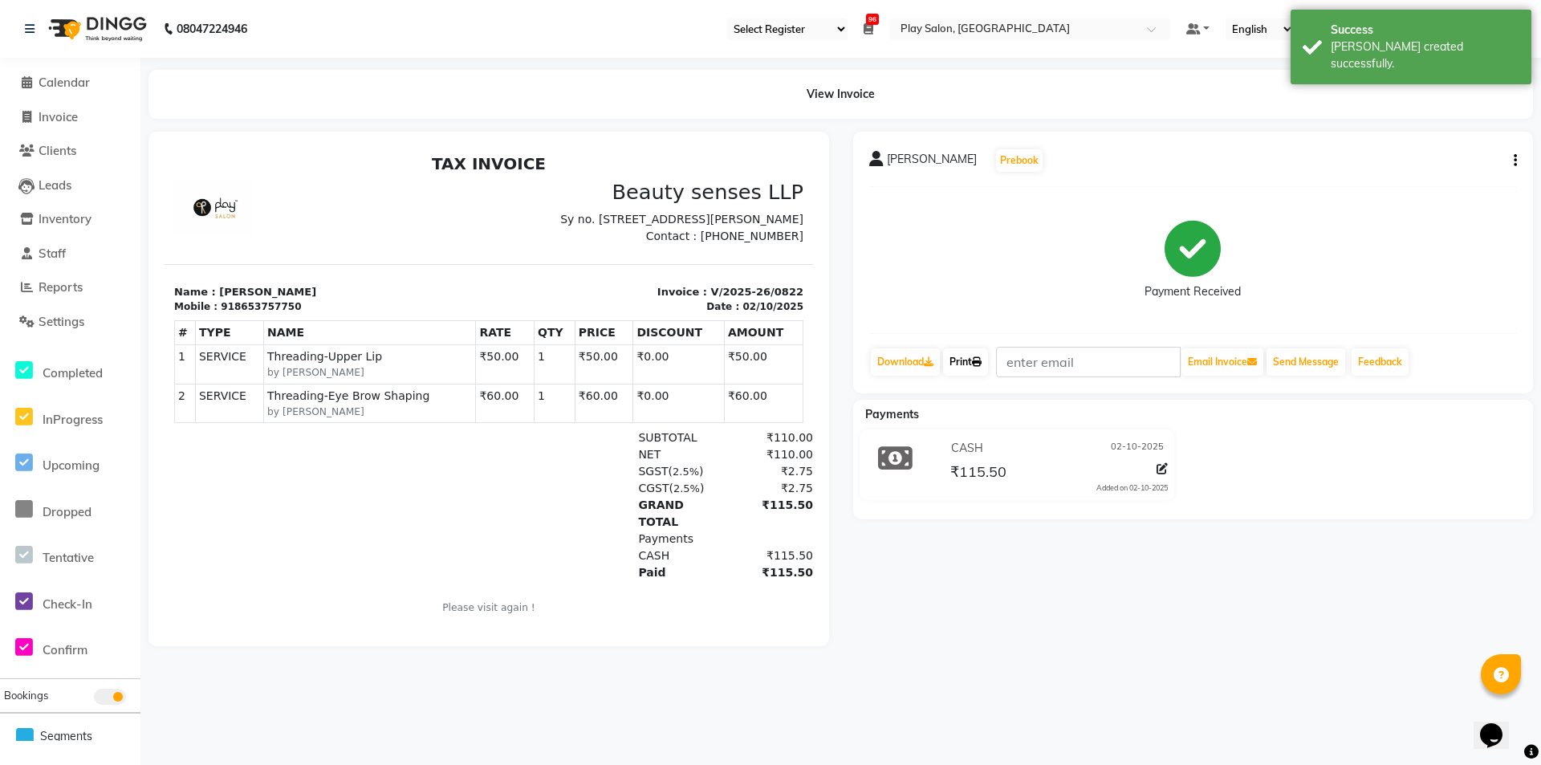
click at [975, 360] on link "Print" at bounding box center [965, 361] width 45 height 27
click at [71, 80] on span "Calendar" at bounding box center [64, 82] width 51 height 15
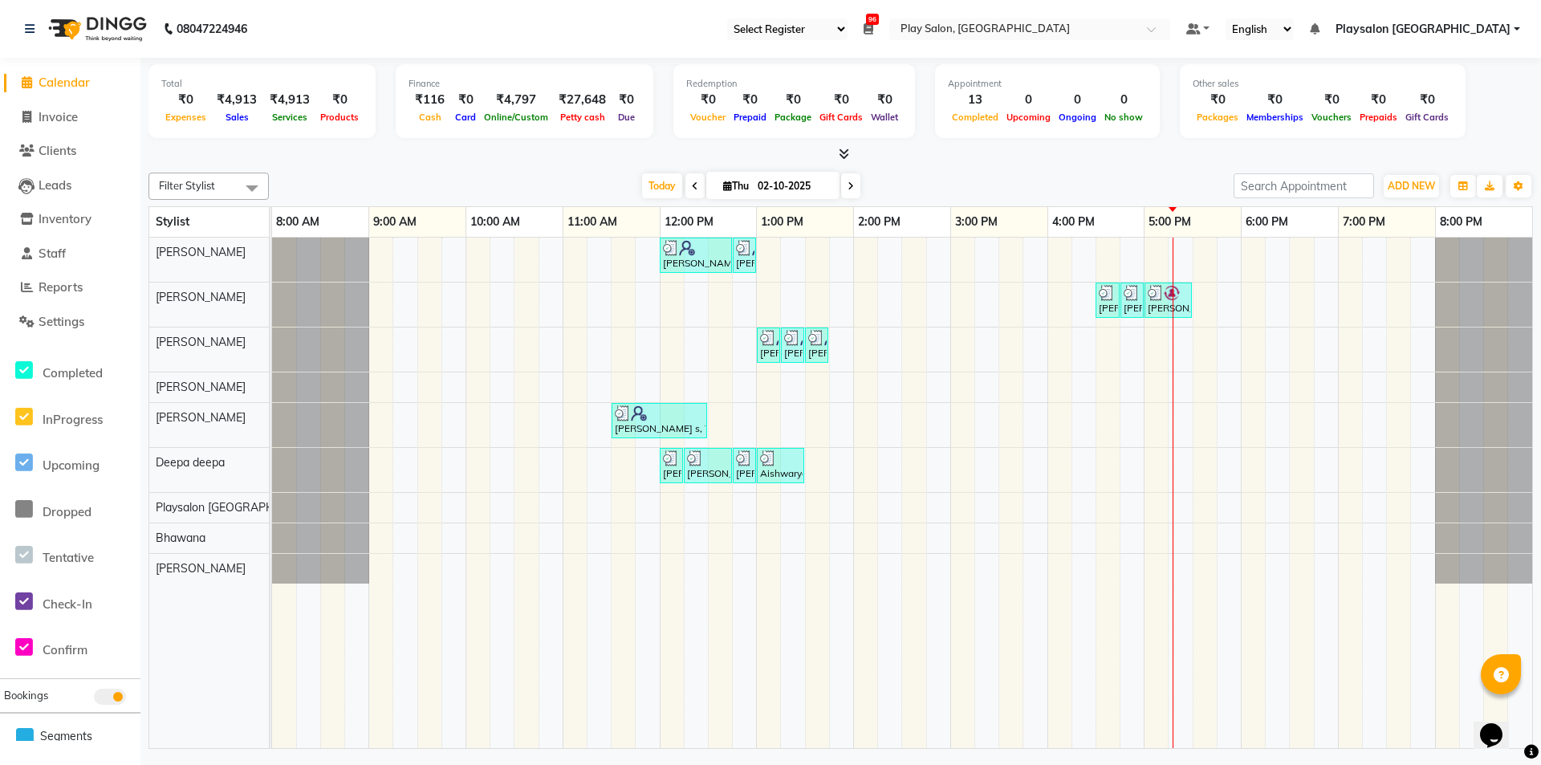
click at [511, 177] on div "Today Thu 02-10-2025" at bounding box center [751, 186] width 949 height 24
click at [1154, 415] on div "[PERSON_NAME] s, TK03, 12:00 PM-12:45 PM, Hair Cut Men (Stylist) [PERSON_NAME] …" at bounding box center [902, 493] width 1260 height 511
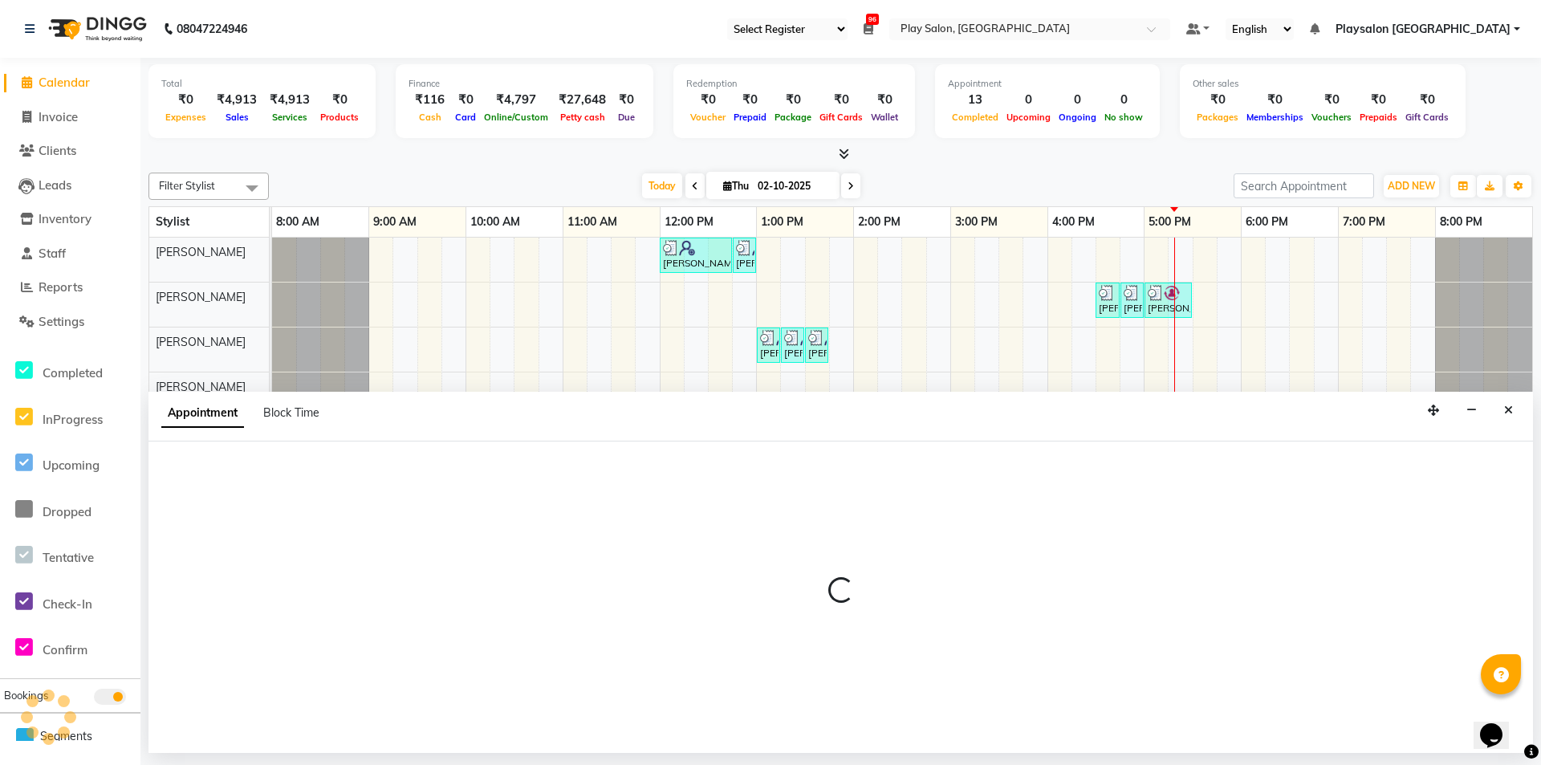
select select "80380"
select select "1020"
select select "tentative"
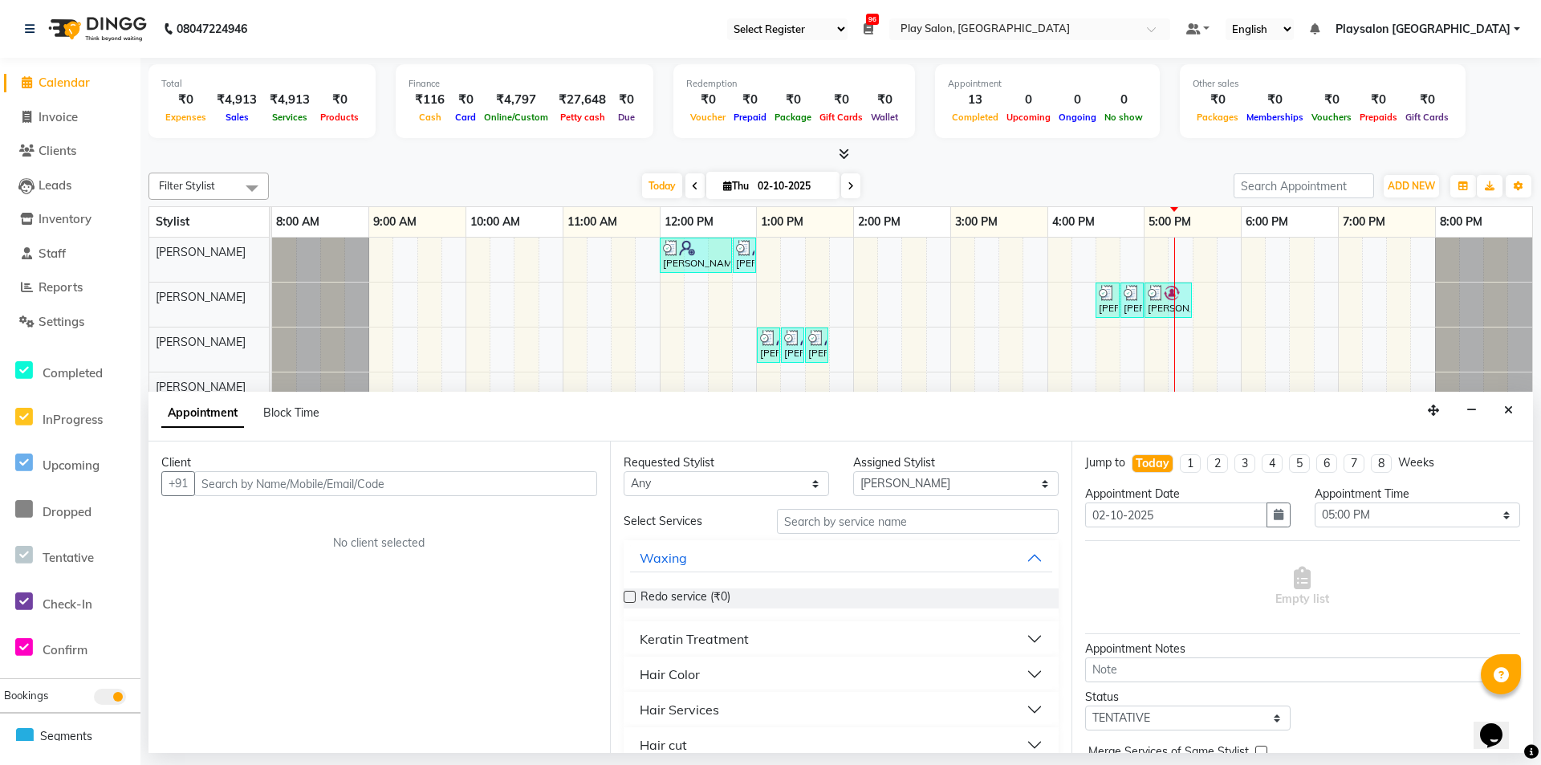
drag, startPoint x: 1500, startPoint y: 406, endPoint x: 1492, endPoint y: 406, distance: 8.8
click at [1501, 406] on button "Close" at bounding box center [1508, 410] width 23 height 25
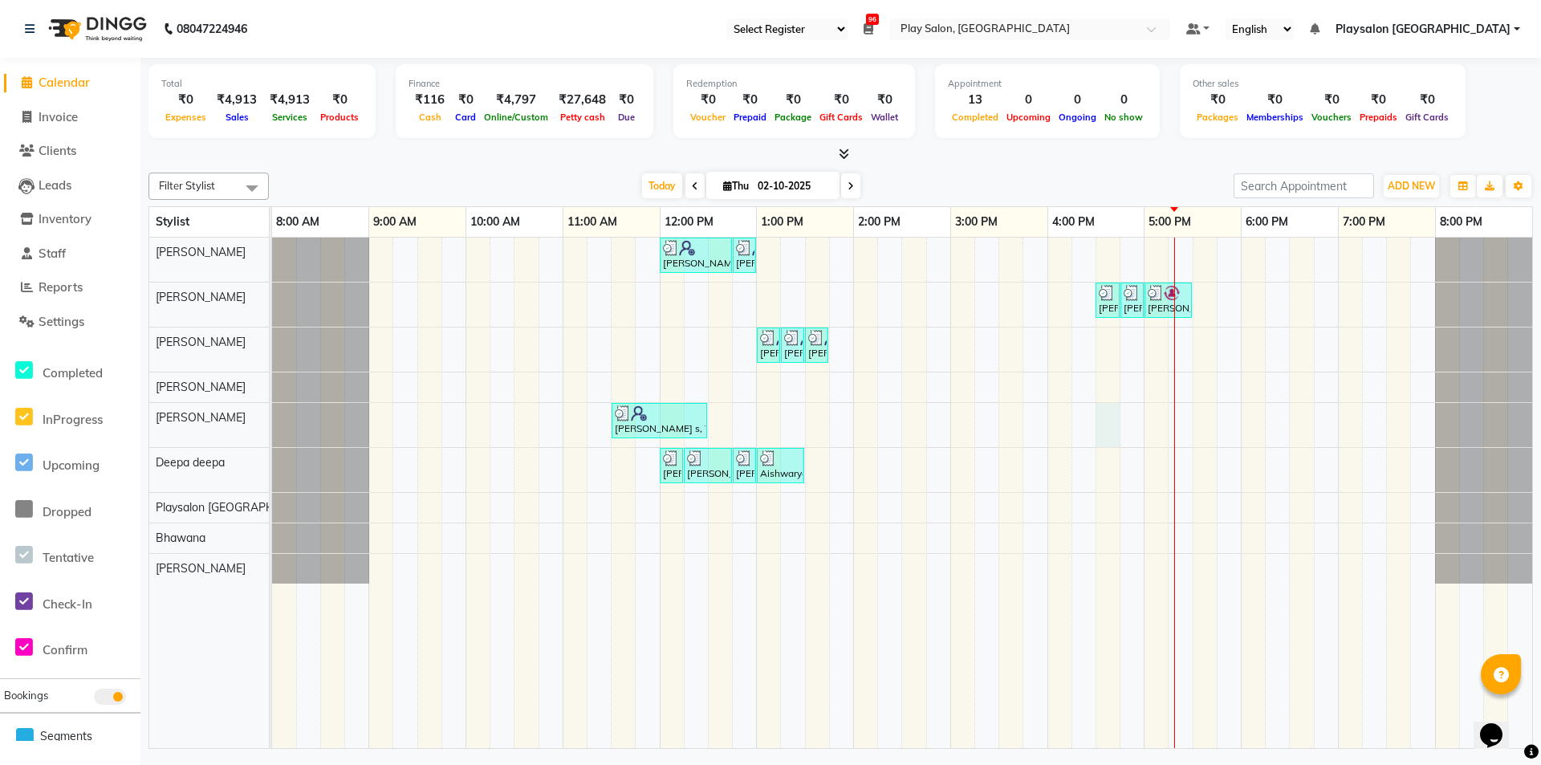
click at [1108, 421] on div "[PERSON_NAME] s, TK03, 12:00 PM-12:45 PM, Hair Cut Men (Stylist) [PERSON_NAME] …" at bounding box center [902, 493] width 1260 height 511
select select "80380"
select select "990"
select select "tentative"
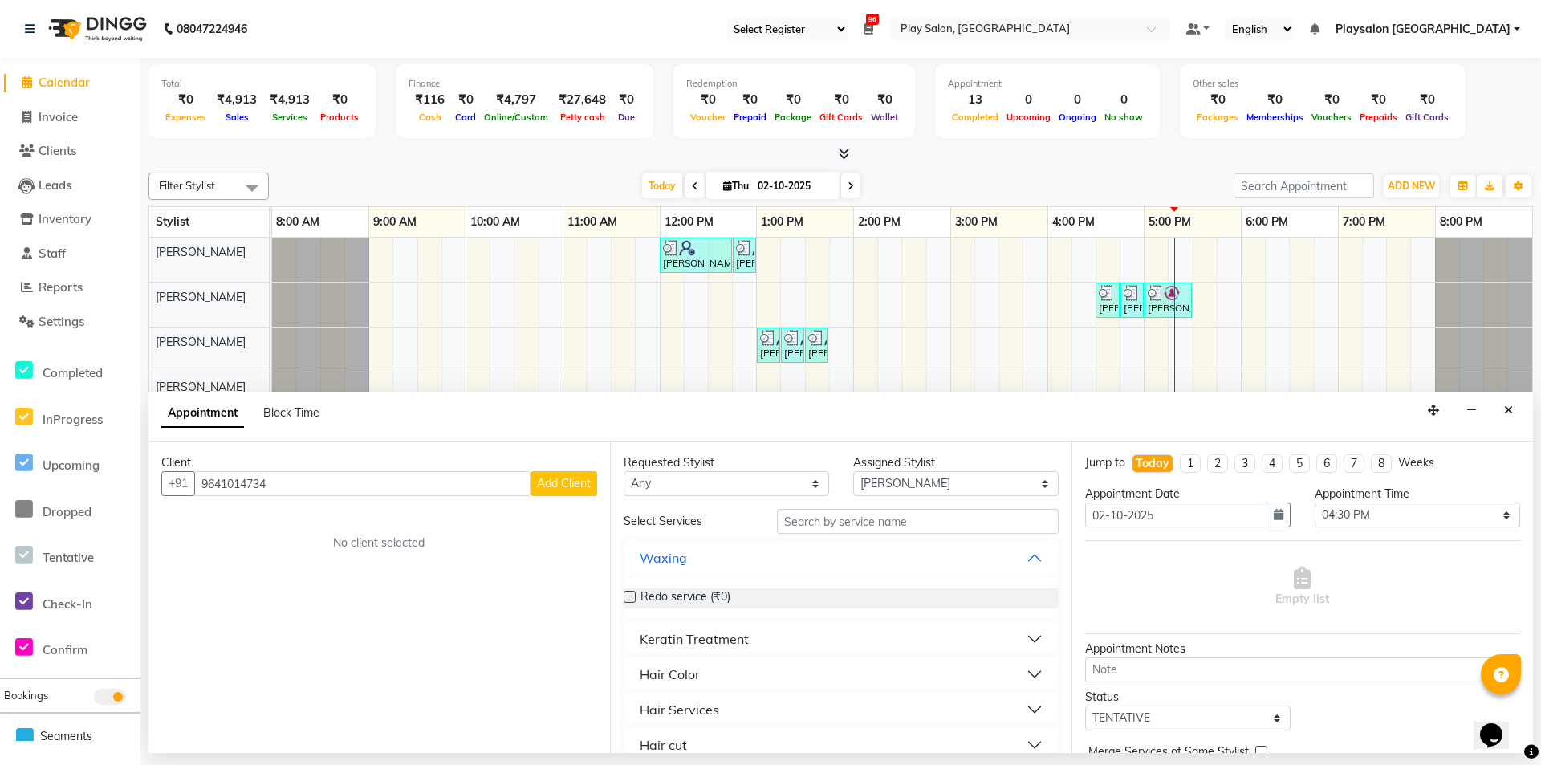
type input "9641014734"
click at [557, 473] on button "Add Client" at bounding box center [564, 483] width 67 height 25
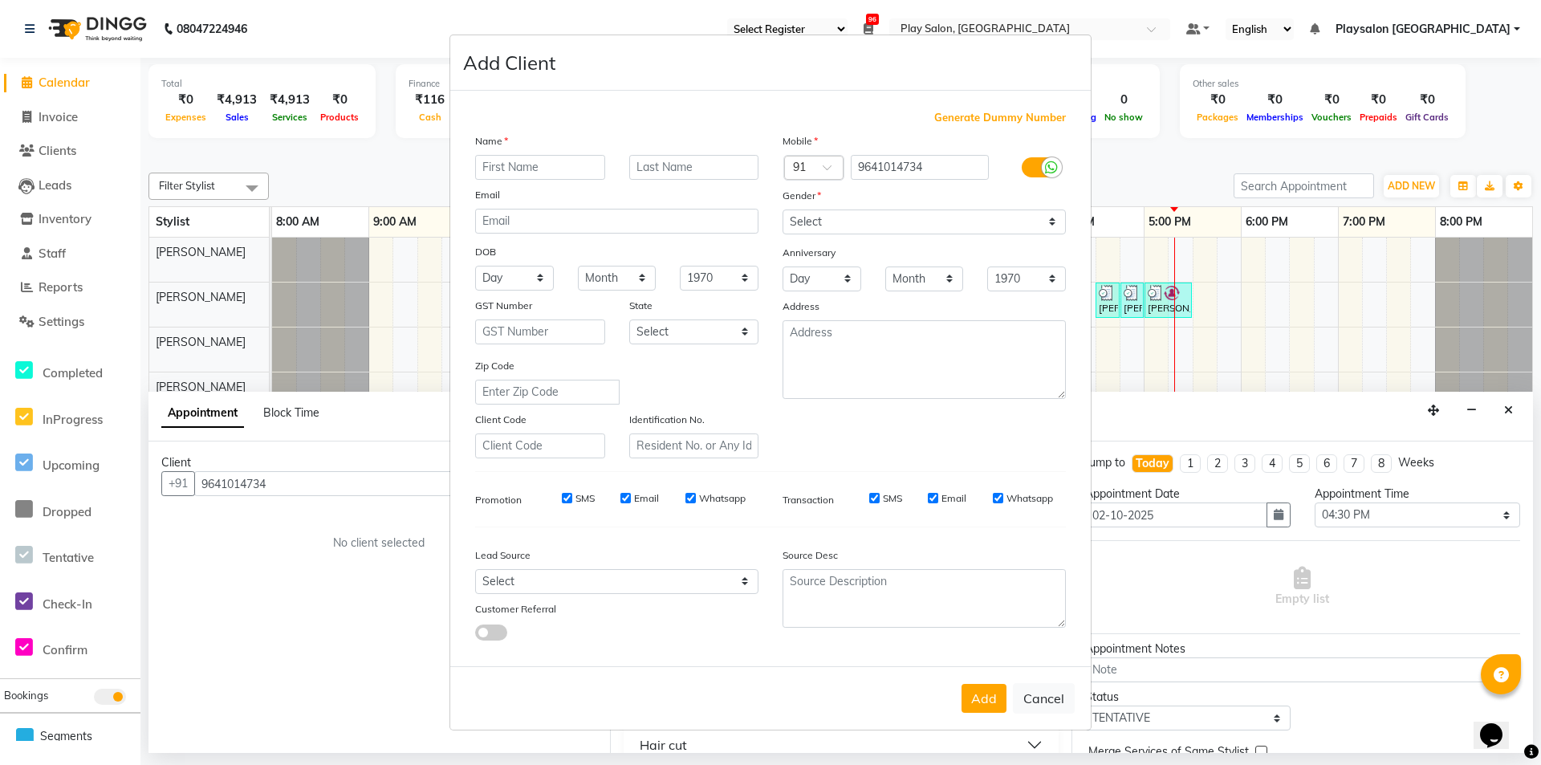
type input "m"
type input "[PERSON_NAME]"
click at [694, 167] on input "text" at bounding box center [694, 167] width 130 height 25
type input "Biswas"
click at [859, 218] on select "Select [DEMOGRAPHIC_DATA] [DEMOGRAPHIC_DATA] Other Prefer Not To Say" at bounding box center [924, 222] width 283 height 25
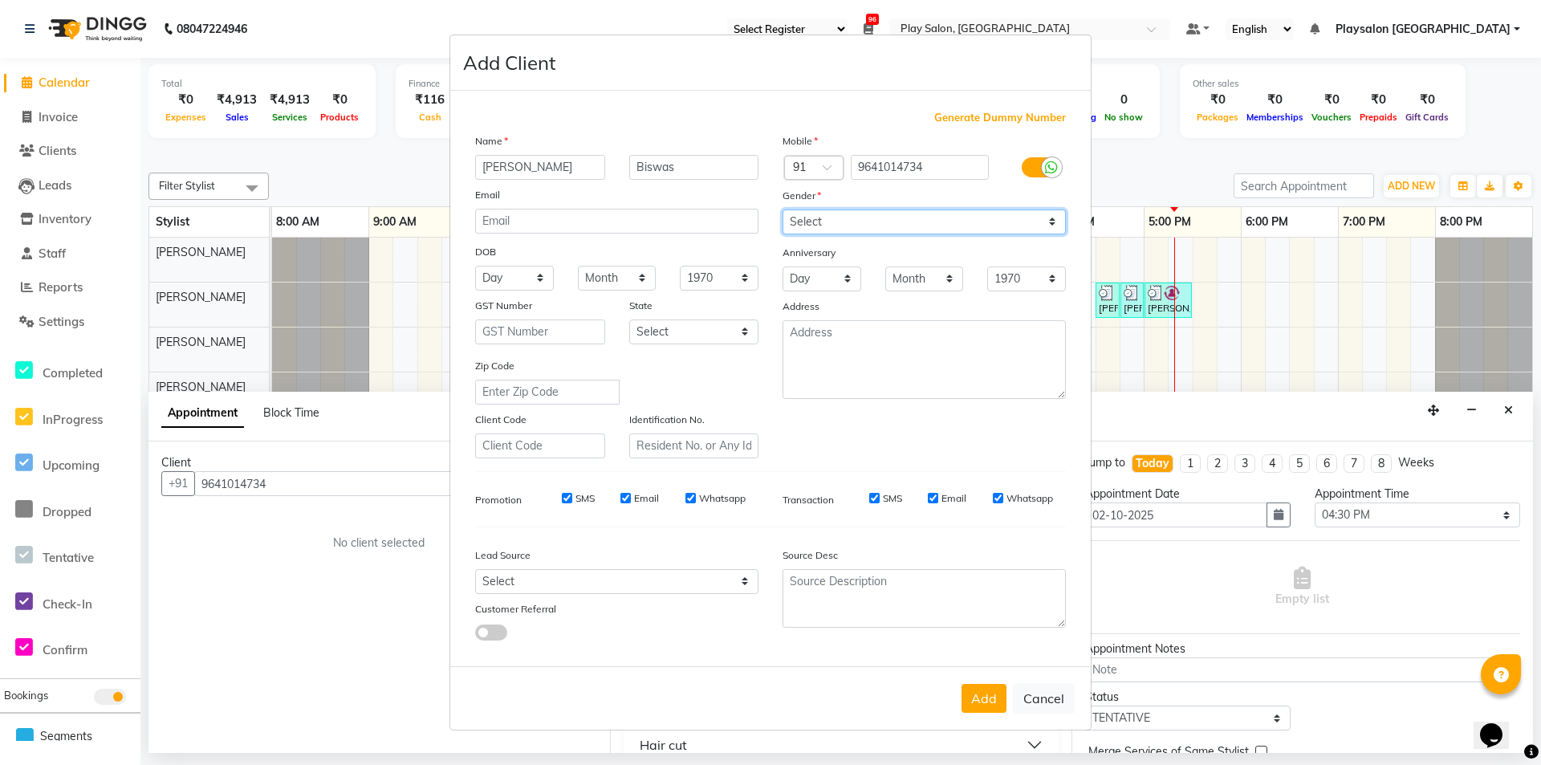
select select "[DEMOGRAPHIC_DATA]"
click at [783, 210] on select "Select [DEMOGRAPHIC_DATA] [DEMOGRAPHIC_DATA] Other Prefer Not To Say" at bounding box center [924, 222] width 283 height 25
click at [989, 691] on button "Add" at bounding box center [984, 698] width 45 height 29
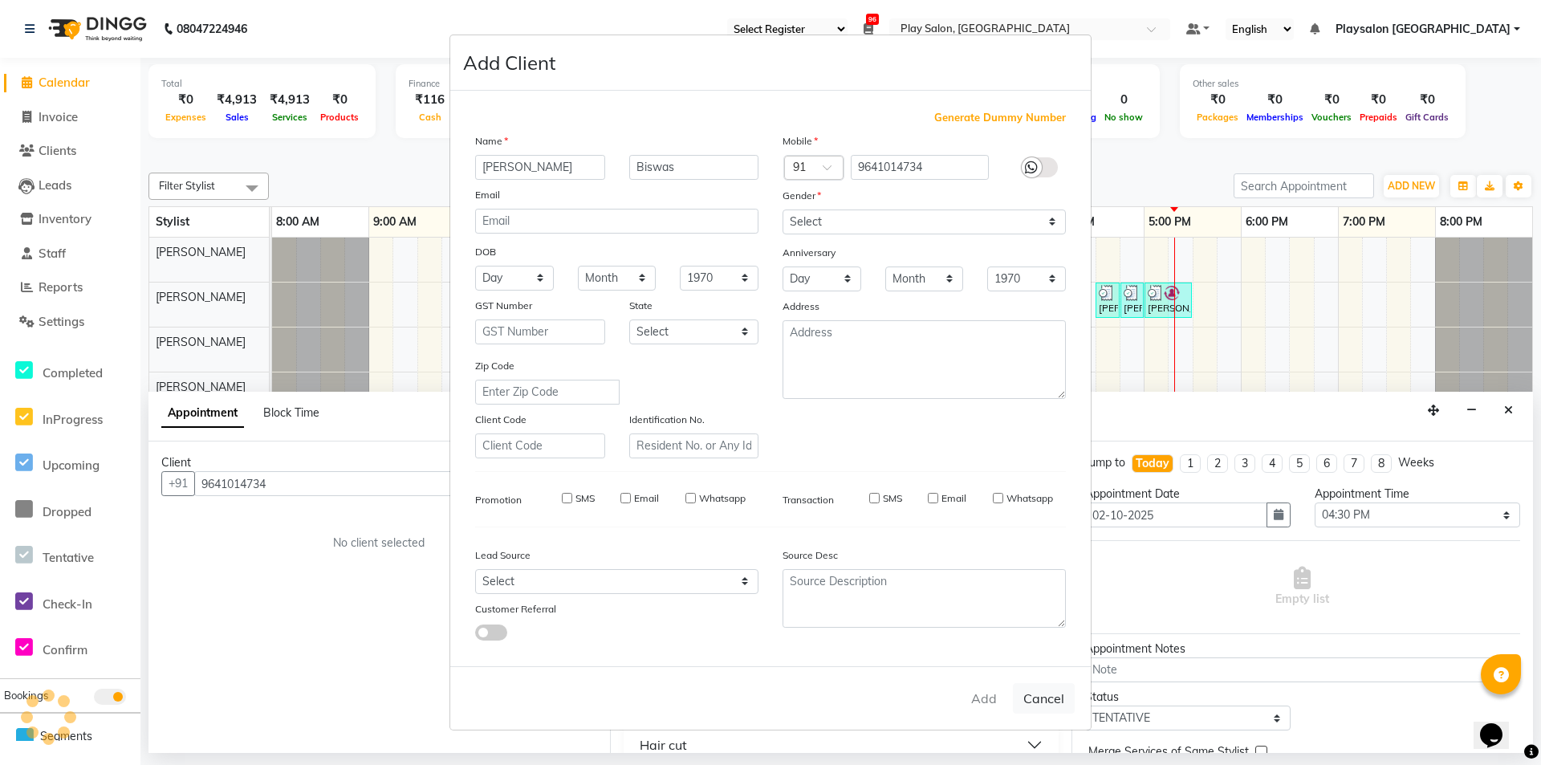
select select
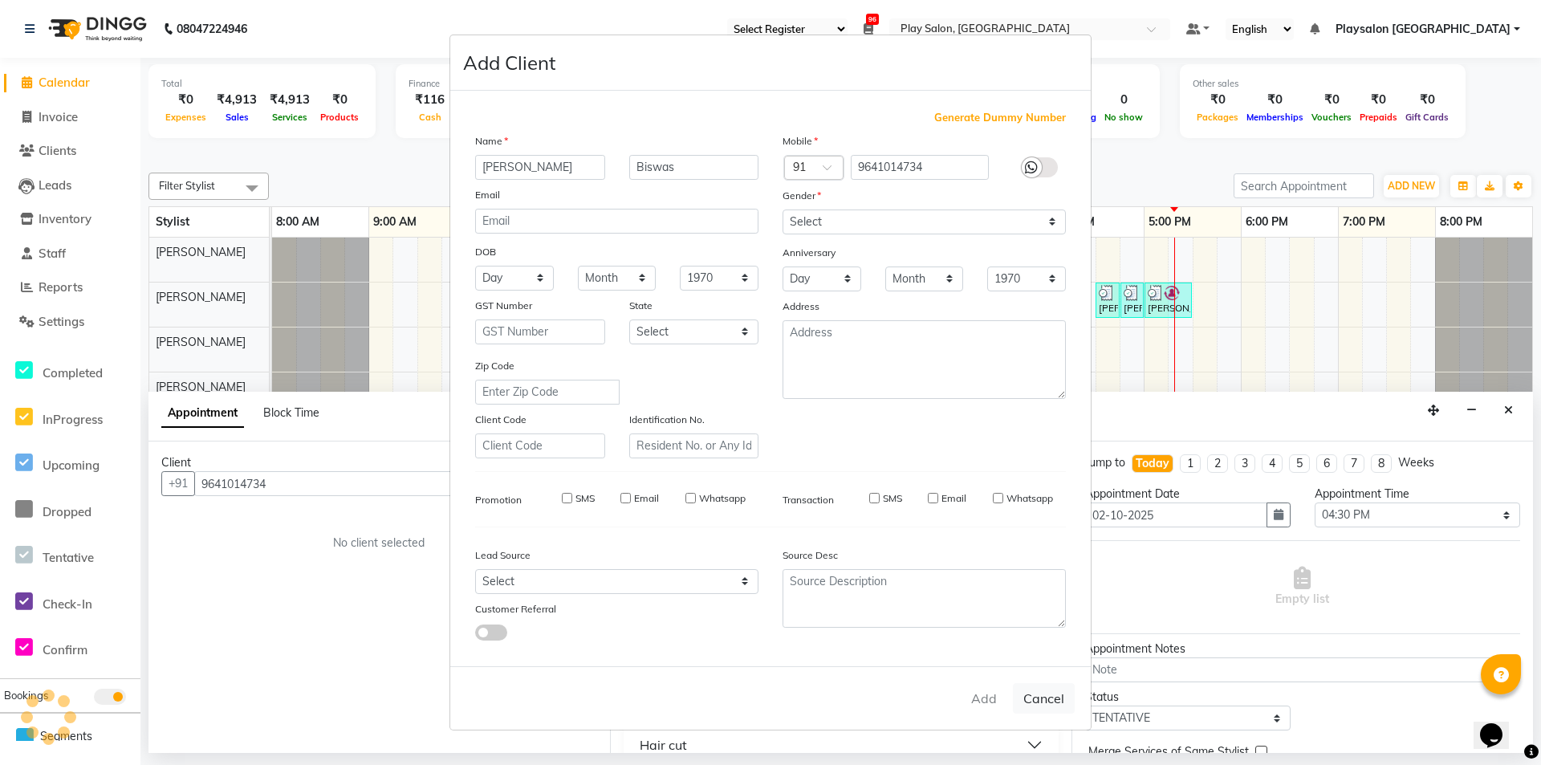
select select
checkbox input "false"
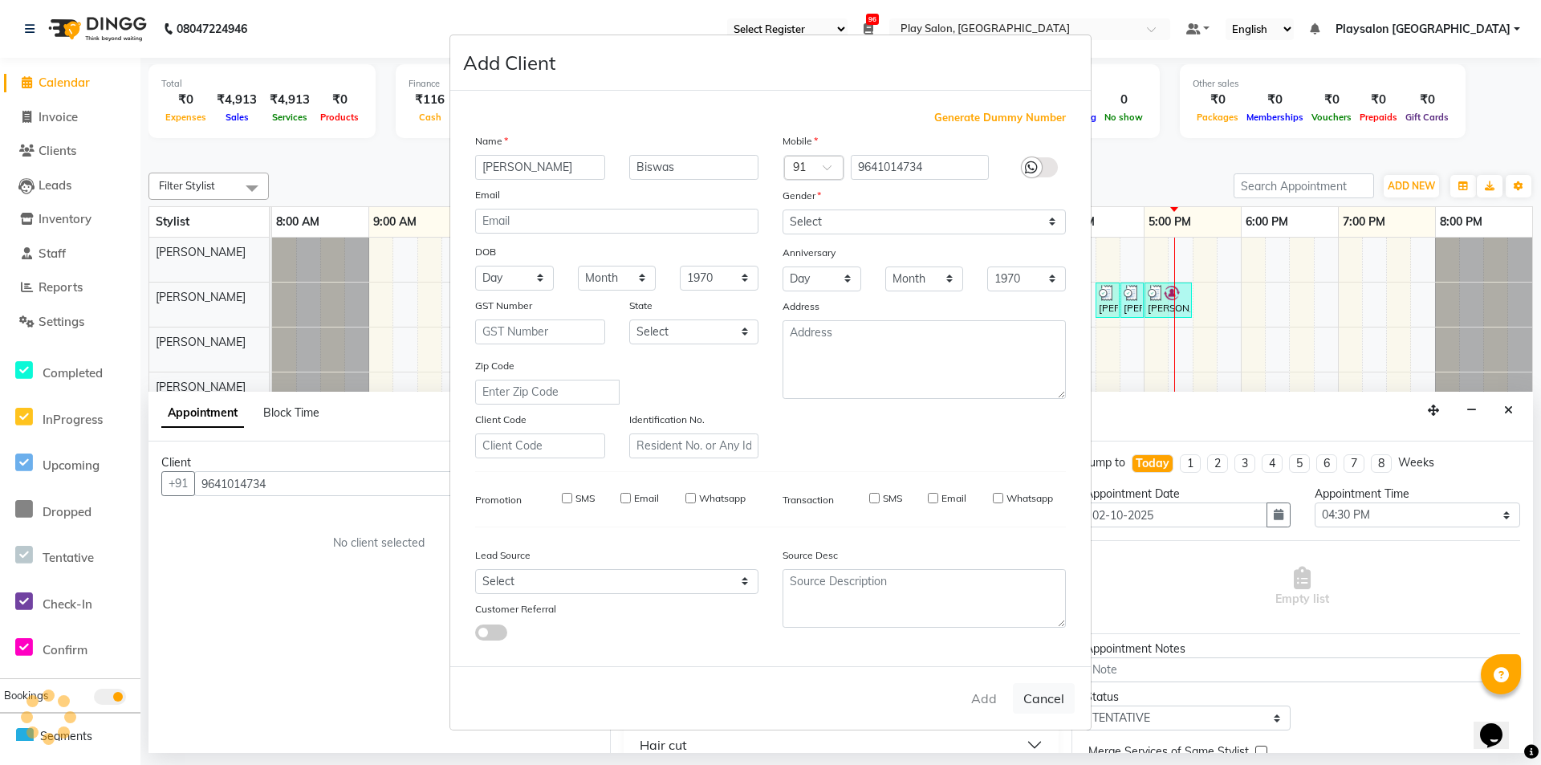
checkbox input "false"
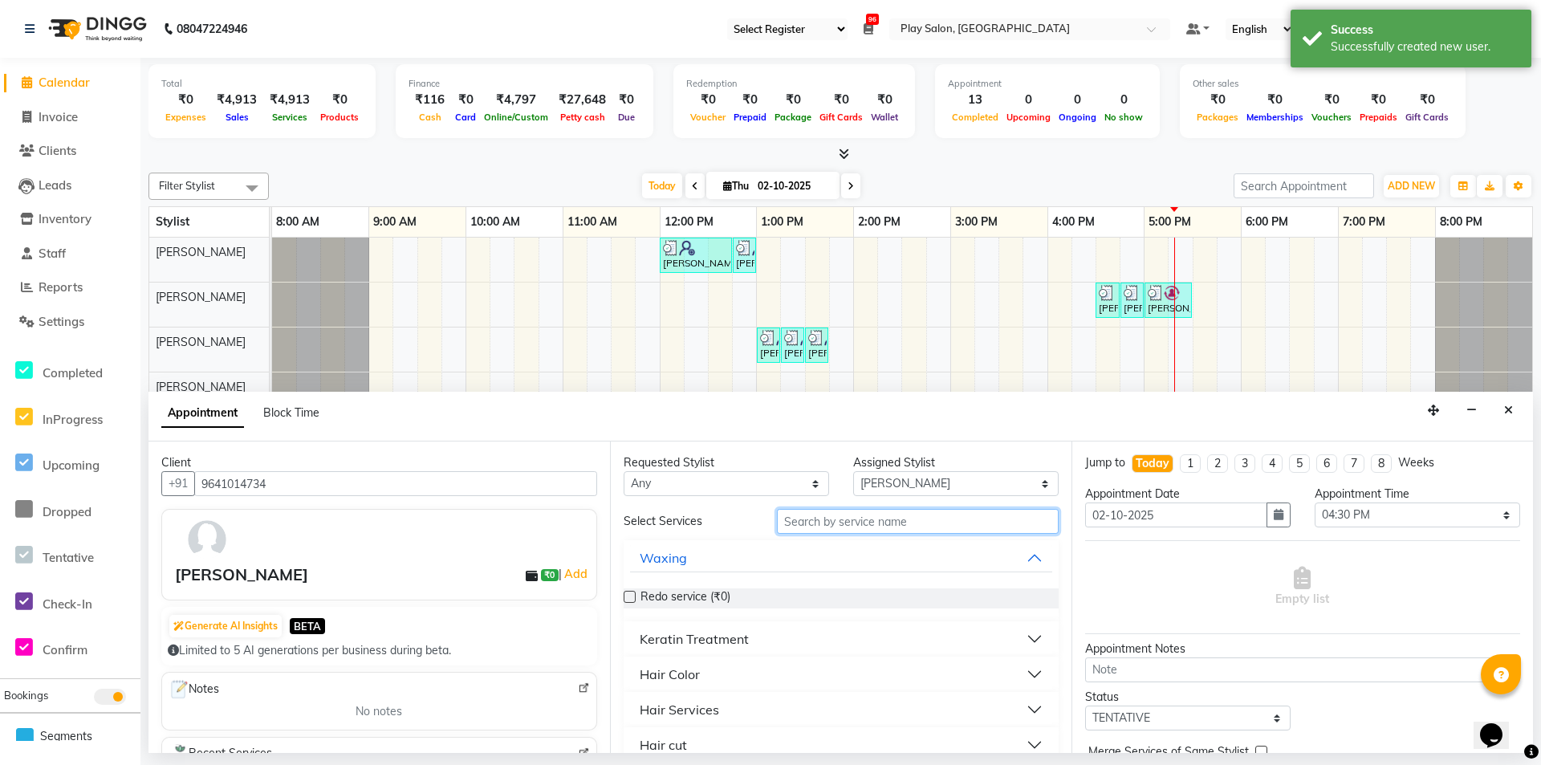
click at [830, 518] on input "text" at bounding box center [918, 521] width 282 height 25
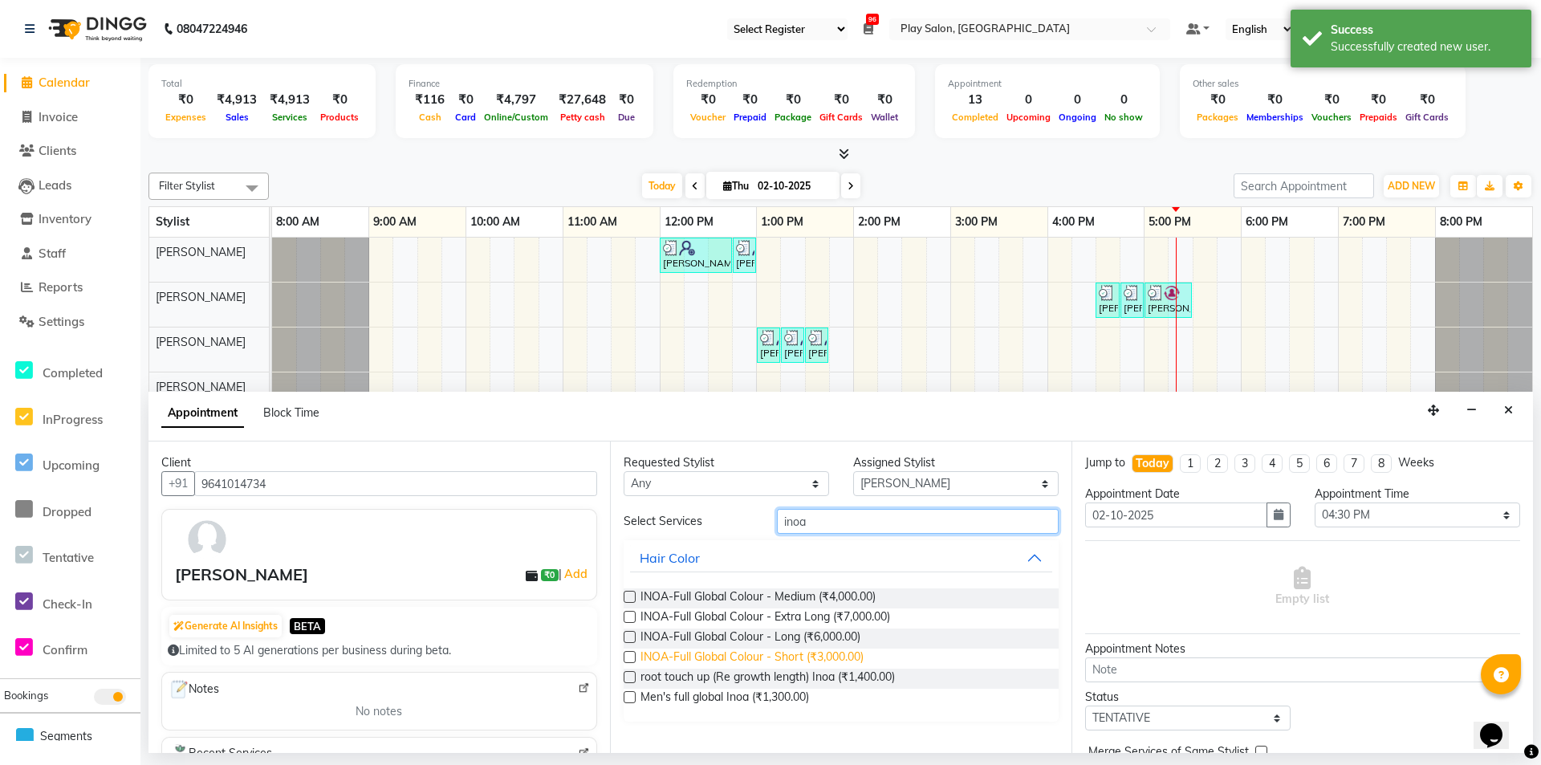
type input "inoa"
click at [757, 660] on span "INOA-Full Global Colour - Short (₹3,000.00)" at bounding box center [752, 659] width 223 height 20
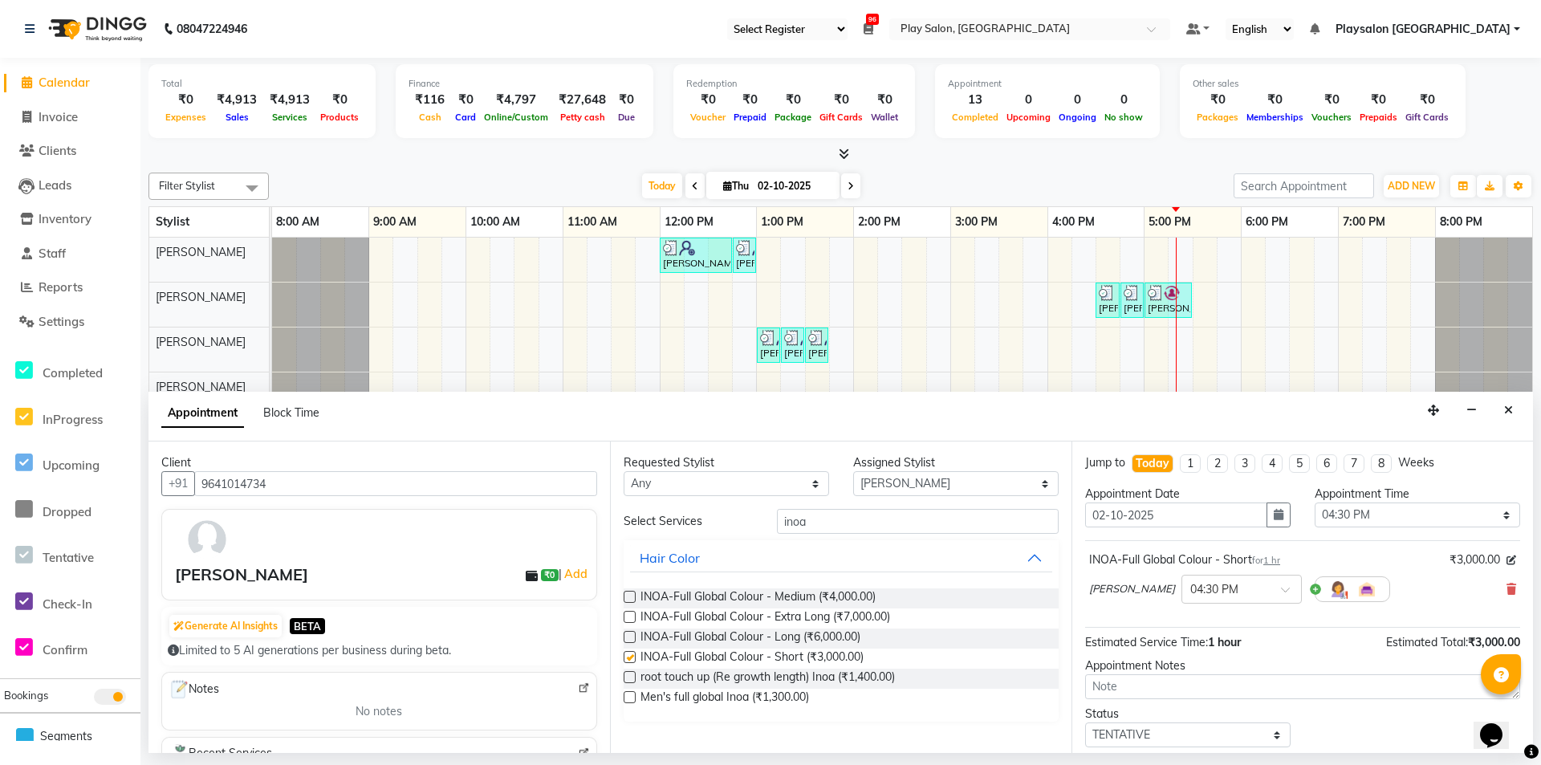
checkbox input "false"
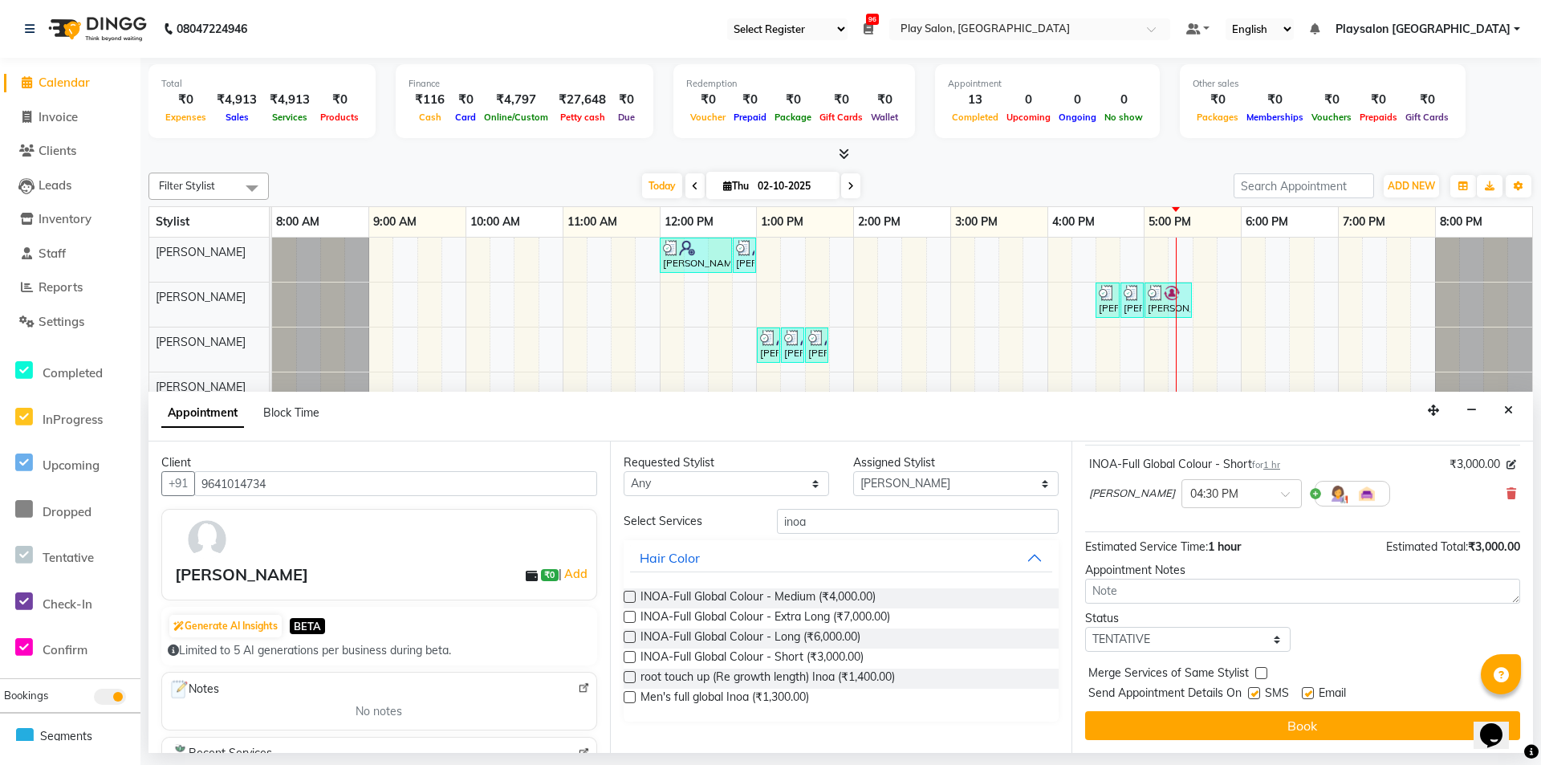
click at [1258, 690] on label at bounding box center [1254, 693] width 12 height 12
click at [1258, 690] on input "checkbox" at bounding box center [1253, 695] width 10 height 10
checkbox input "false"
click at [1306, 689] on label at bounding box center [1308, 693] width 12 height 12
click at [1306, 690] on input "checkbox" at bounding box center [1307, 695] width 10 height 10
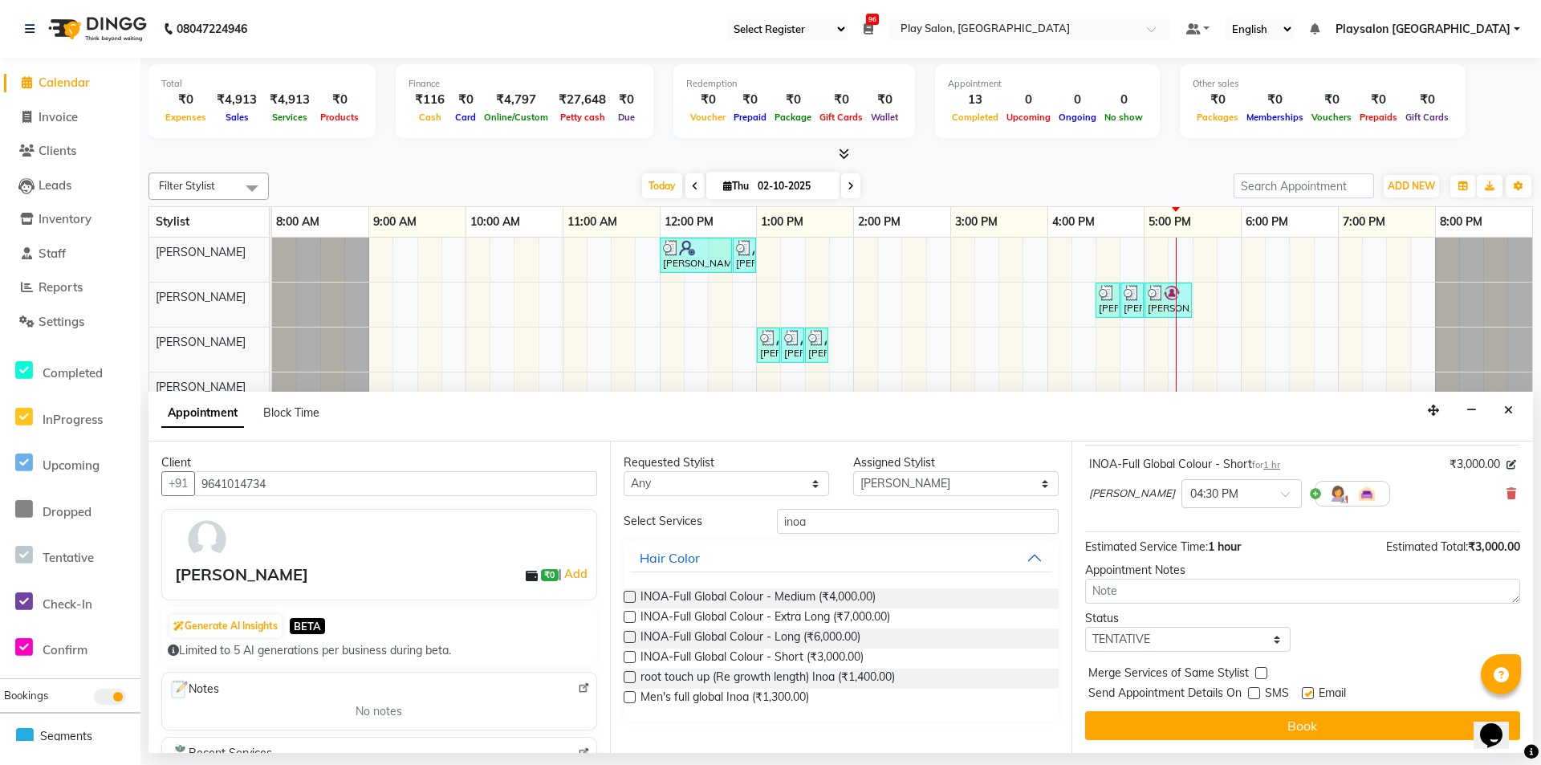
checkbox input "false"
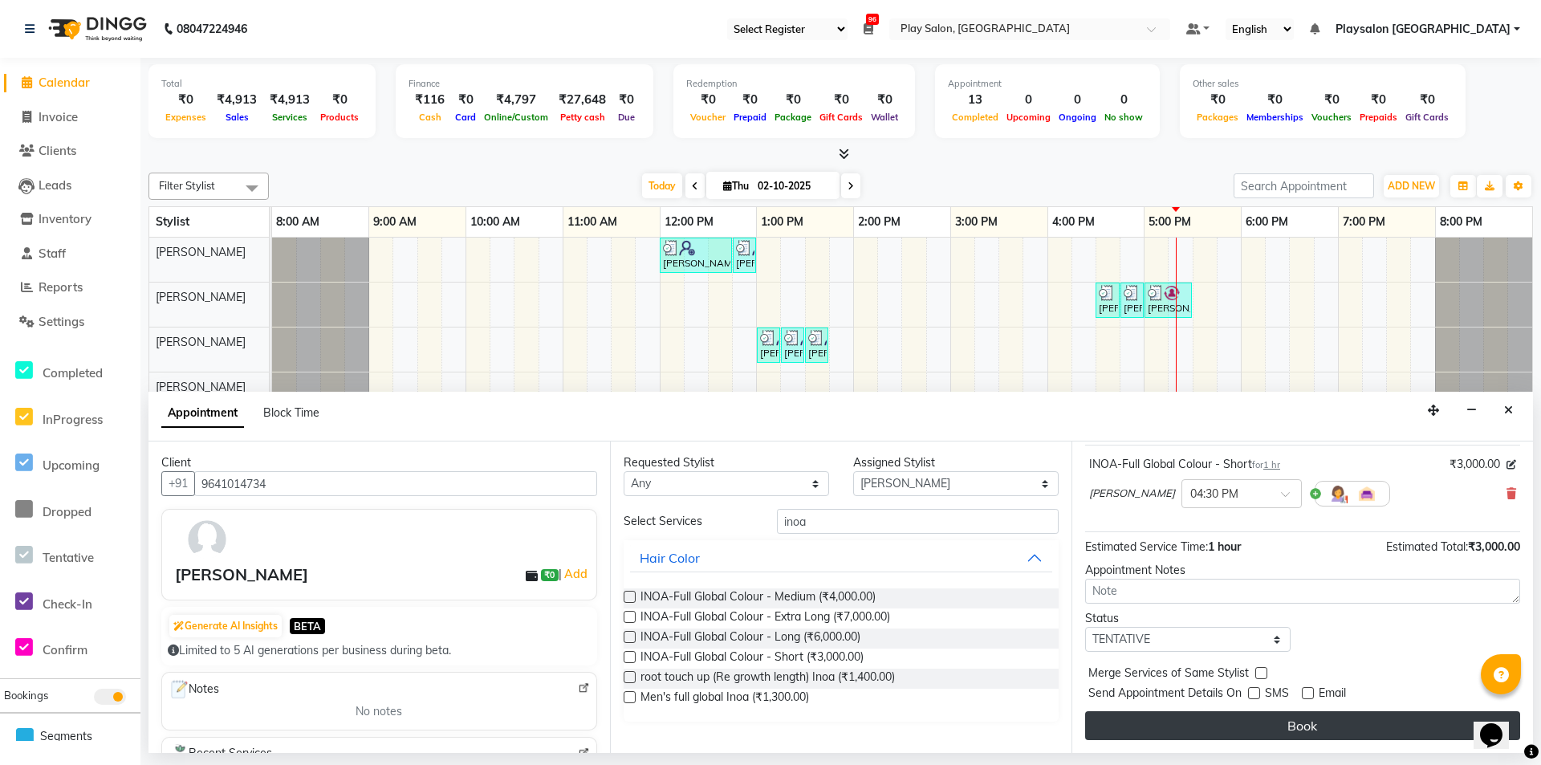
click at [1296, 722] on button "Book" at bounding box center [1302, 725] width 435 height 29
